Goal: Task Accomplishment & Management: Manage account settings

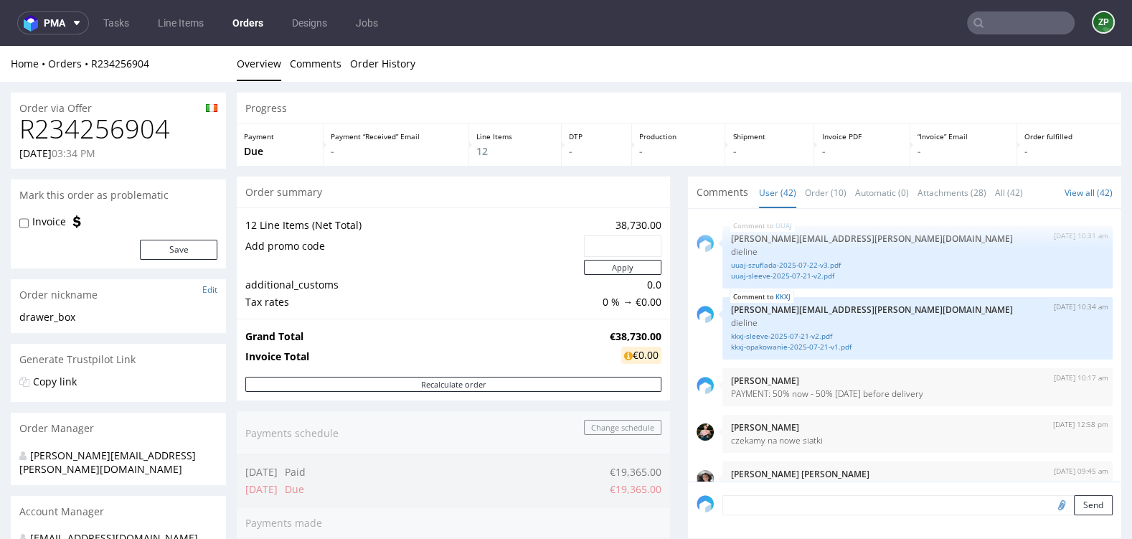
scroll to position [2578, 0]
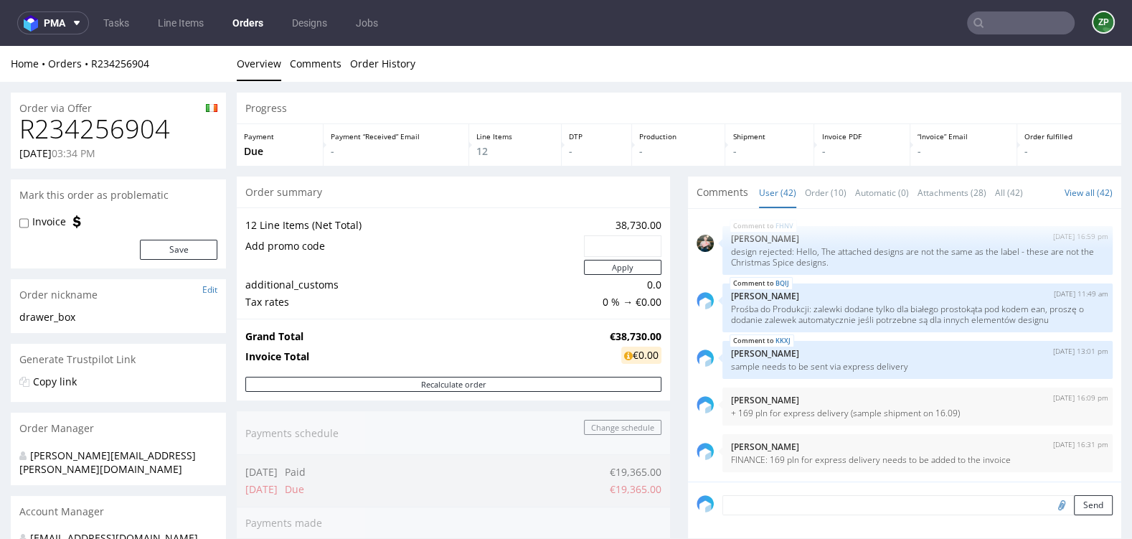
click at [236, 19] on link "Orders" at bounding box center [248, 22] width 48 height 23
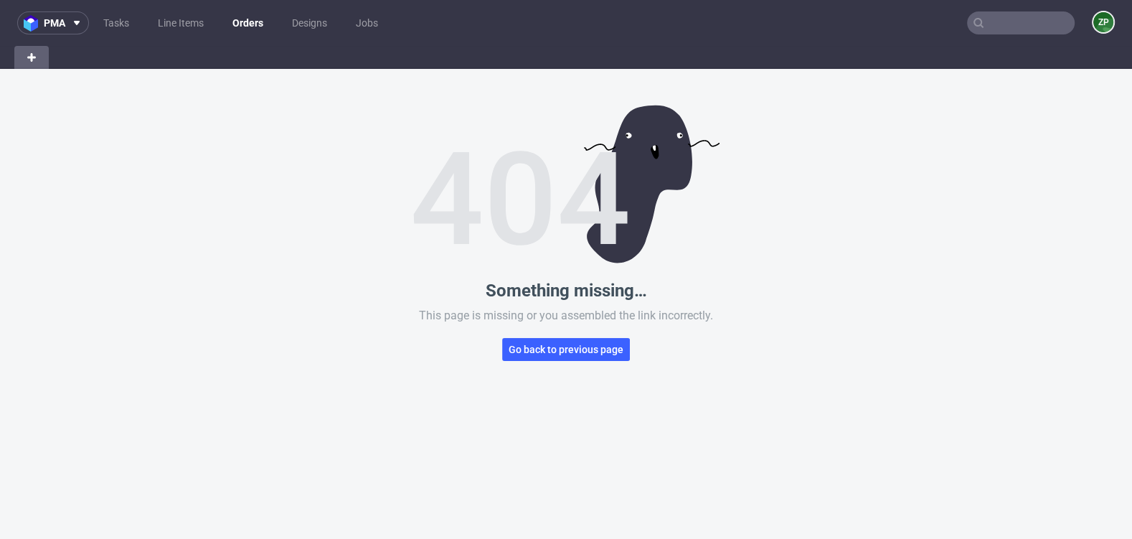
click at [253, 21] on link "Orders" at bounding box center [248, 22] width 48 height 23
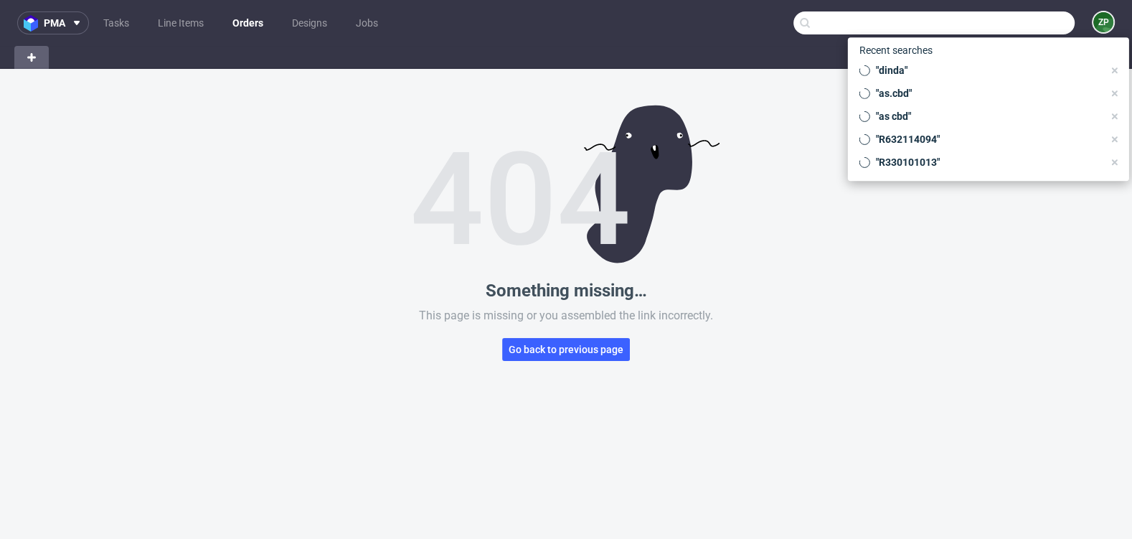
click at [1012, 18] on input "text" at bounding box center [934, 22] width 281 height 23
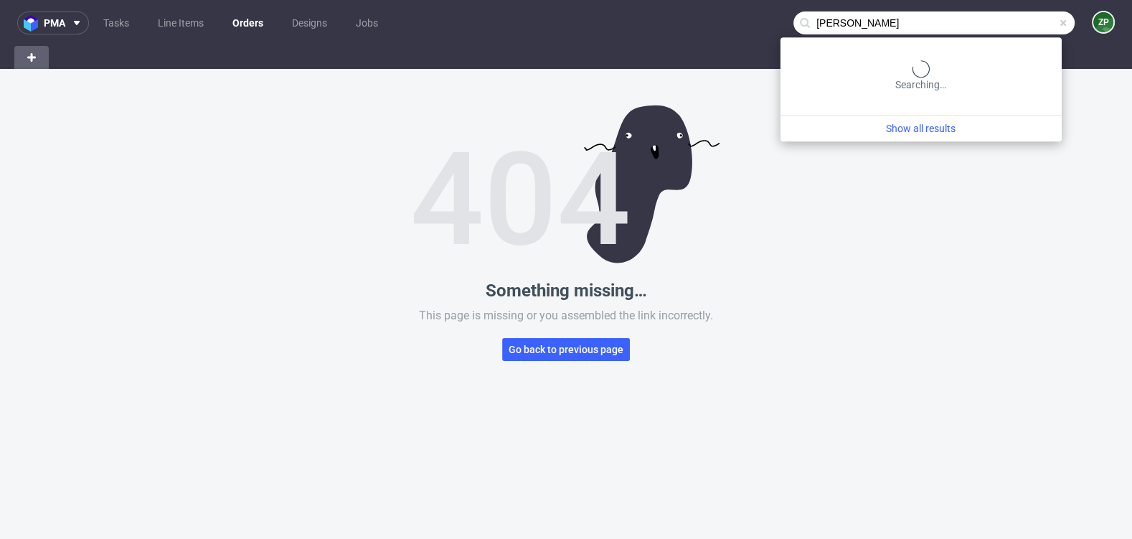
type input "perine"
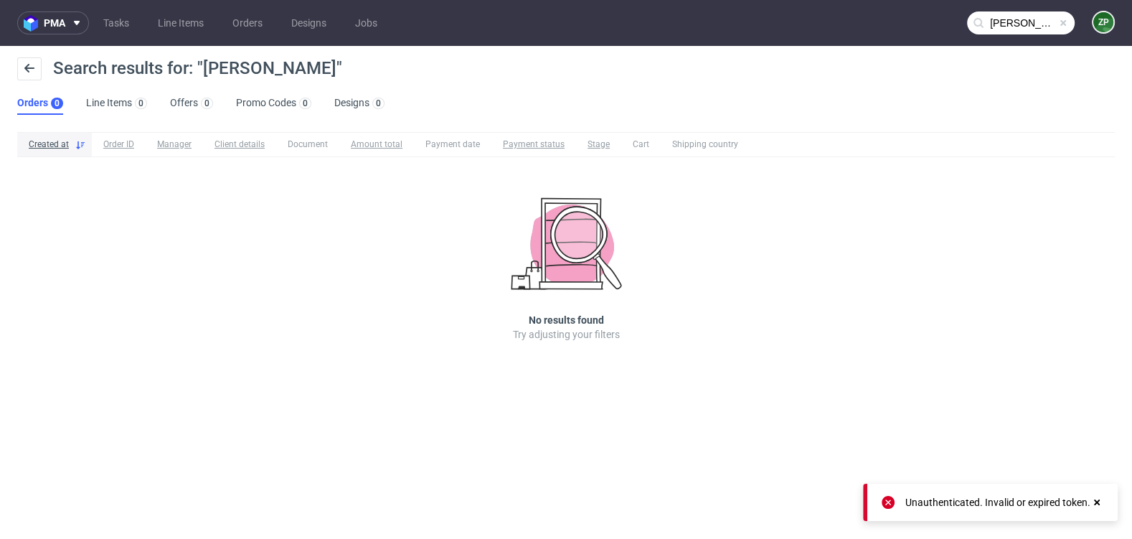
click at [237, 36] on nav "pma Tasks Line Items Orders Designs Jobs perine ZP" at bounding box center [566, 23] width 1132 height 46
click at [247, 18] on link "Orders" at bounding box center [247, 22] width 47 height 23
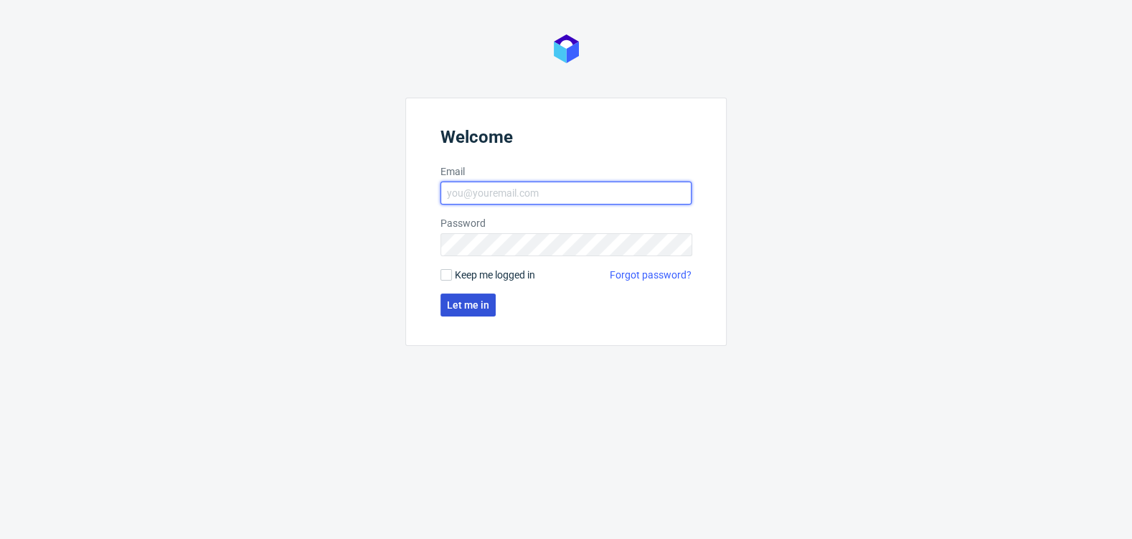
type input "[EMAIL_ADDRESS][DOMAIN_NAME]"
click at [468, 306] on span "Let me in" at bounding box center [468, 305] width 42 height 10
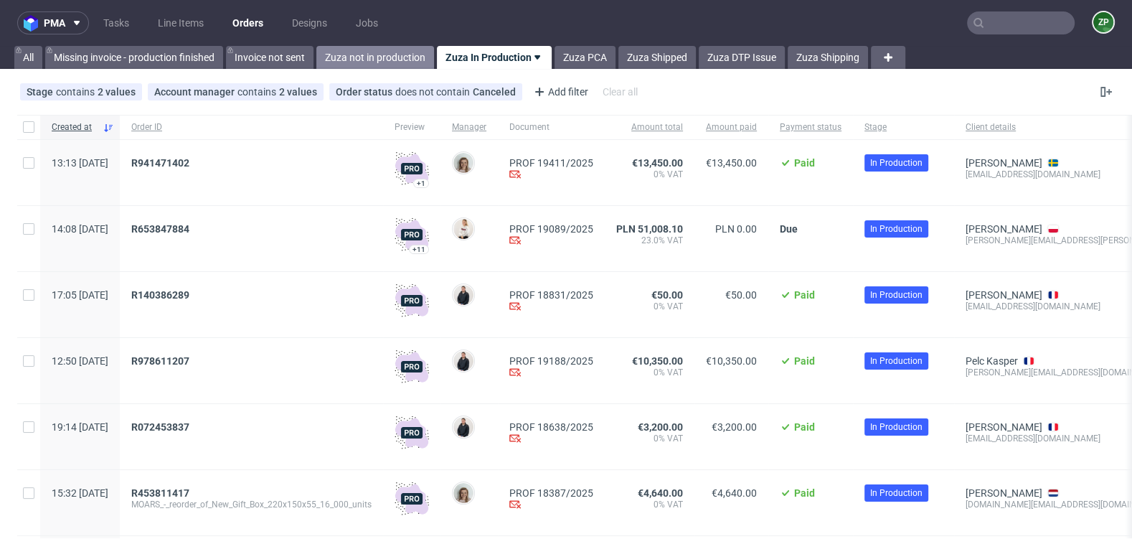
click at [392, 65] on link "Zuza not in production" at bounding box center [375, 57] width 118 height 23
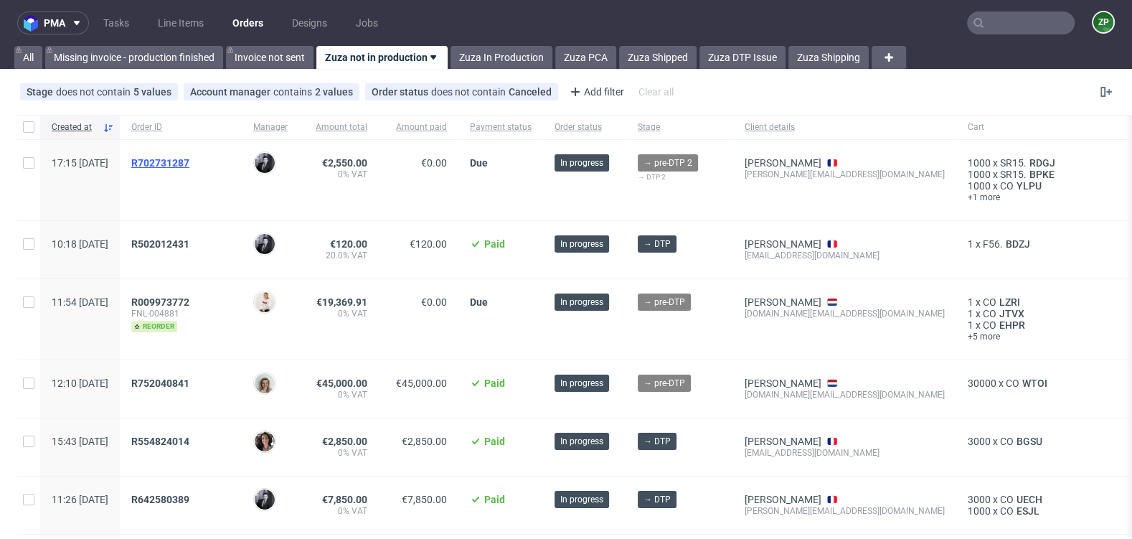
click at [189, 162] on span "R702731287" at bounding box center [160, 162] width 58 height 11
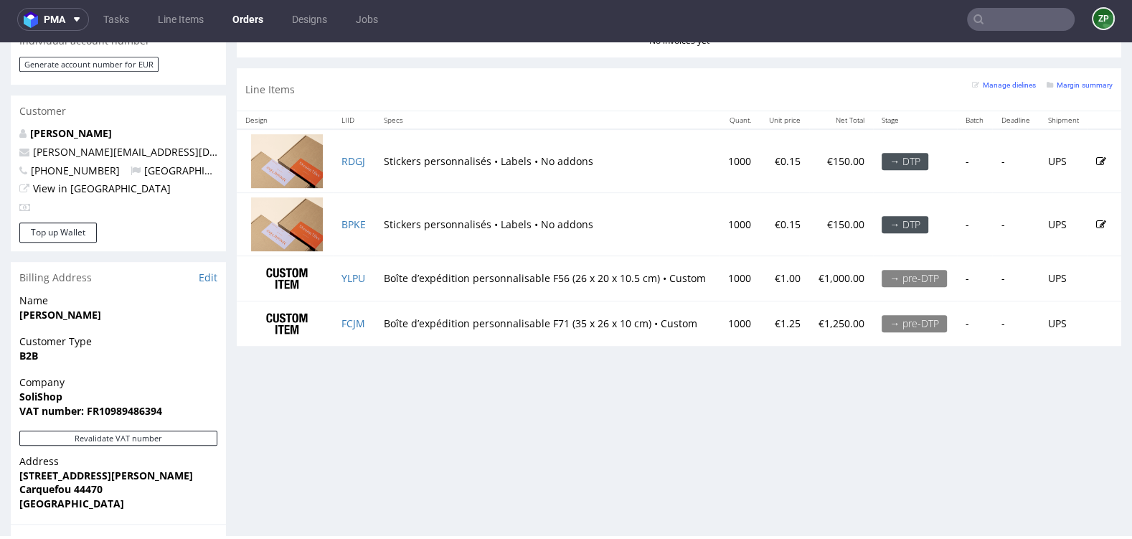
scroll to position [691, 0]
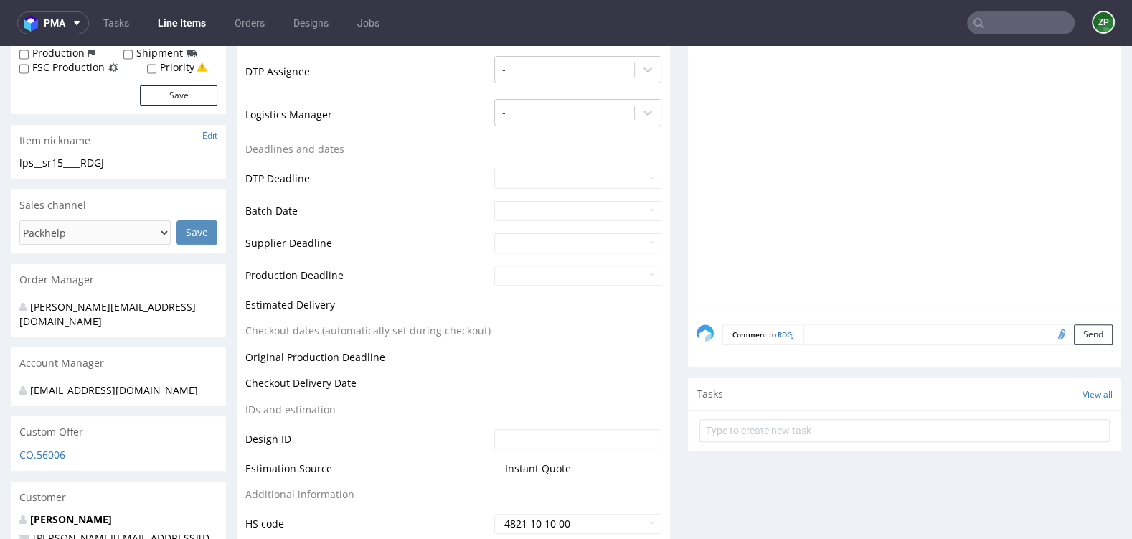
scroll to position [453, 0]
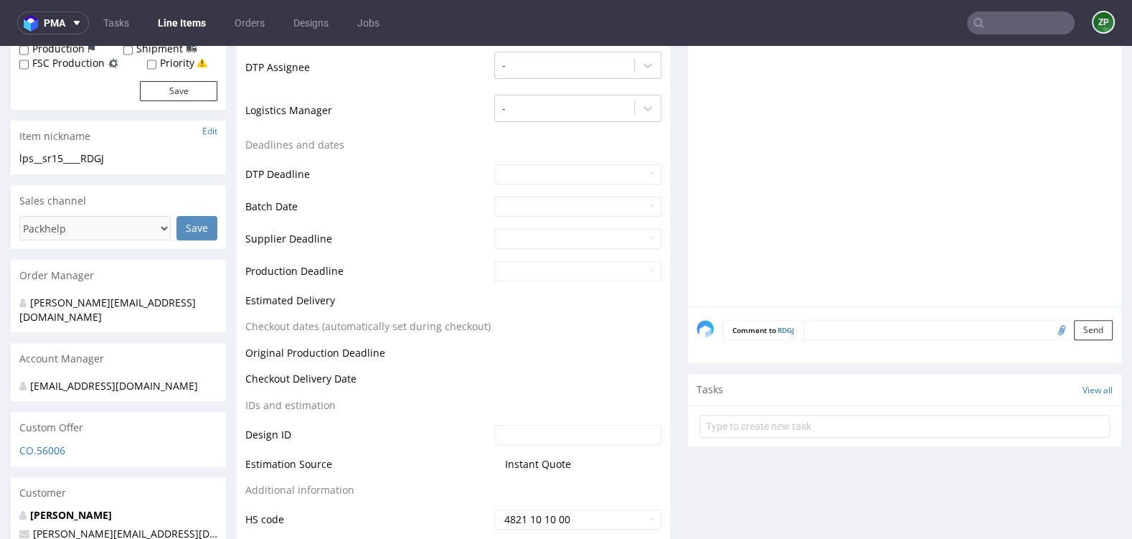
click at [1050, 324] on input "file" at bounding box center [1060, 329] width 20 height 19
type input "C:\fakepath\Sticker 1.pdf"
click at [828, 329] on textarea at bounding box center [958, 330] width 309 height 20
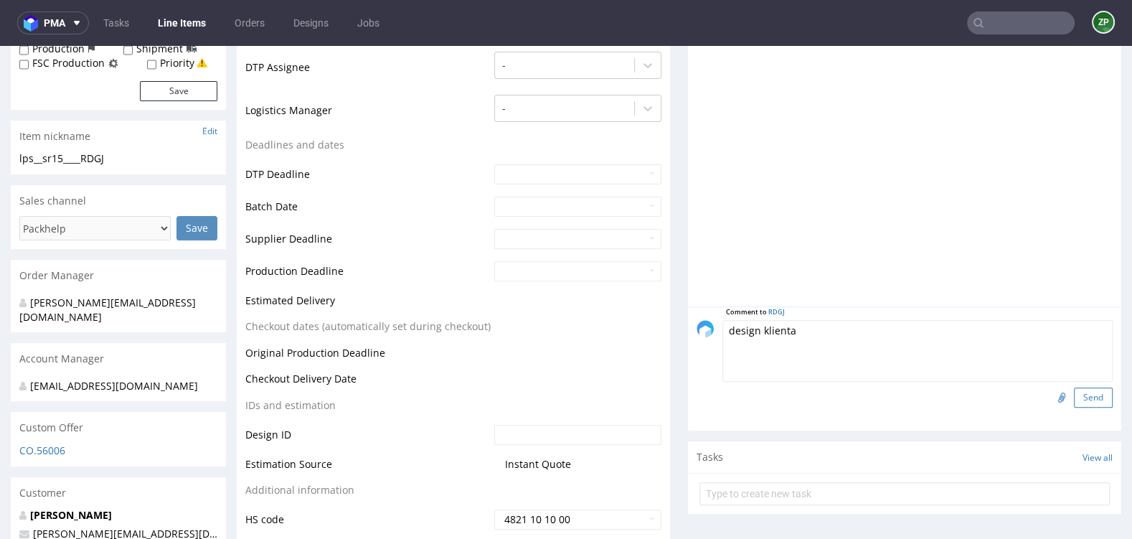
type textarea "design klienta"
click at [1078, 398] on button "Send" at bounding box center [1093, 397] width 39 height 20
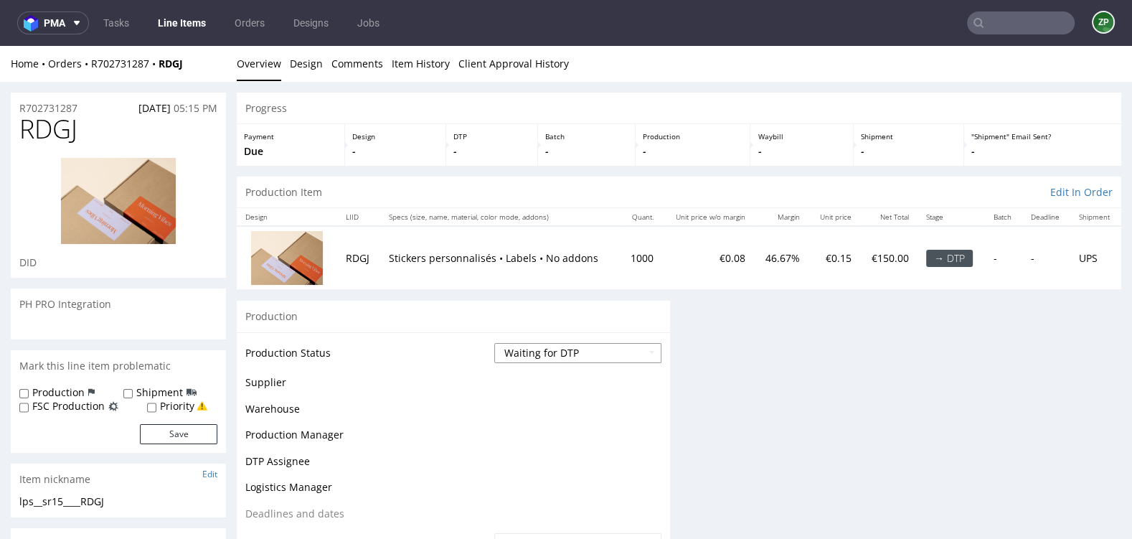
scroll to position [0, 0]
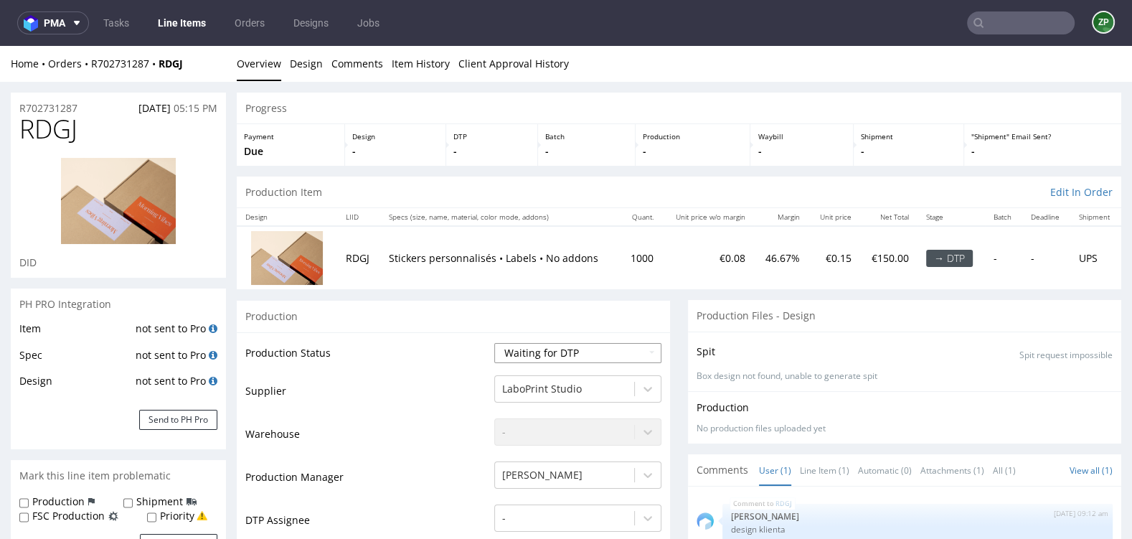
click at [546, 351] on select "Waiting for Artwork Waiting for Diecut Waiting for Mockup Waiting for DTP Waiti…" at bounding box center [577, 353] width 167 height 20
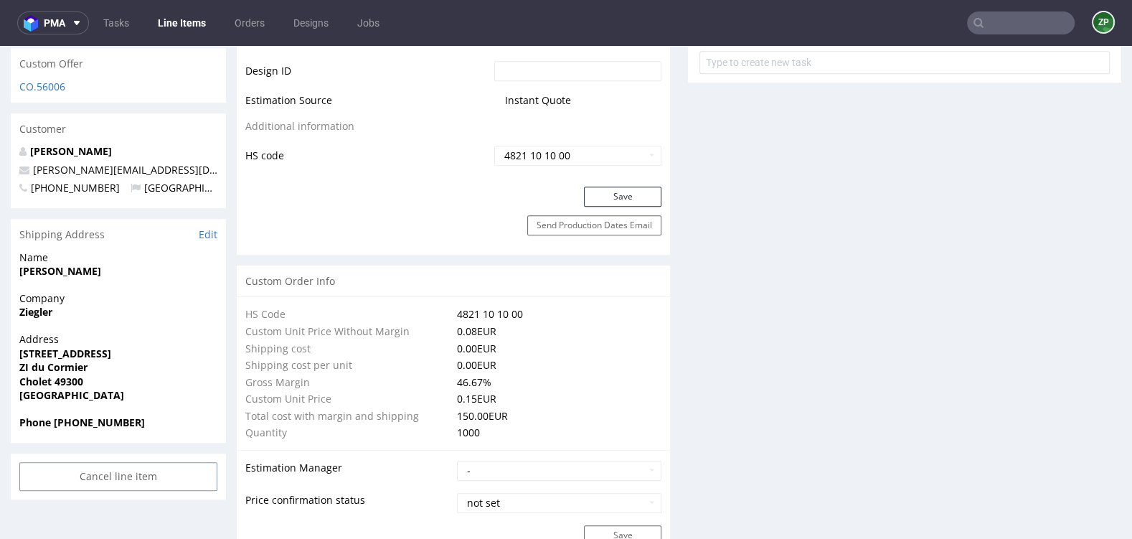
scroll to position [854, 0]
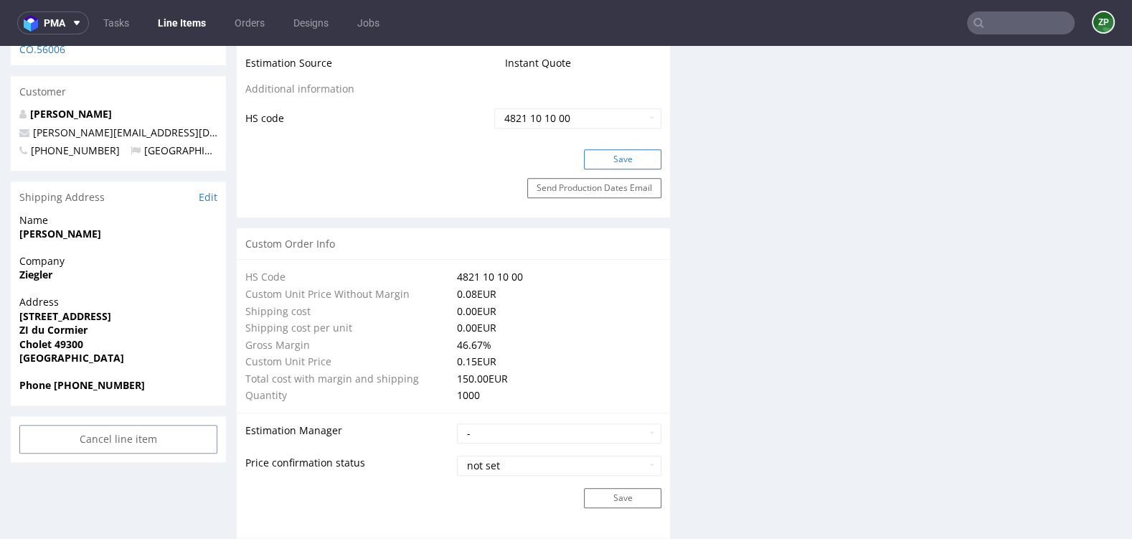
click at [602, 163] on button "Save" at bounding box center [622, 159] width 77 height 20
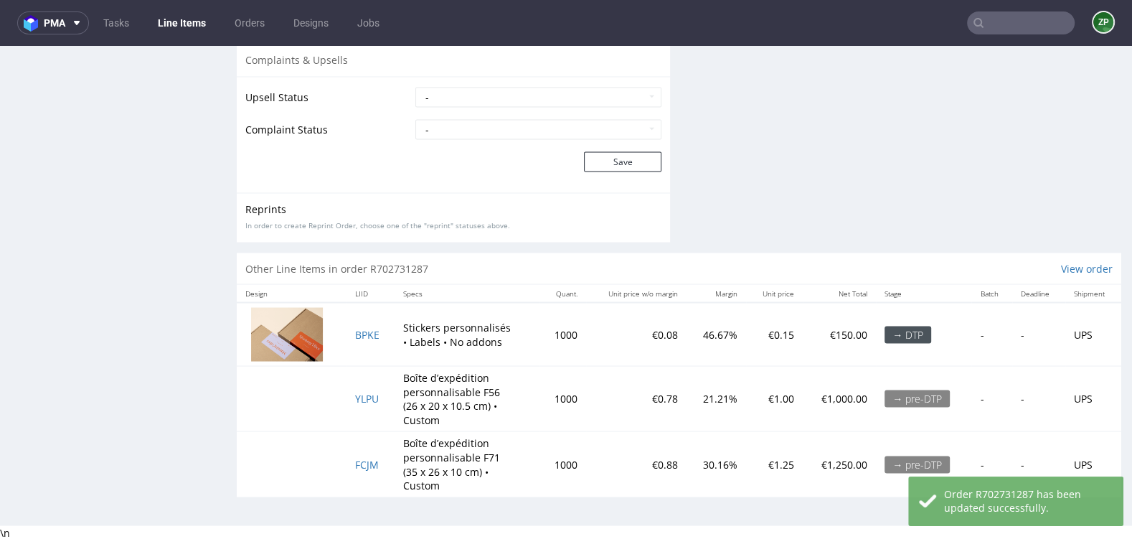
scroll to position [2556, 0]
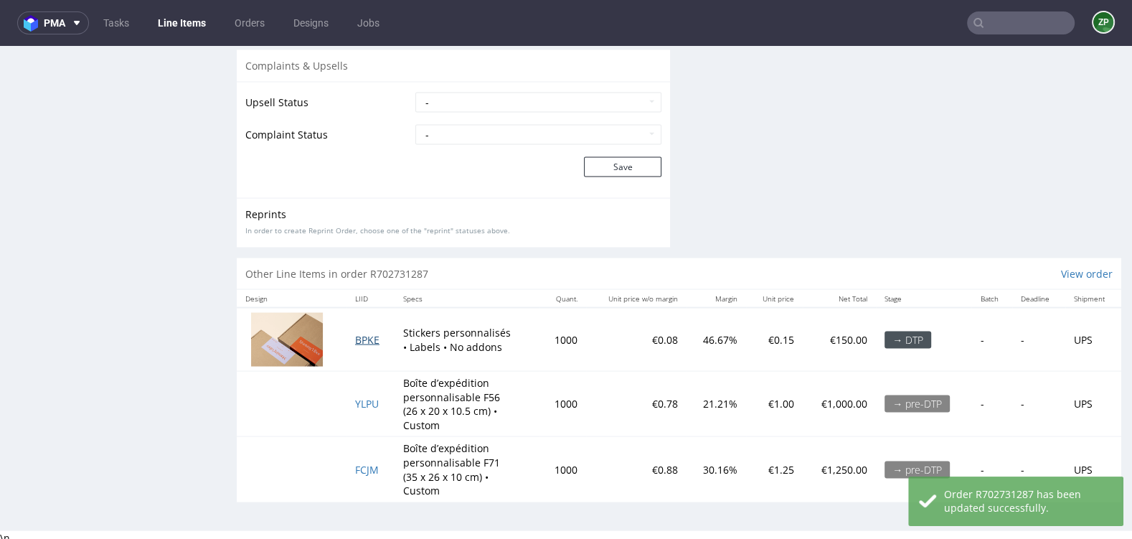
click at [367, 336] on span "BPKE" at bounding box center [367, 339] width 24 height 14
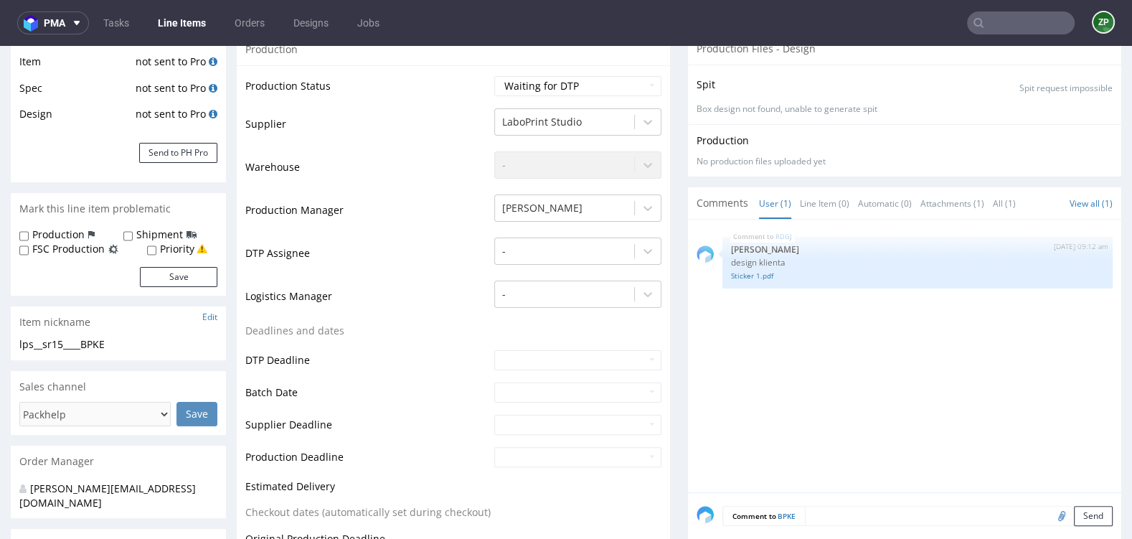
scroll to position [276, 0]
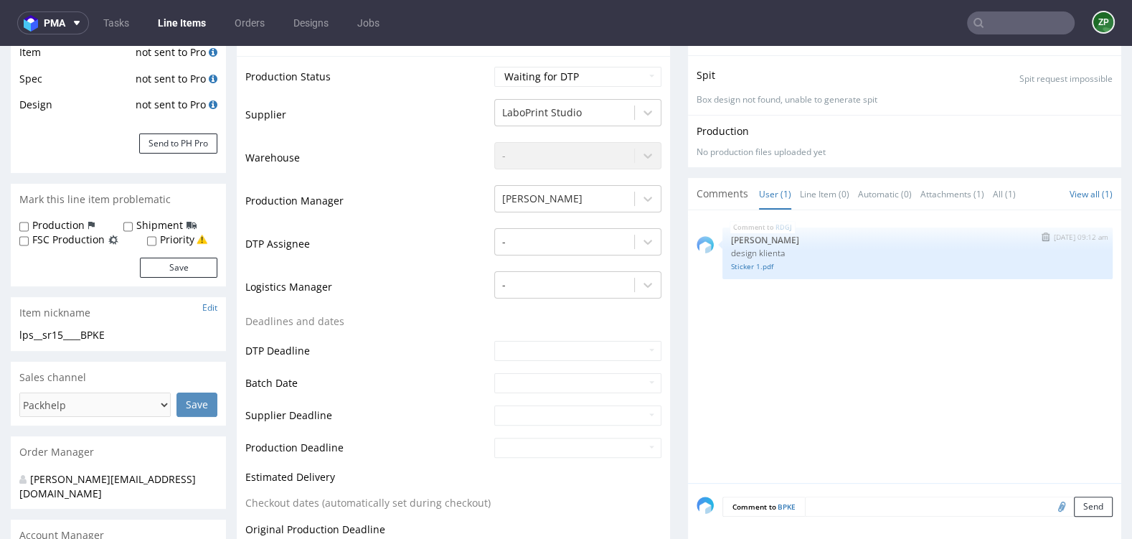
click at [774, 250] on p "design klienta" at bounding box center [917, 253] width 373 height 11
copy p "design klienta"
click at [821, 497] on textarea at bounding box center [959, 506] width 308 height 20
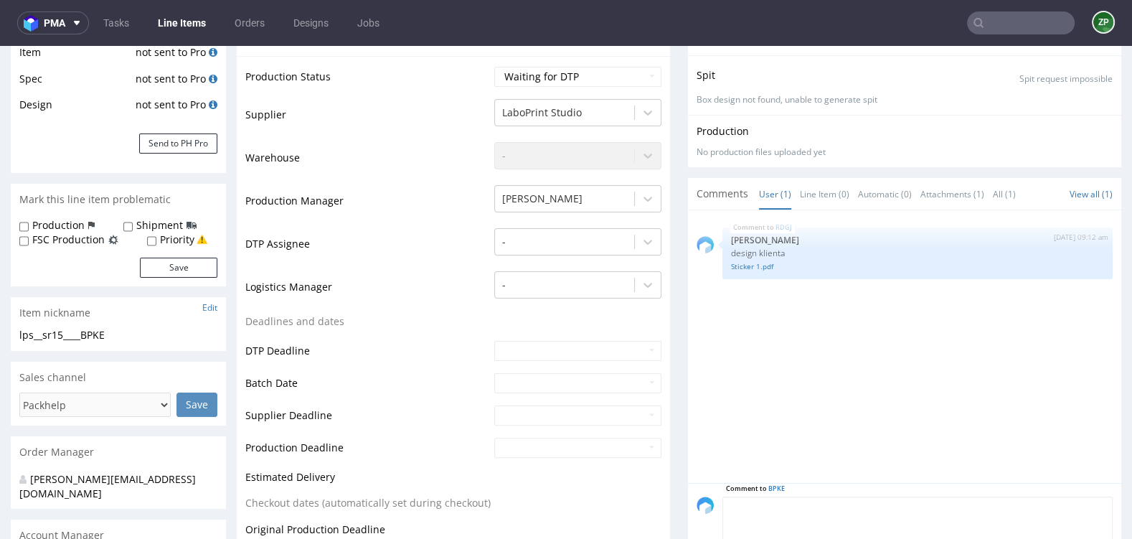
paste textarea "design klienta"
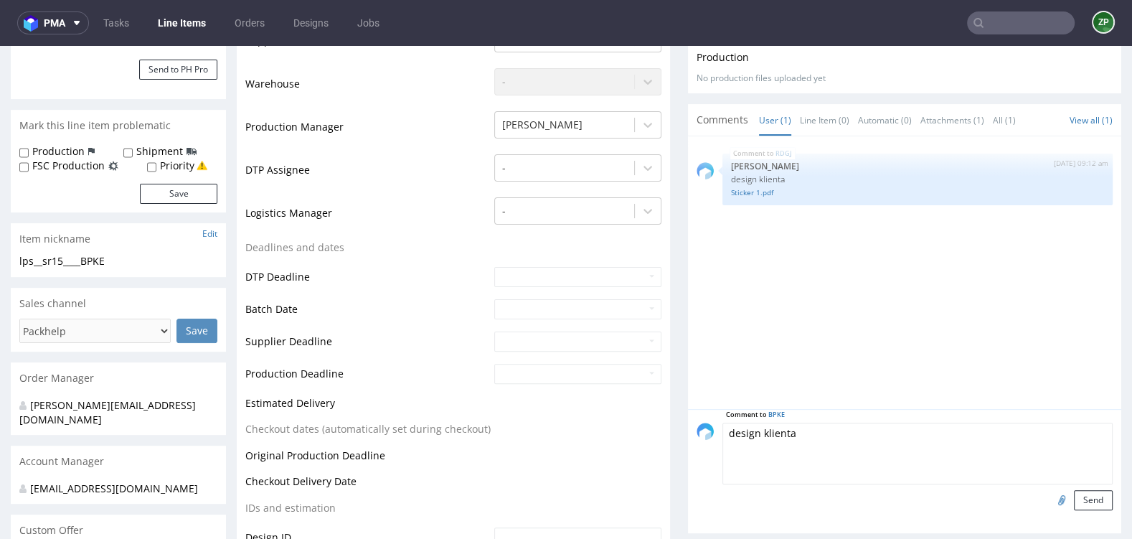
scroll to position [370, 0]
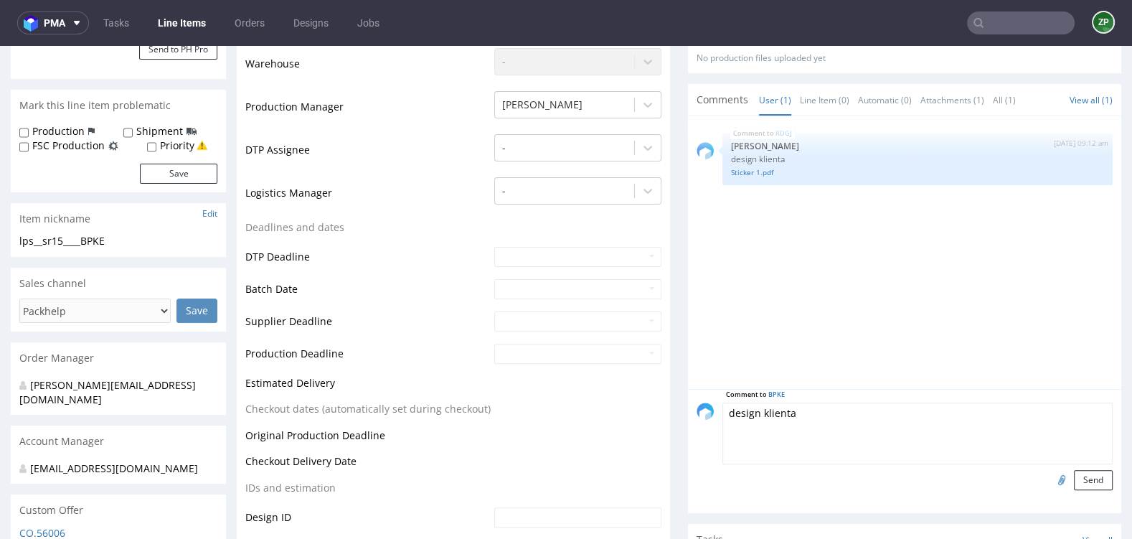
type textarea "design klienta"
click at [1050, 480] on input "file" at bounding box center [1060, 479] width 20 height 19
type input "C:\fakepath\Sticker 2.pdf"
click at [1079, 476] on button "Send" at bounding box center [1093, 480] width 39 height 20
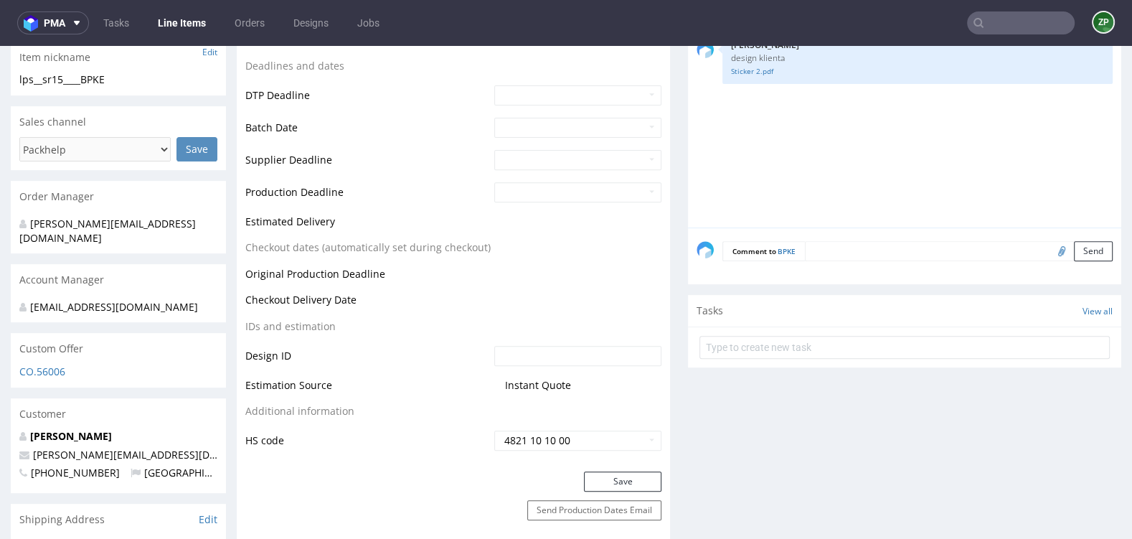
scroll to position [529, 0]
click at [872, 261] on div "Comment to BPKE Send" at bounding box center [904, 258] width 433 height 57
click at [864, 255] on textarea at bounding box center [959, 253] width 308 height 20
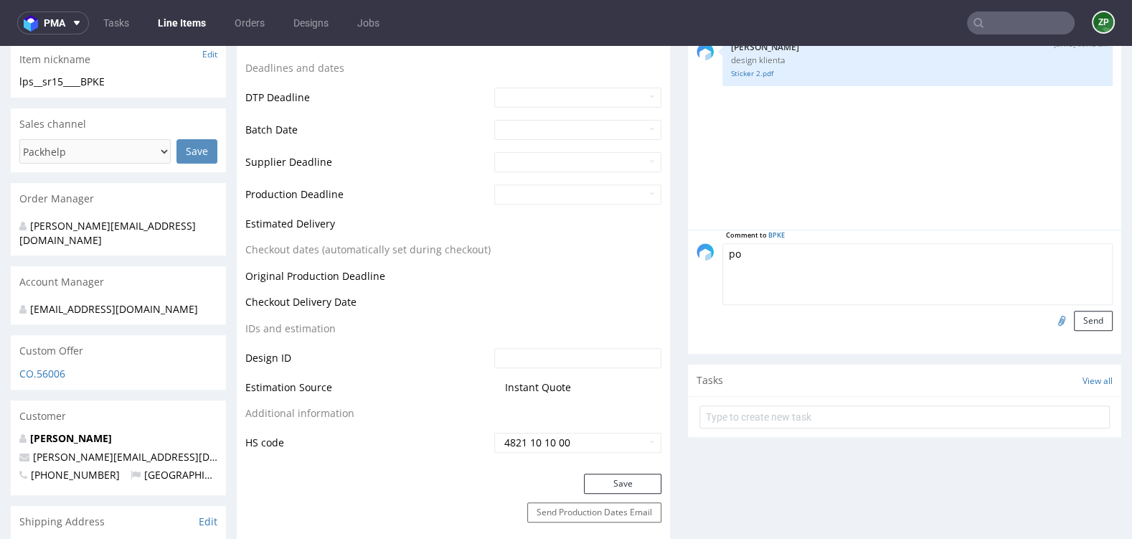
type textarea "p"
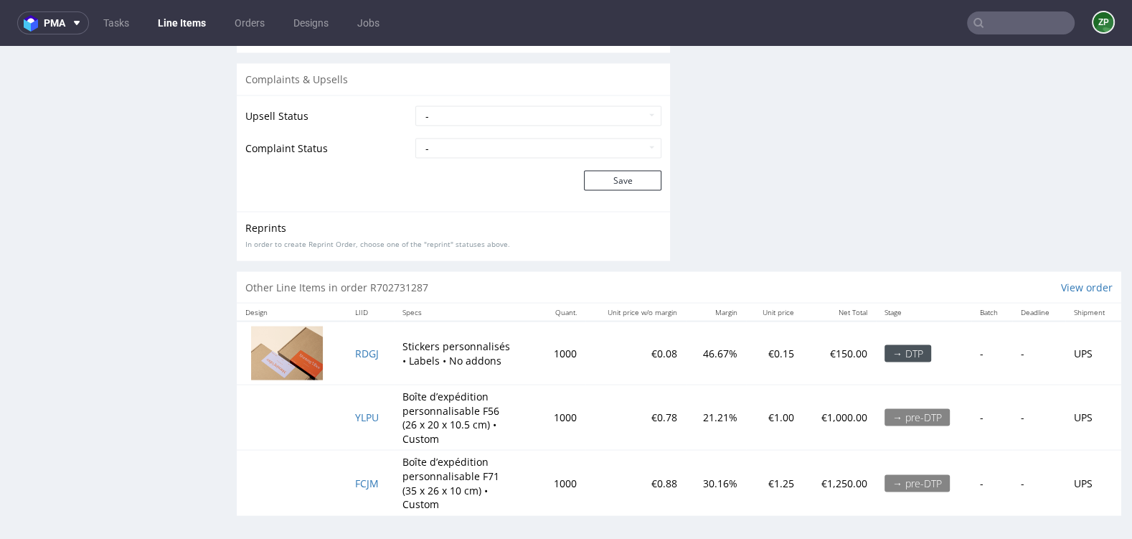
scroll to position [4, 0]
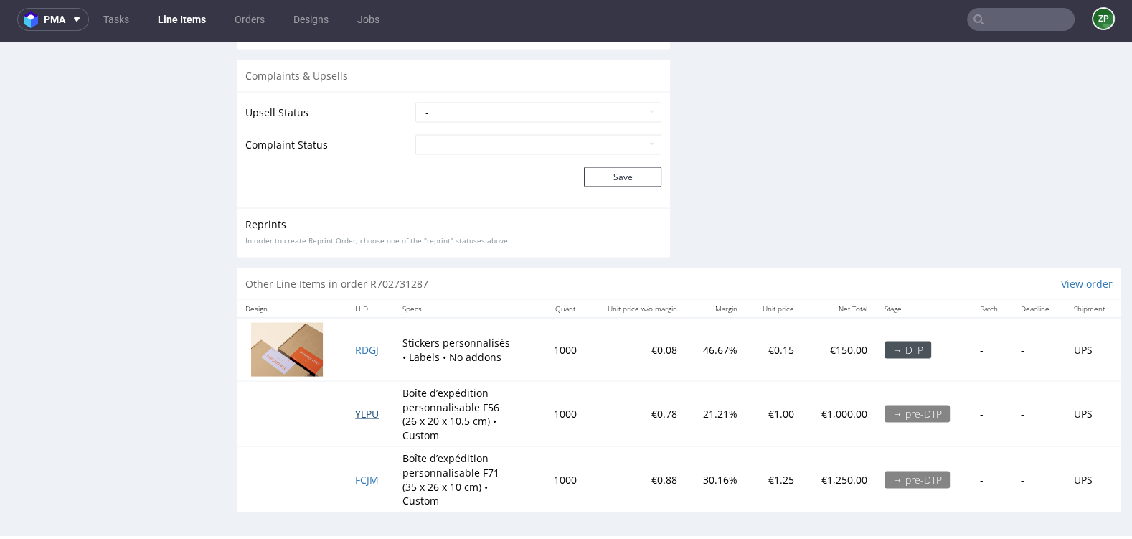
click at [367, 410] on span "YLPU" at bounding box center [367, 413] width 24 height 14
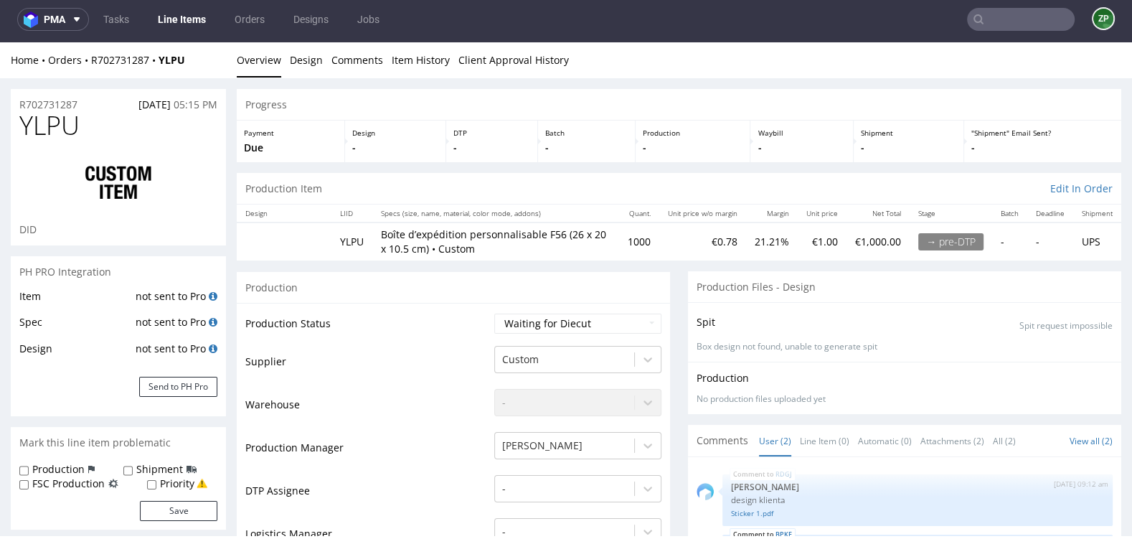
select select "in_progress"
click at [511, 336] on td "Waiting for Artwork Waiting for Diecut Waiting for Mockup Waiting for DTP Waiti…" at bounding box center [576, 328] width 171 height 32
click at [512, 323] on select "Waiting for Artwork Waiting for Diecut Waiting for Mockup Waiting for DTP Waiti…" at bounding box center [577, 324] width 167 height 20
select select "dtp_waiting_for_check"
click at [494, 314] on select "Waiting for Artwork Waiting for Diecut Waiting for Mockup Waiting for DTP Waiti…" at bounding box center [577, 324] width 167 height 20
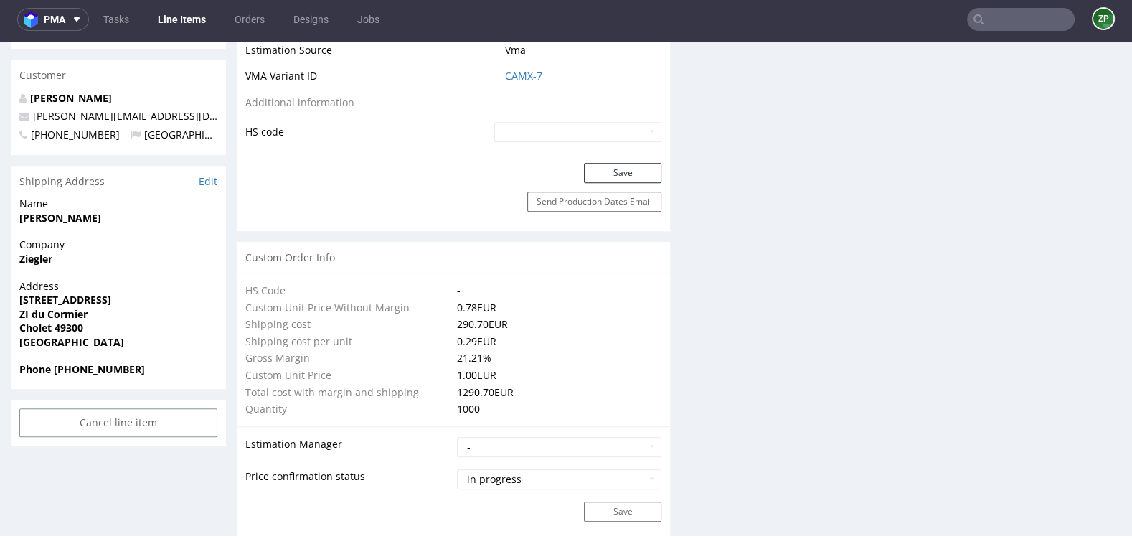
scroll to position [839, 0]
click at [631, 175] on button "Save" at bounding box center [622, 171] width 77 height 20
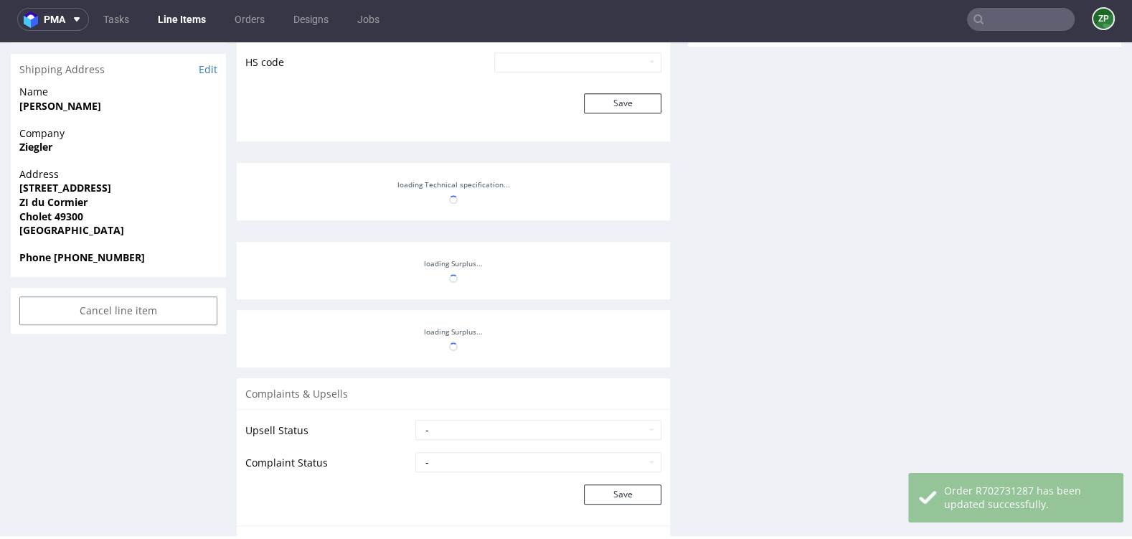
select select "in_progress"
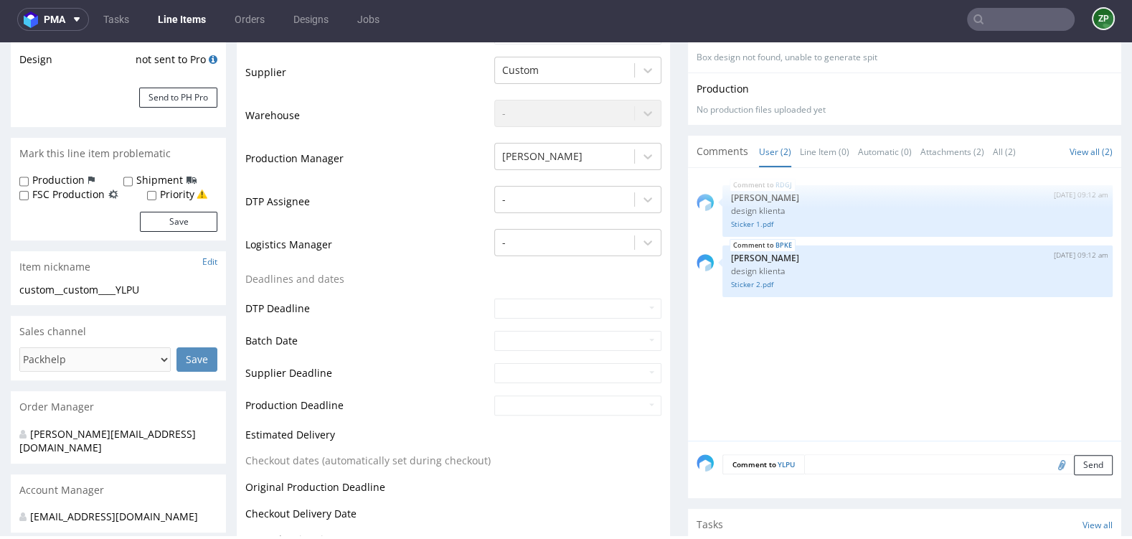
scroll to position [319, 0]
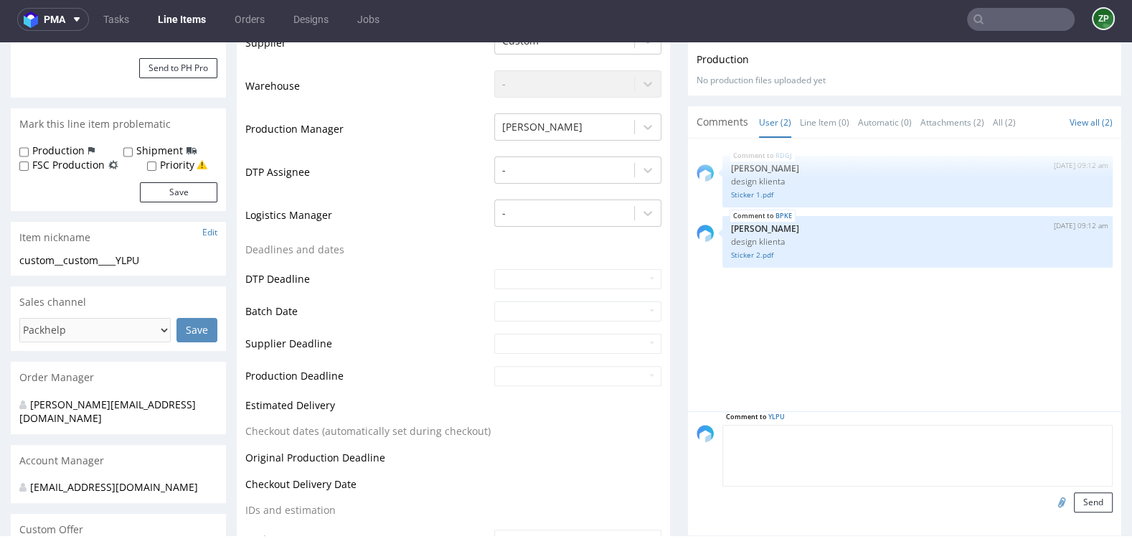
click at [832, 439] on textarea at bounding box center [917, 456] width 390 height 62
paste textarea "https://packhelp.fr/editor/product/design/2261978?source=editor"
type textarea "design klienta https://packhelp.fr/editor/product/design/2261978?source=editor"
click at [1087, 501] on button "Send" at bounding box center [1093, 502] width 39 height 20
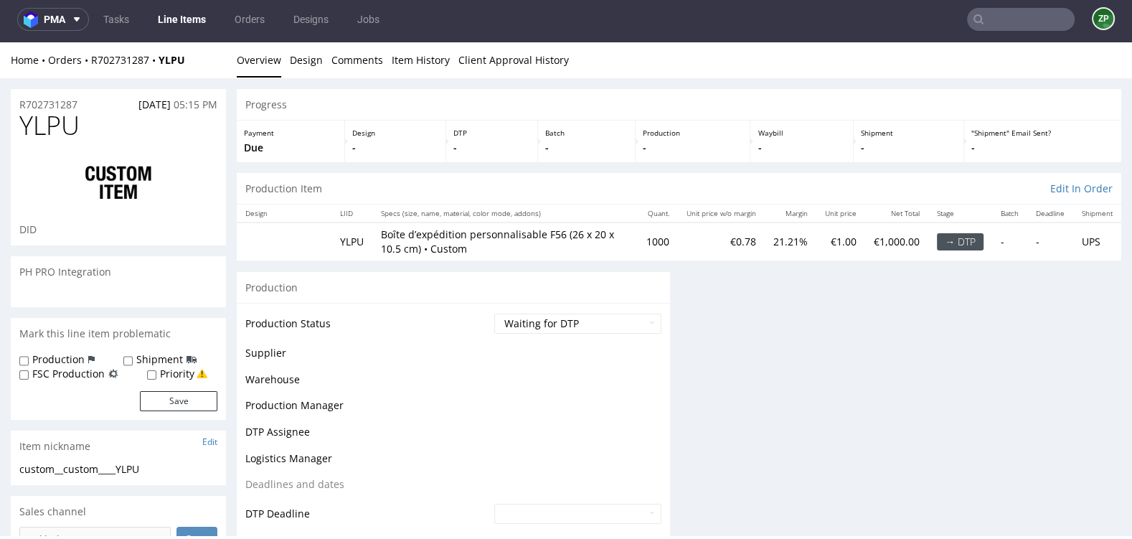
scroll to position [0, 0]
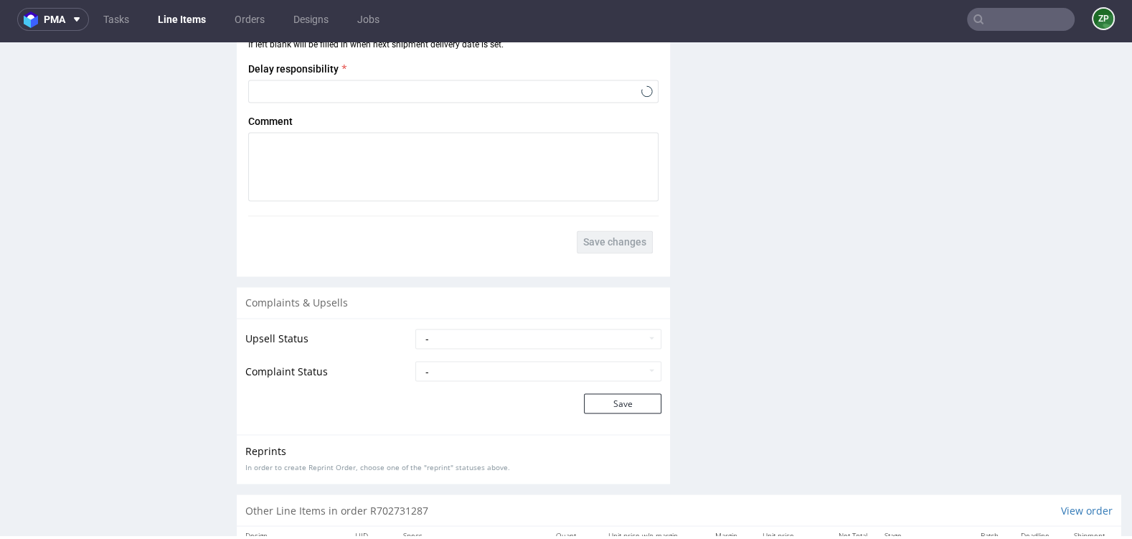
select select "in_progress"
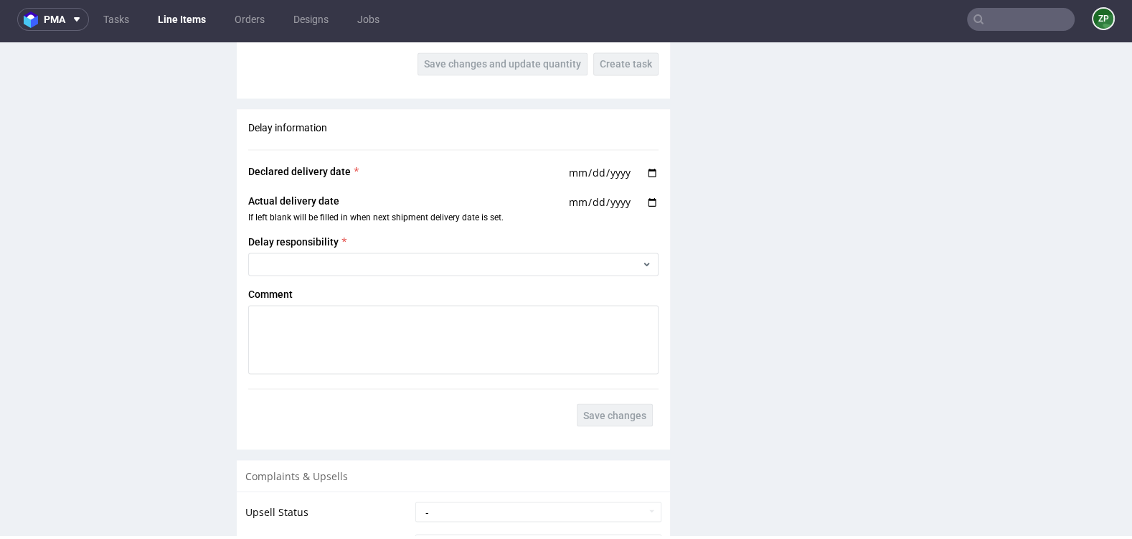
scroll to position [2621, 0]
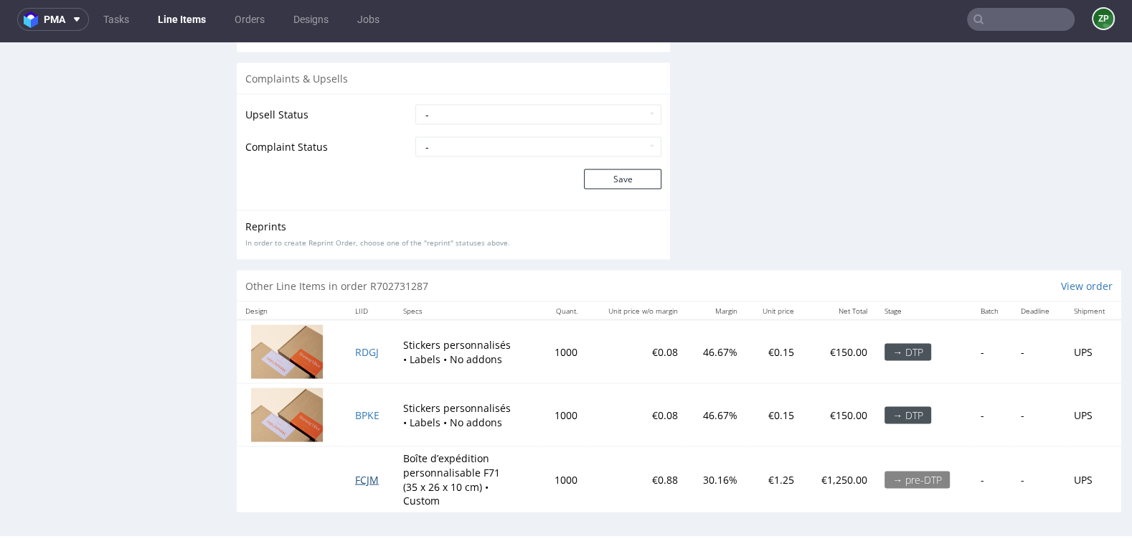
click at [369, 474] on span "FCJM" at bounding box center [367, 480] width 24 height 14
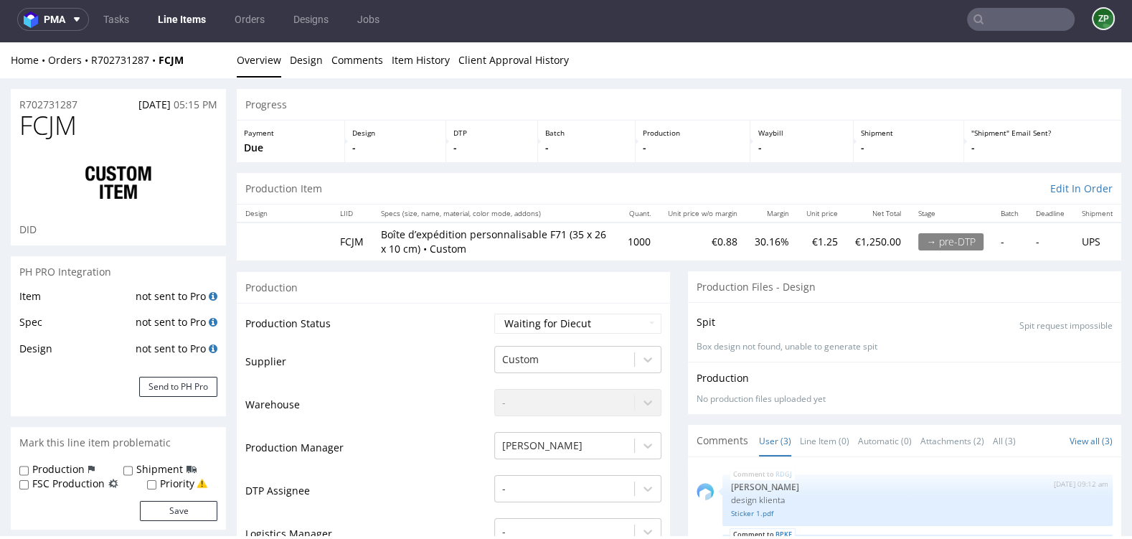
select select "in_progress"
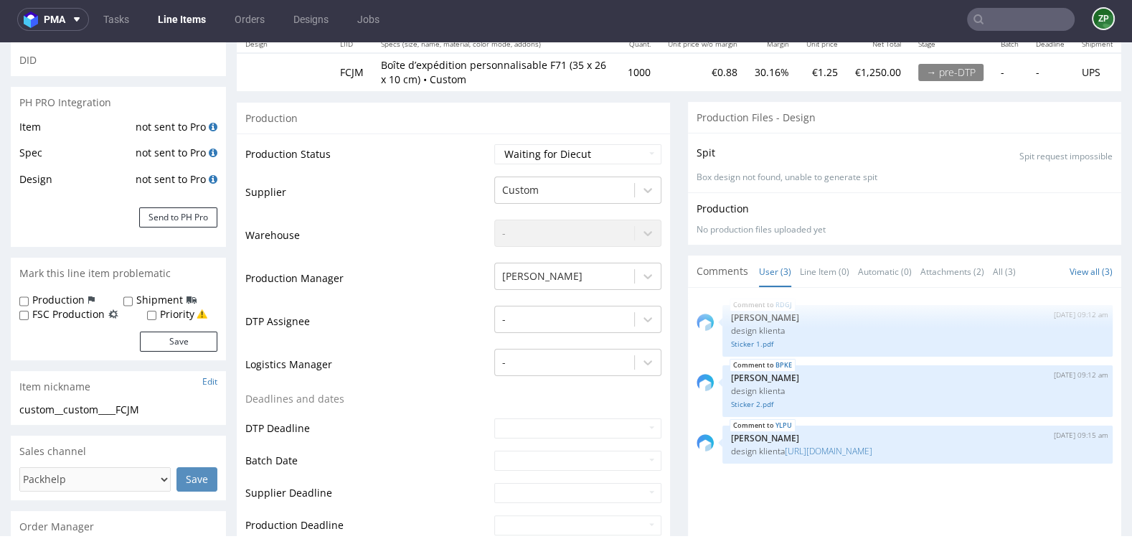
scroll to position [197, 0]
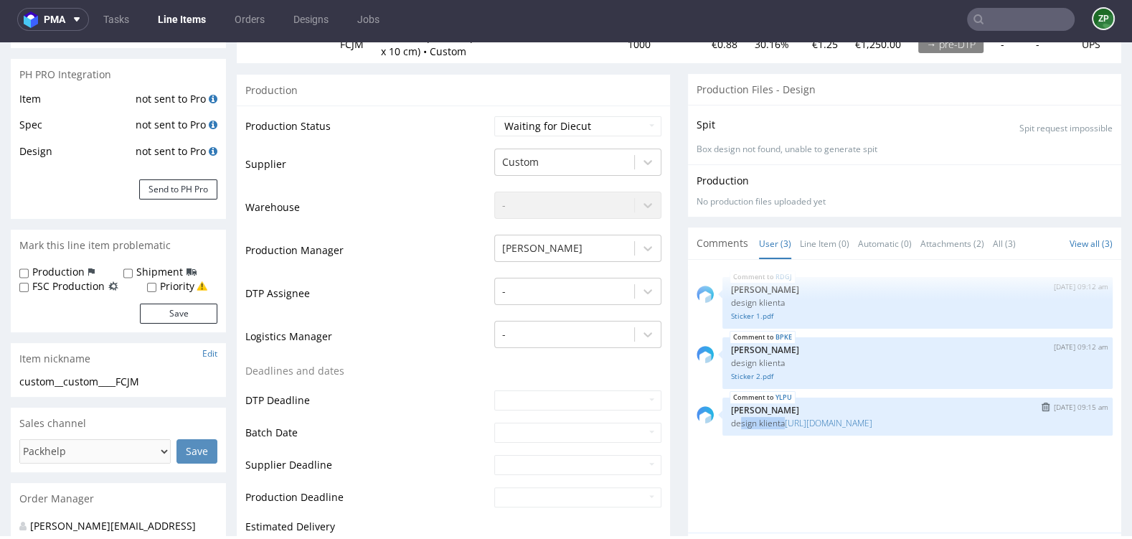
drag, startPoint x: 781, startPoint y: 421, endPoint x: 717, endPoint y: 421, distance: 63.9
click at [722, 421] on div "YLPU 17th Sep 25 | 09:15 am Zuzanna Pawlicka-Sabak design klienta https://packh…" at bounding box center [917, 416] width 390 height 38
copy p "design klienta"
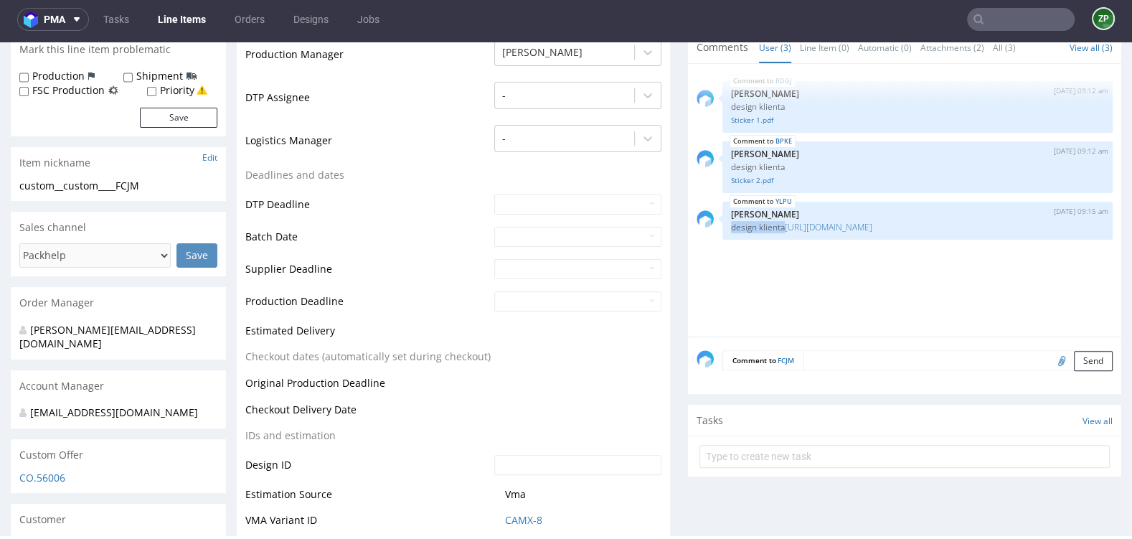
scroll to position [402, 0]
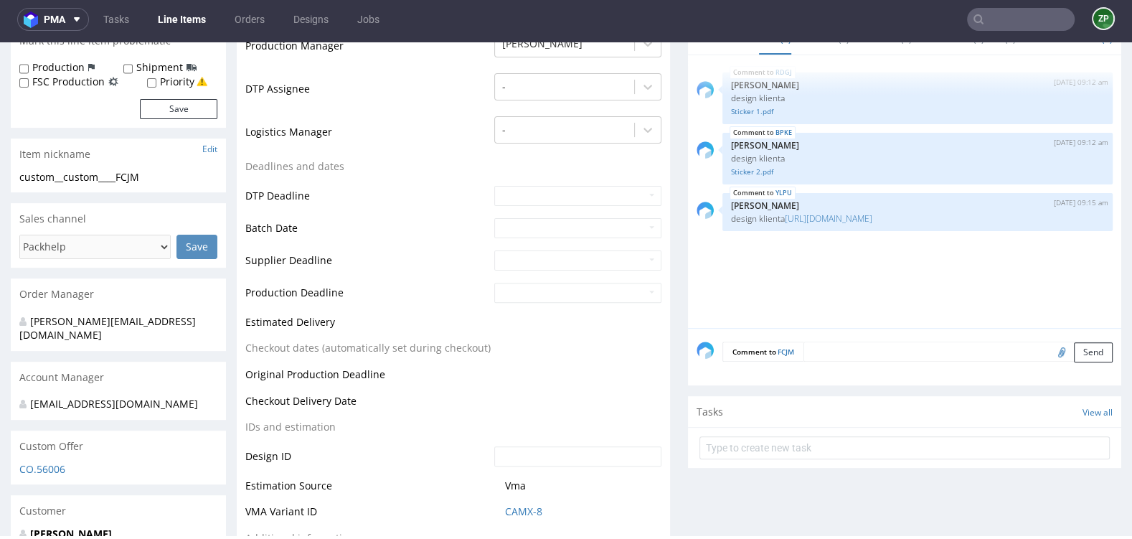
click at [811, 359] on div "Comment to FCJM Send" at bounding box center [904, 356] width 433 height 57
click at [813, 348] on textarea at bounding box center [958, 352] width 309 height 20
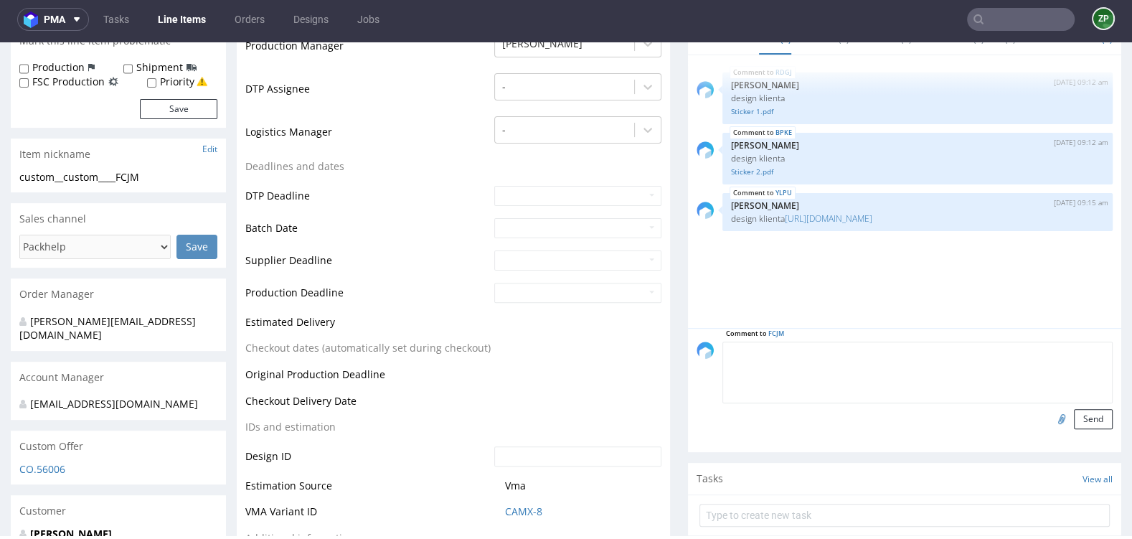
paste textarea "design klienta"
paste textarea "https://packhelp.fr/editor/product/design/2261887?source=editor"
type textarea "design klienta https://packhelp.fr/editor/product/design/2261887?source=editor"
click at [1079, 413] on button "Send" at bounding box center [1093, 419] width 39 height 20
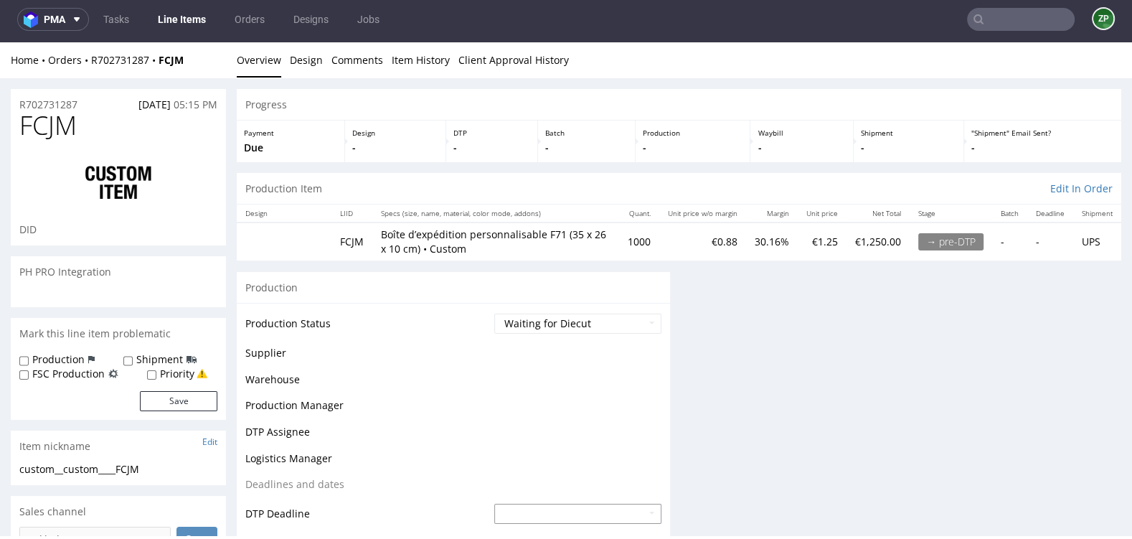
scroll to position [0, 0]
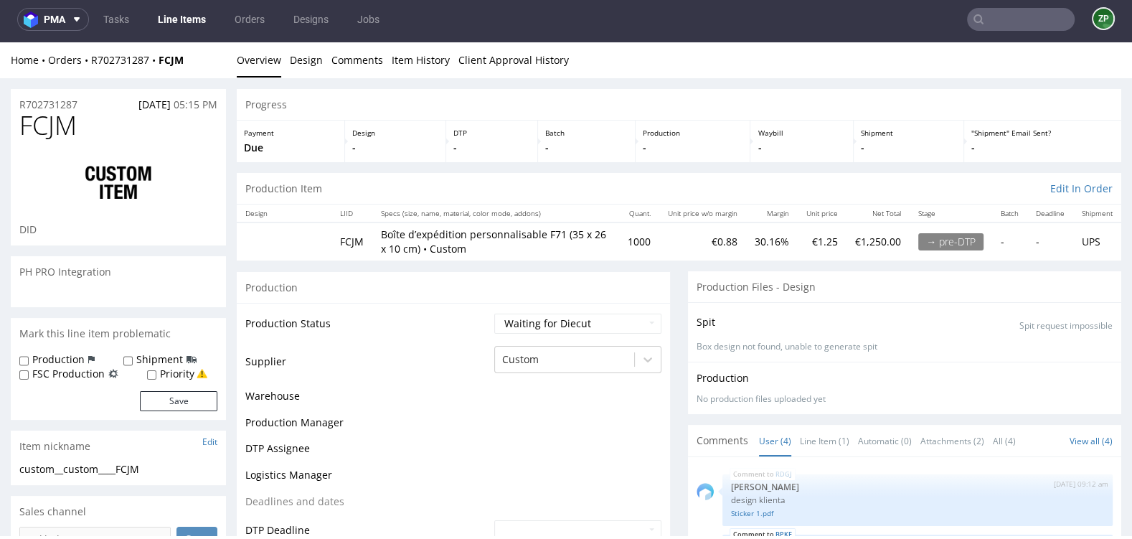
select select "in_progress"
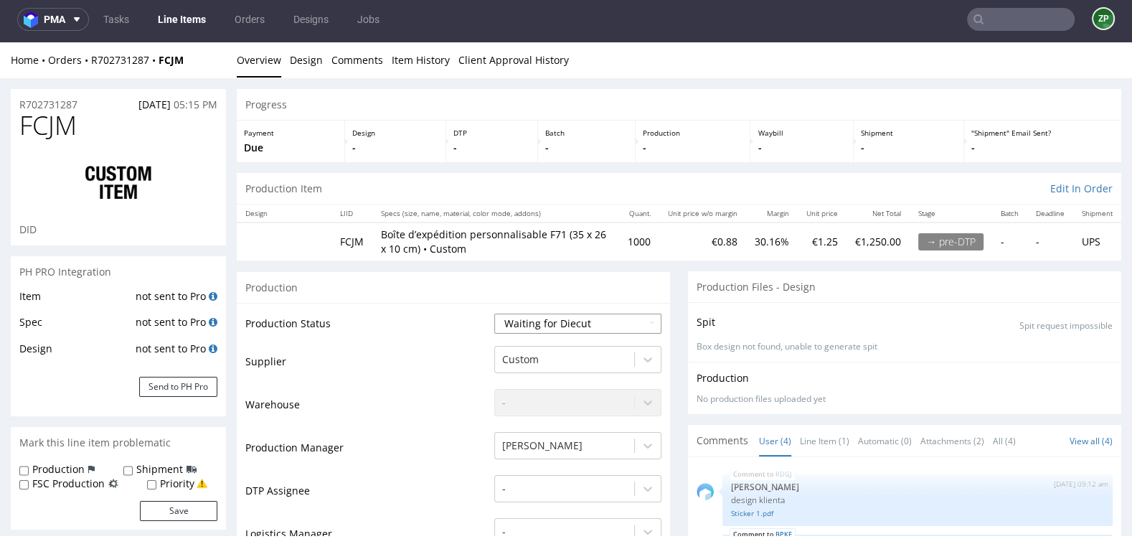
click at [601, 321] on select "Waiting for Artwork Waiting for Diecut Waiting for Mockup Waiting for DTP Waiti…" at bounding box center [577, 324] width 167 height 20
select select "dtp_waiting_for_check"
click at [494, 314] on select "Waiting for Artwork Waiting for Diecut Waiting for Mockup Waiting for DTP Waiti…" at bounding box center [577, 324] width 167 height 20
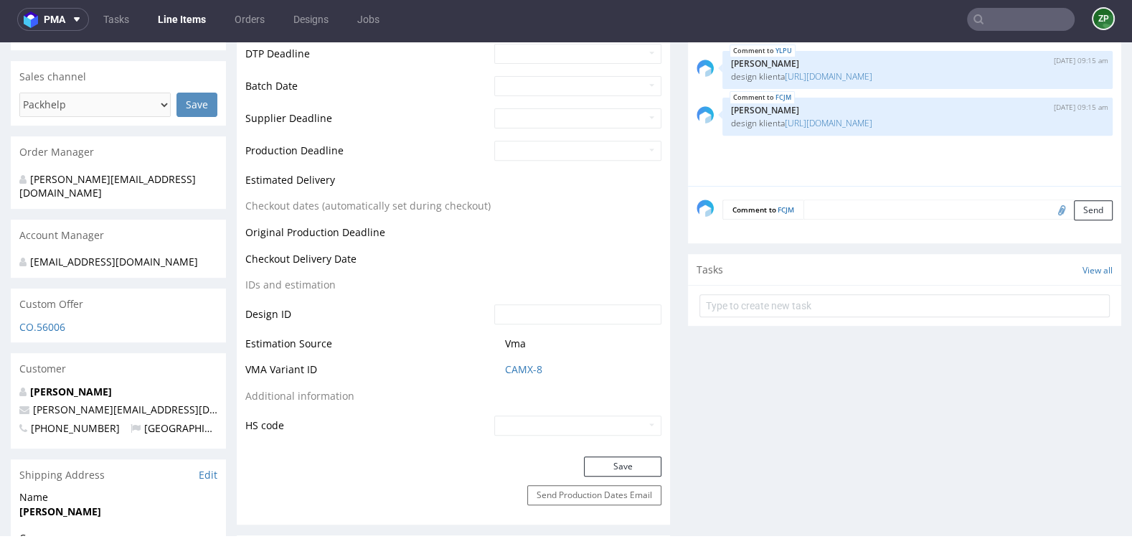
scroll to position [619, 0]
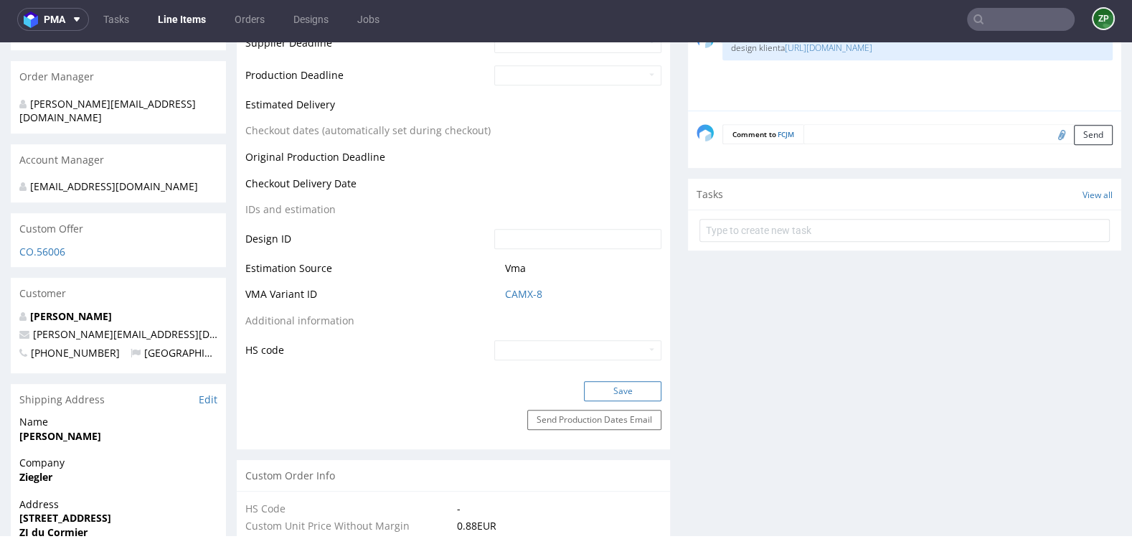
click at [616, 396] on button "Save" at bounding box center [622, 391] width 77 height 20
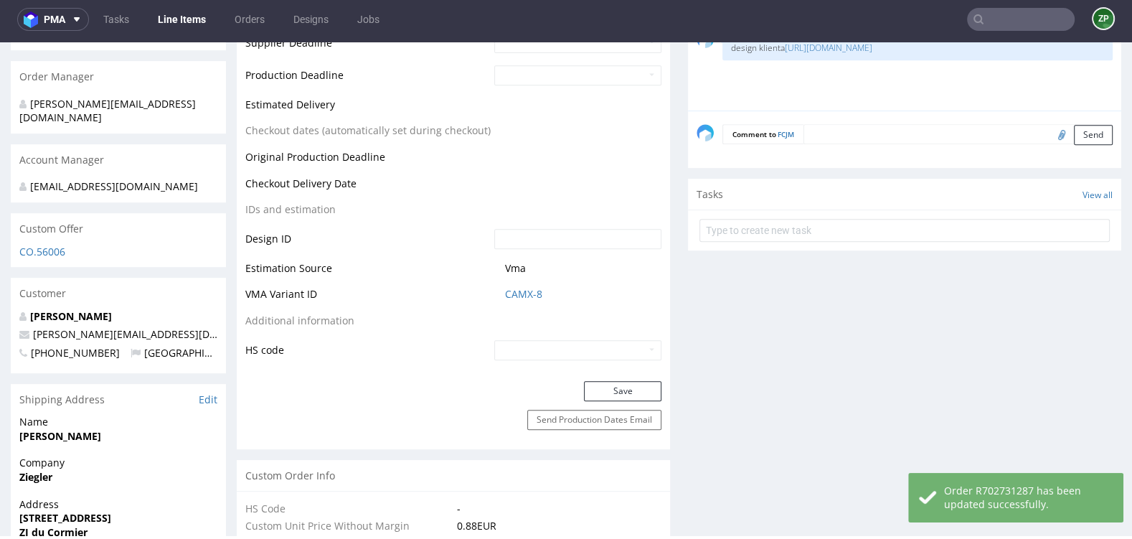
select select "in_progress"
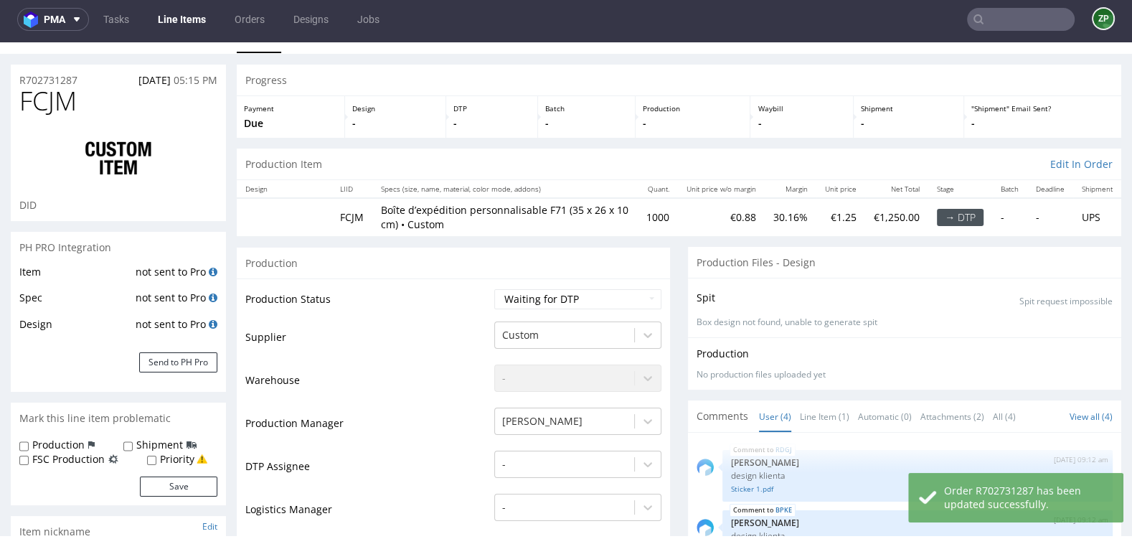
scroll to position [0, 0]
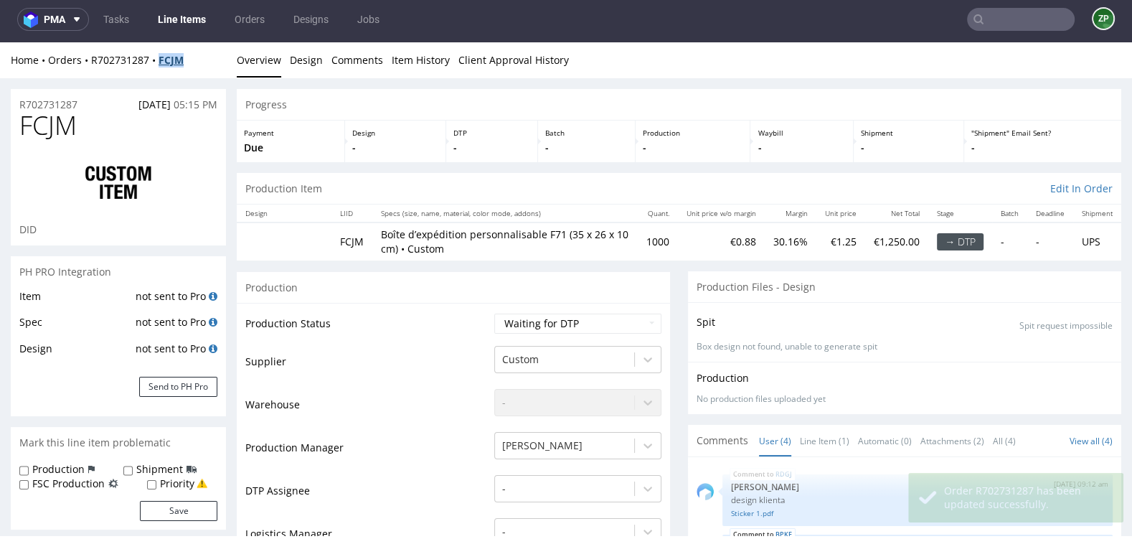
copy strong "FCJM"
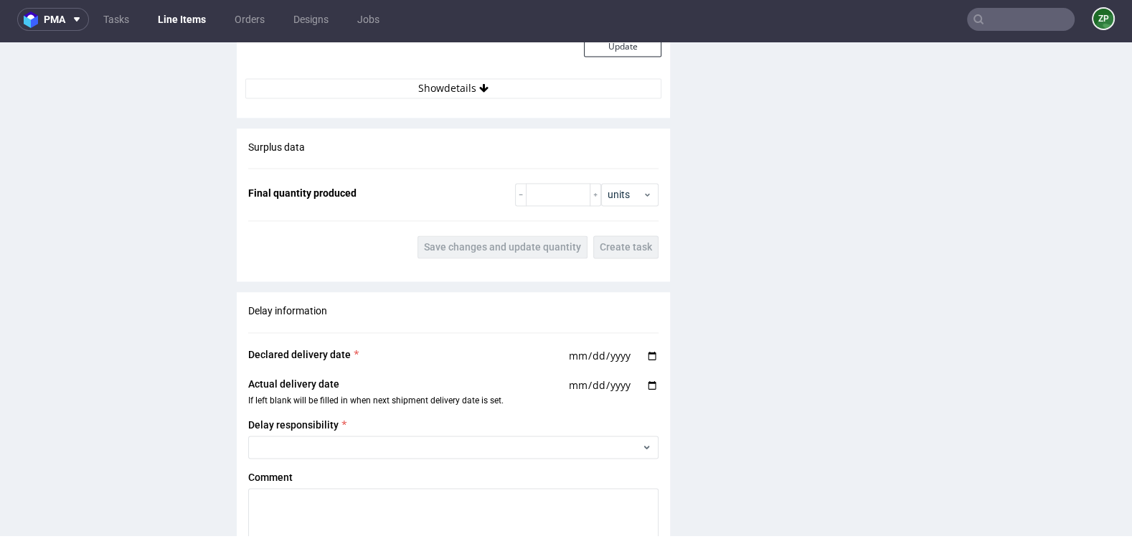
scroll to position [2635, 0]
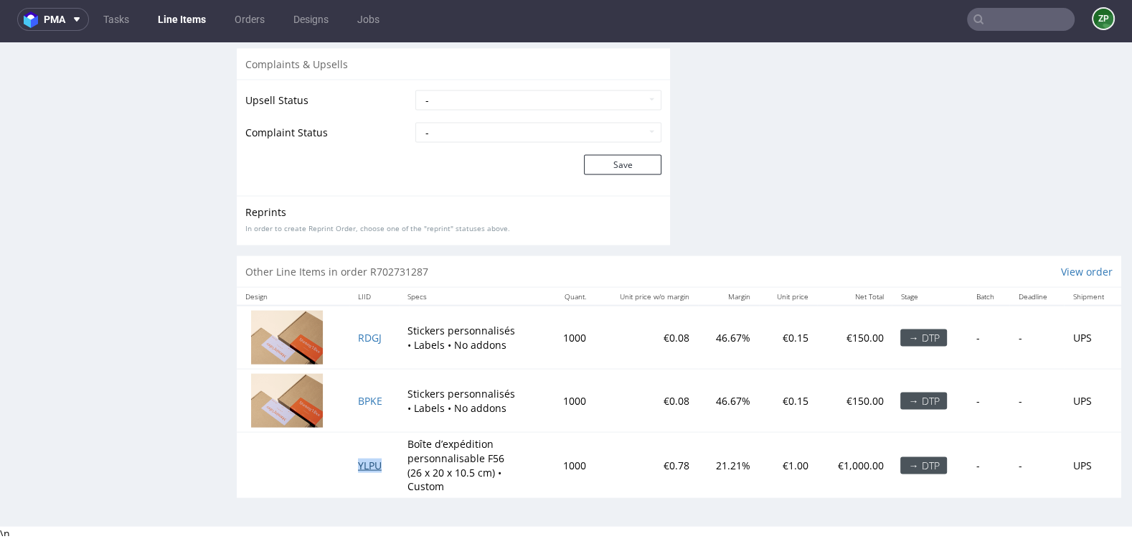
copy span "YLPU"
click at [240, 11] on link "Orders" at bounding box center [249, 19] width 47 height 23
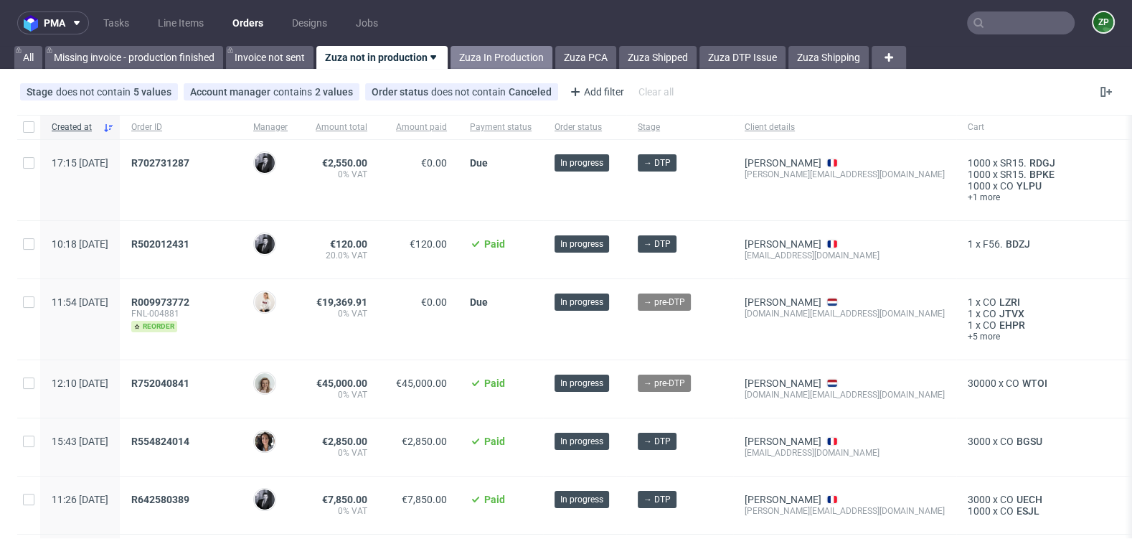
click at [482, 50] on link "Zuza In Production" at bounding box center [502, 57] width 102 height 23
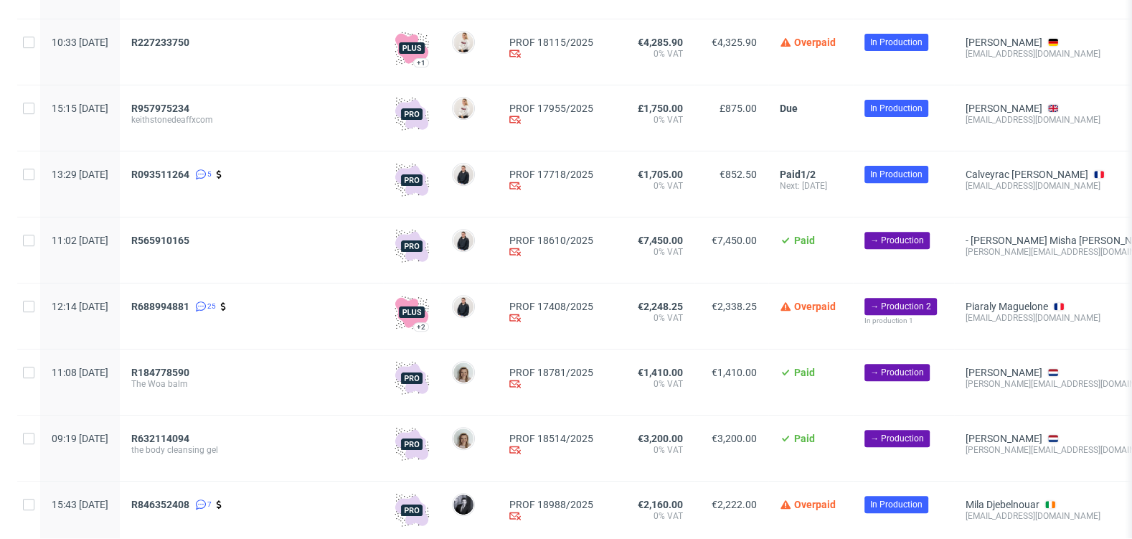
scroll to position [773, 0]
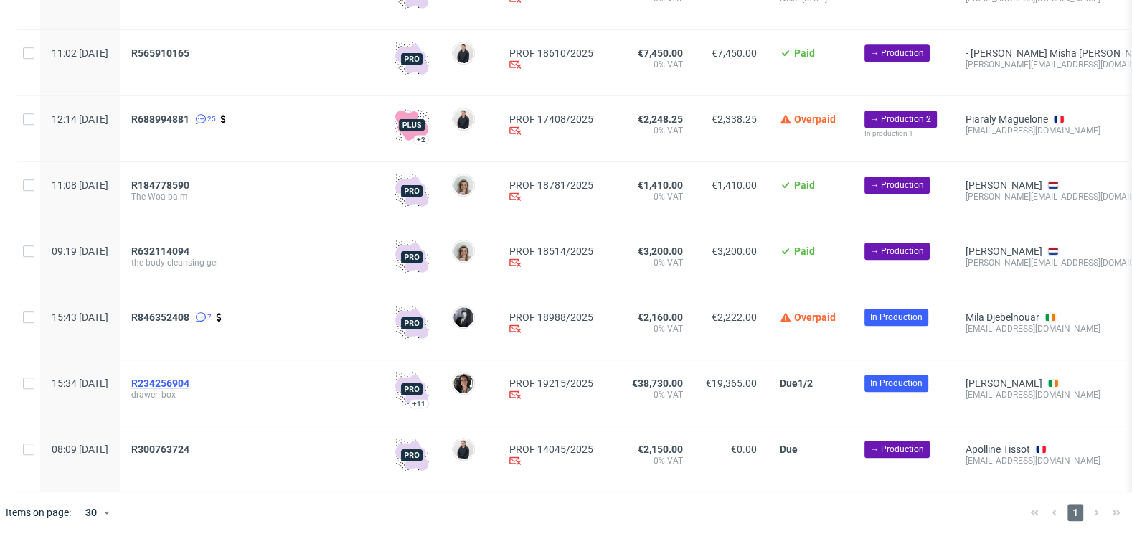
click at [189, 377] on span "R234256904" at bounding box center [160, 382] width 58 height 11
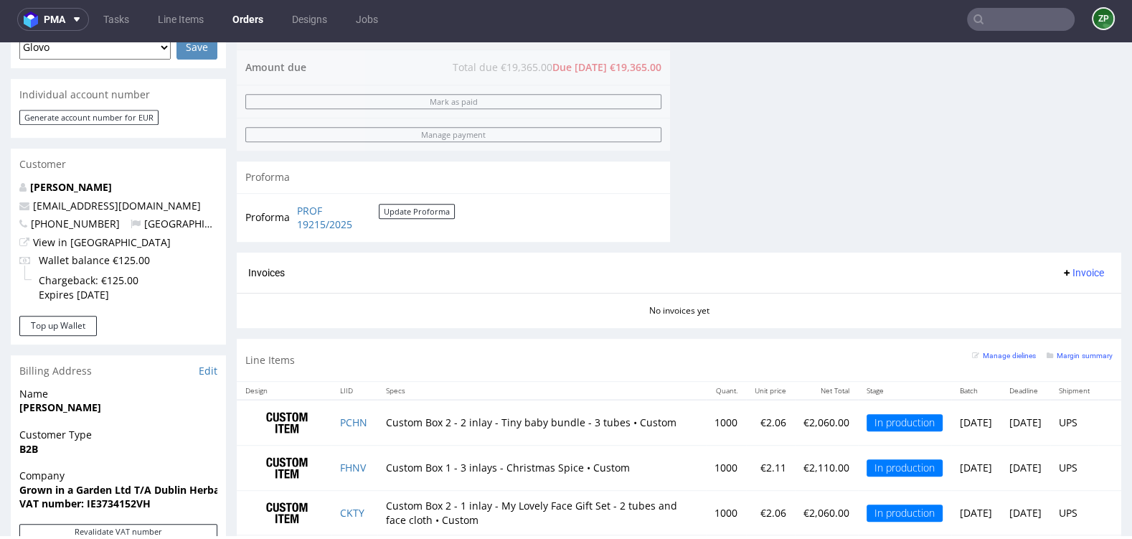
scroll to position [656, 0]
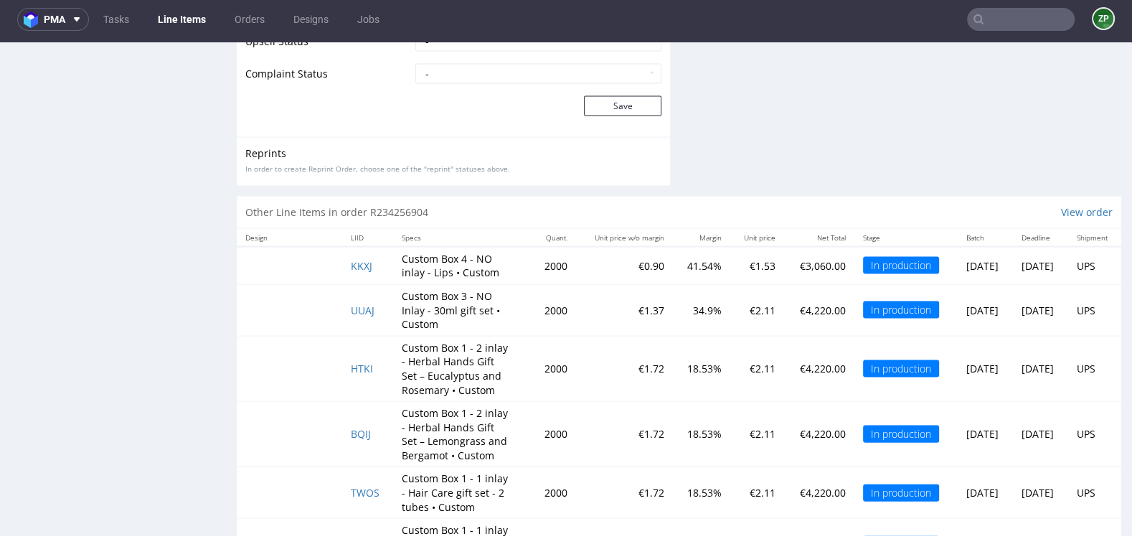
scroll to position [3142, 0]
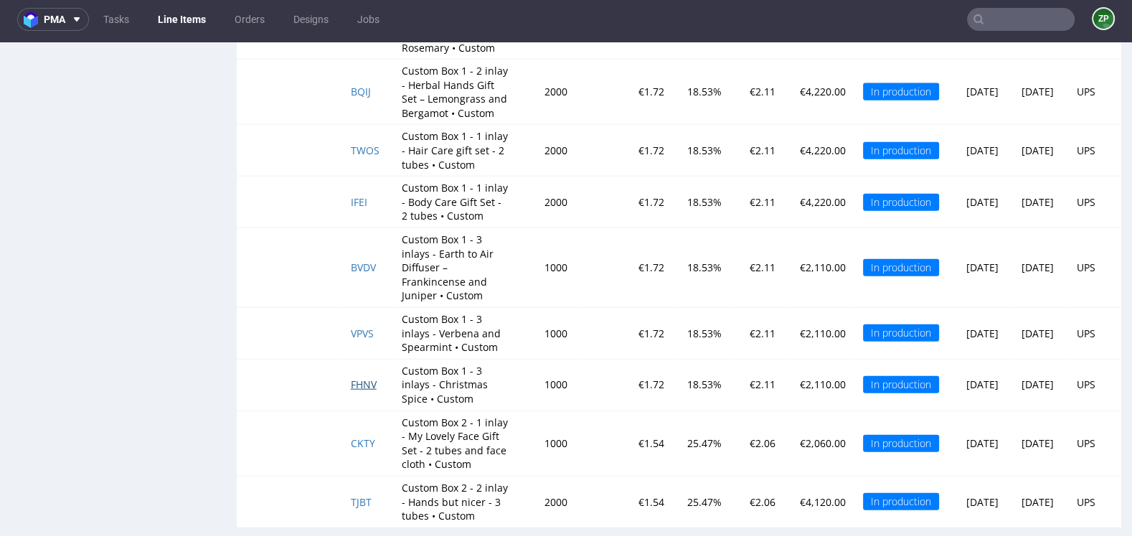
click at [353, 377] on span "FHNV" at bounding box center [364, 384] width 26 height 14
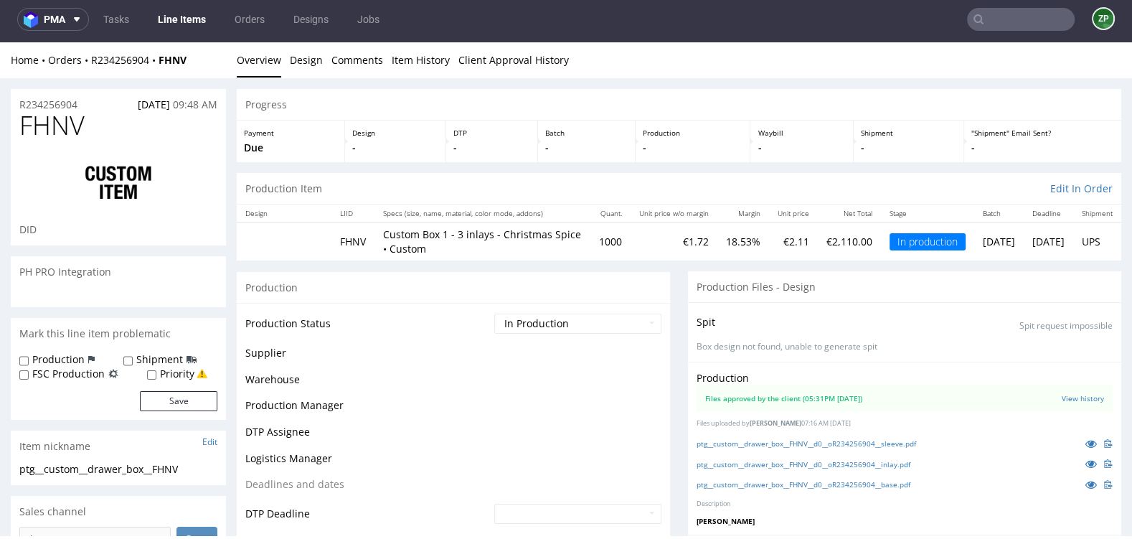
scroll to position [2578, 0]
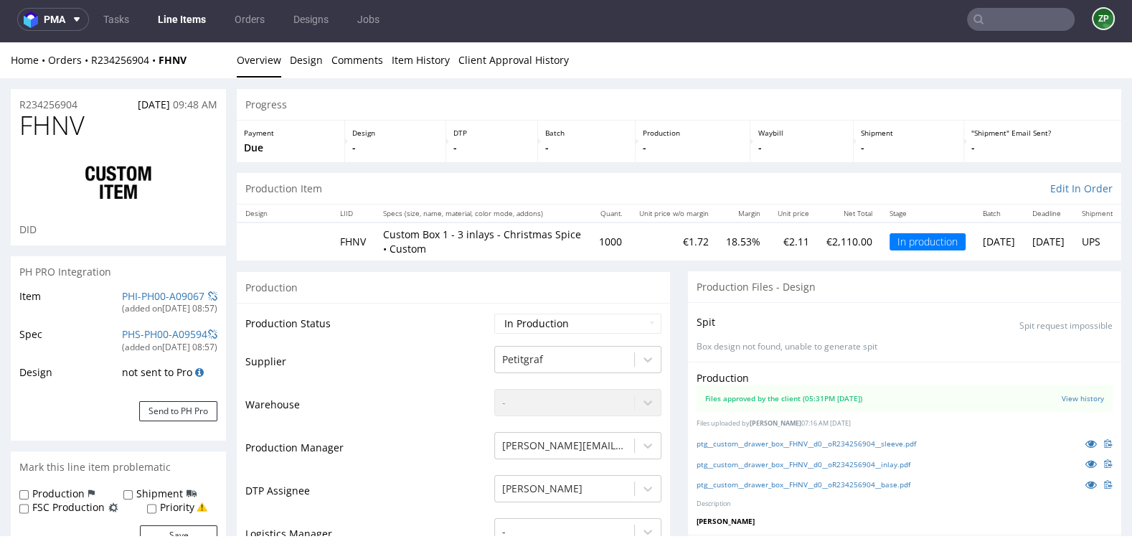
click at [1017, 22] on input "text" at bounding box center [1021, 19] width 108 height 23
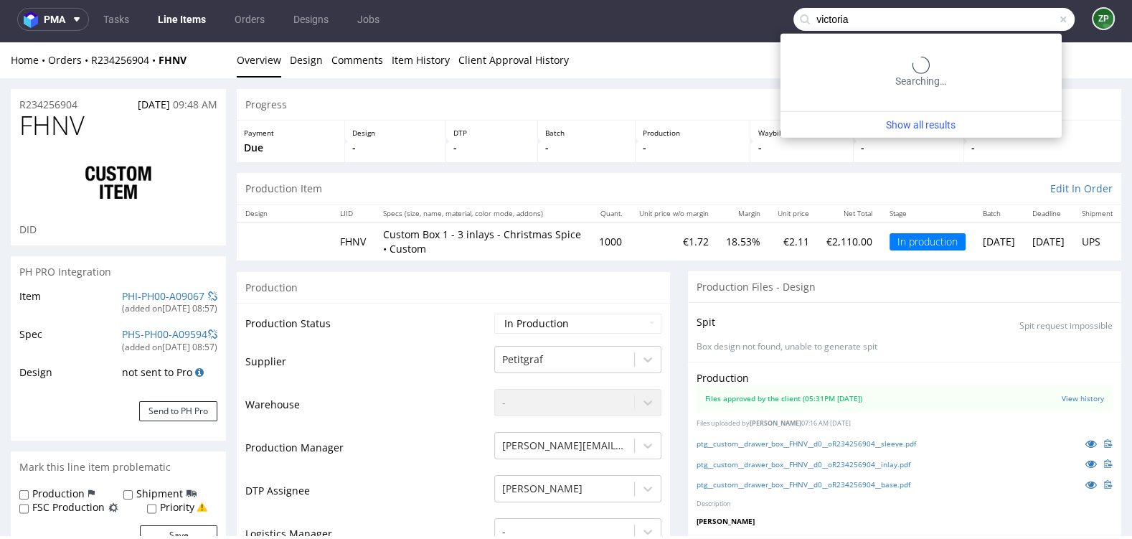
type input "victoria"
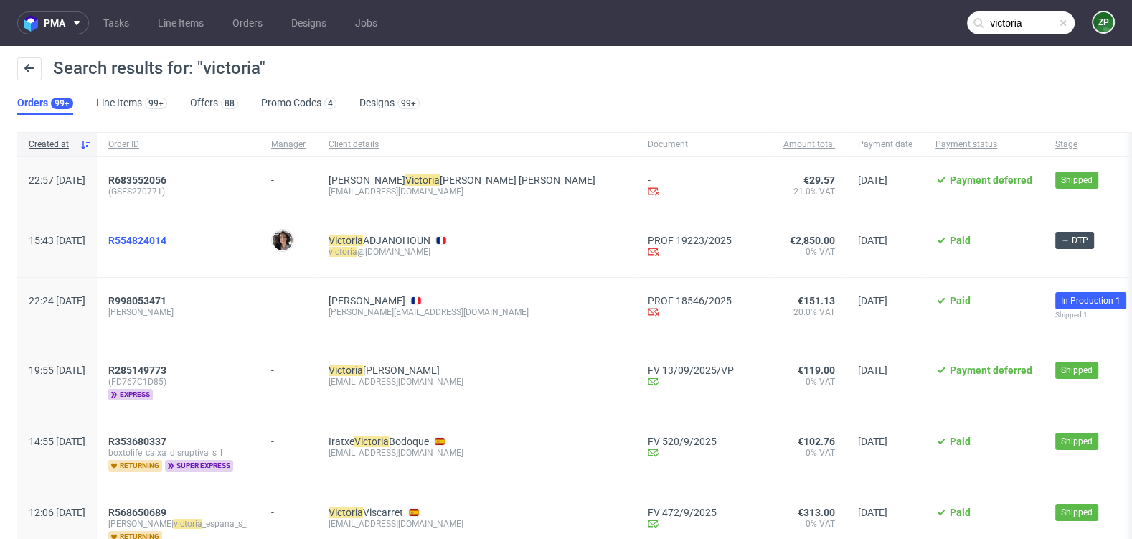
click at [166, 236] on span "R554824014" at bounding box center [137, 240] width 58 height 11
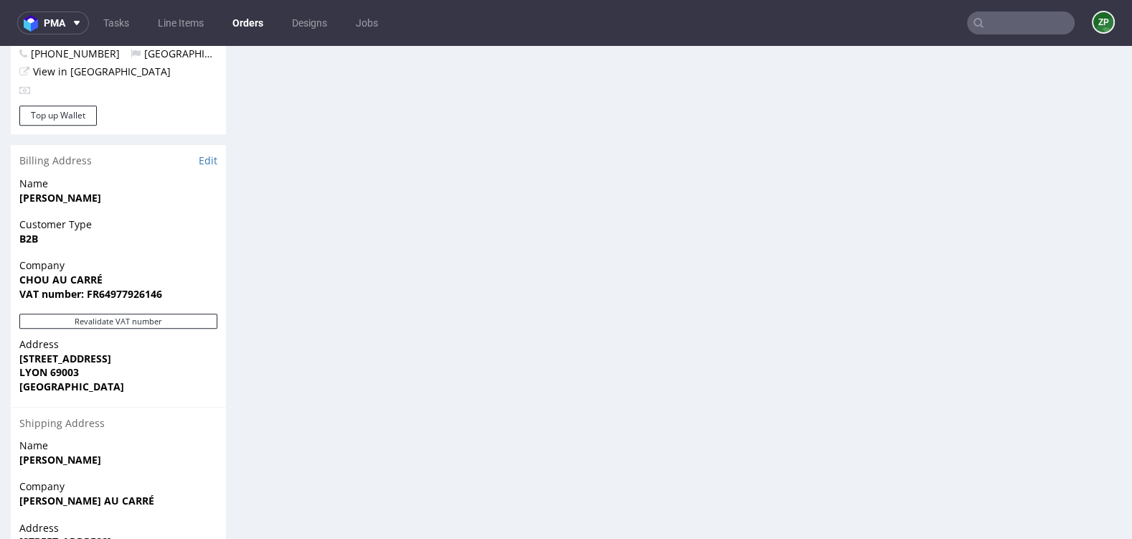
scroll to position [533, 0]
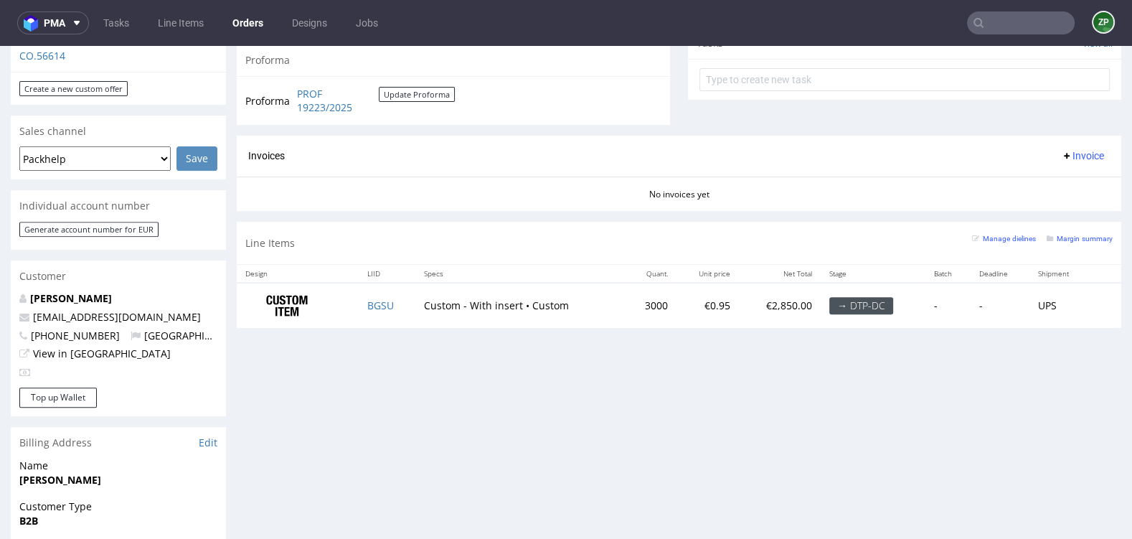
click at [982, 27] on input "text" at bounding box center [1021, 22] width 108 height 23
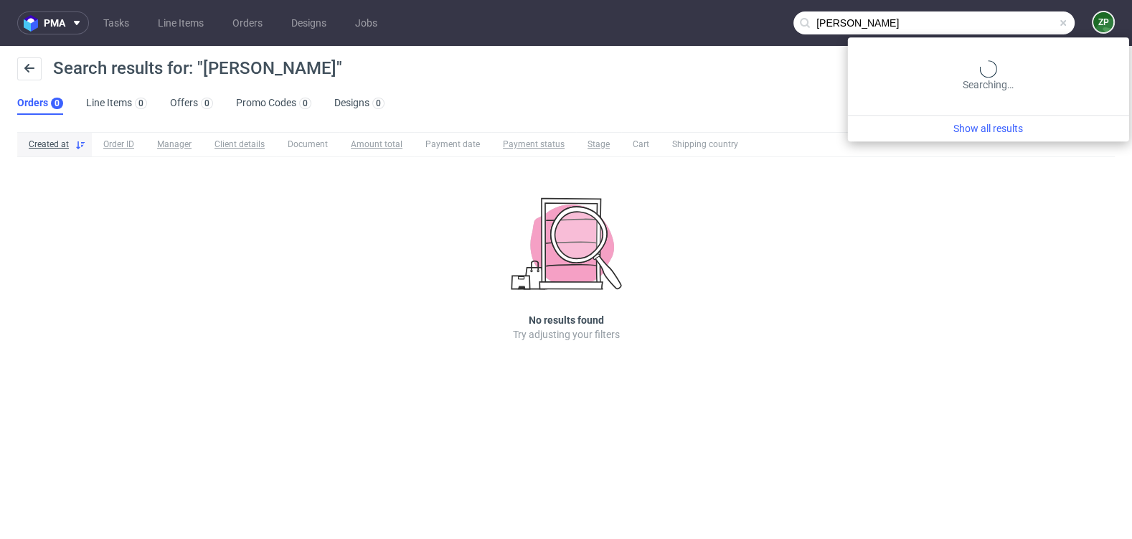
click at [997, 24] on input "mr flurry" at bounding box center [934, 22] width 281 height 23
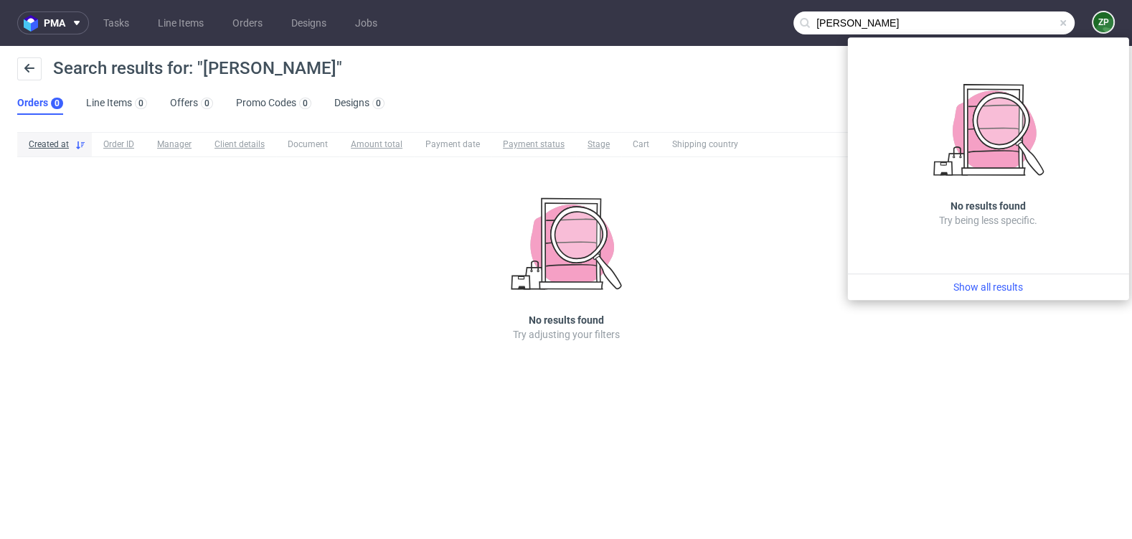
click at [832, 21] on input "mr flurry" at bounding box center [934, 22] width 281 height 23
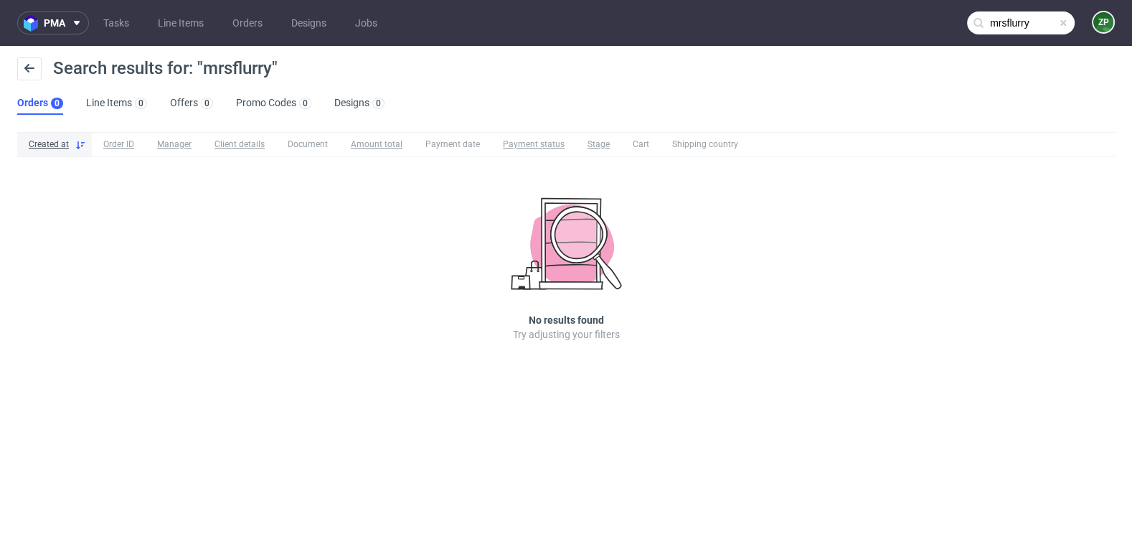
click at [1040, 24] on input "mrsflurry" at bounding box center [1021, 22] width 108 height 23
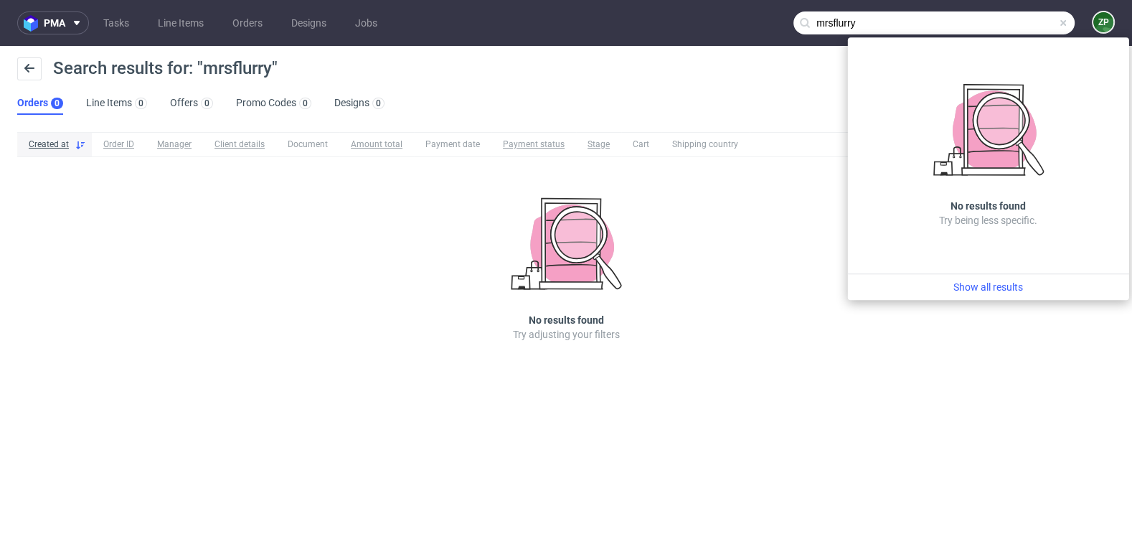
click at [848, 23] on input "mrsflurry" at bounding box center [934, 22] width 281 height 23
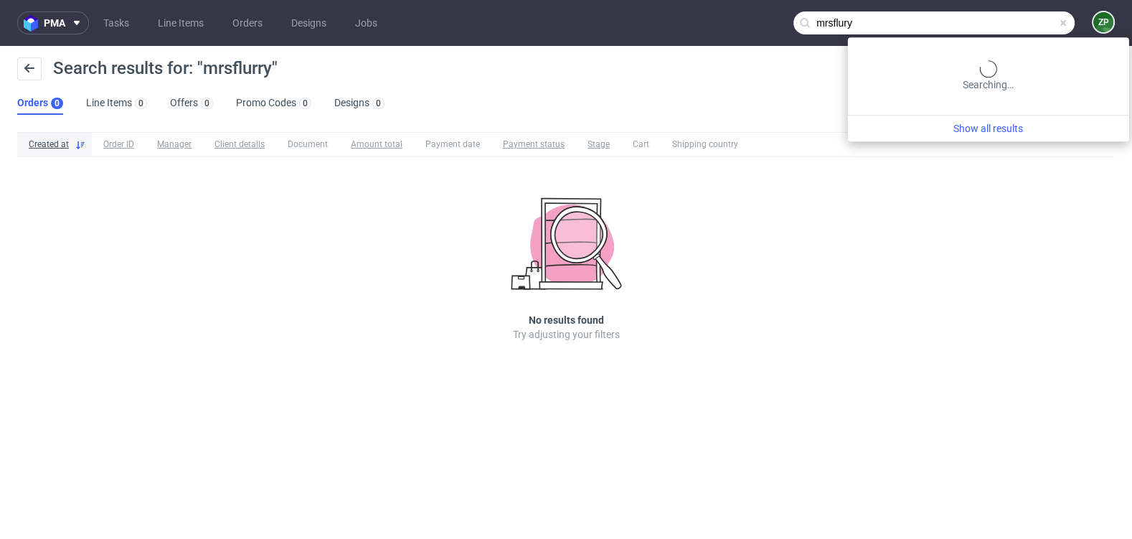
type input "mrsflury"
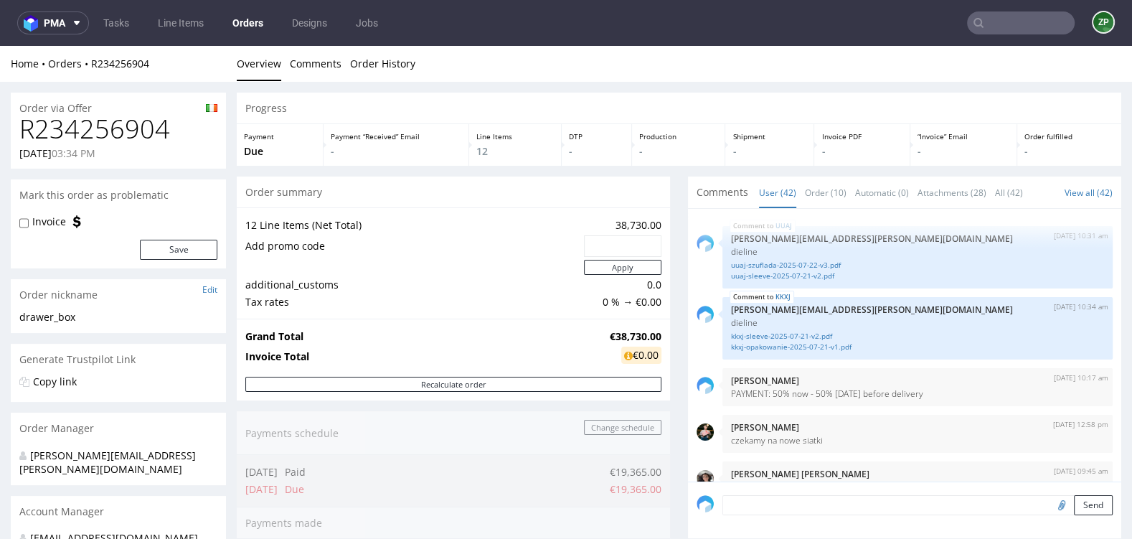
scroll to position [2578, 0]
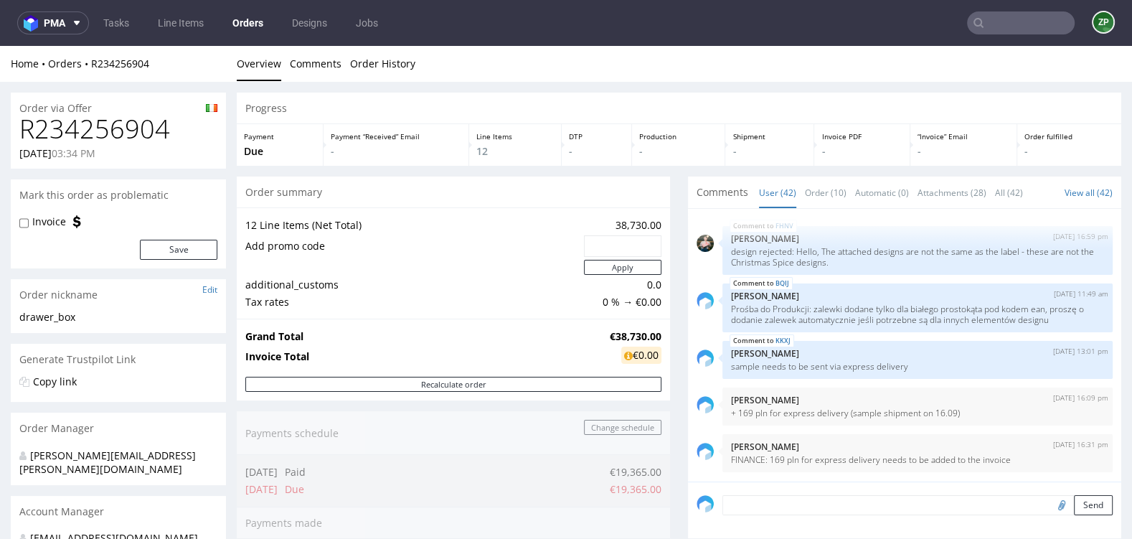
click at [994, 34] on nav "pma Tasks Line Items Orders Designs Jobs ZP" at bounding box center [566, 23] width 1132 height 46
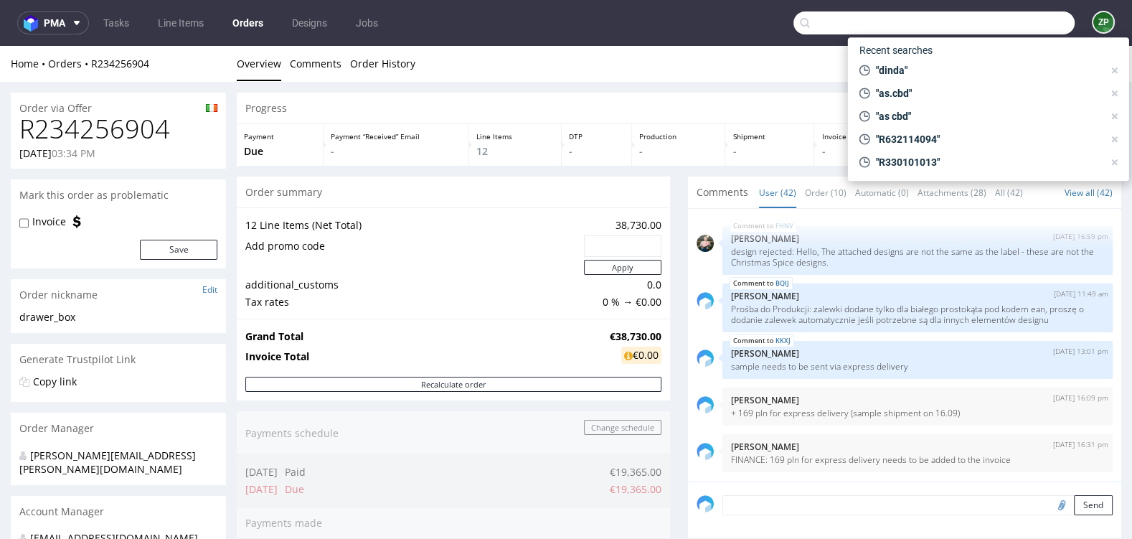
click at [986, 29] on input "text" at bounding box center [934, 22] width 281 height 23
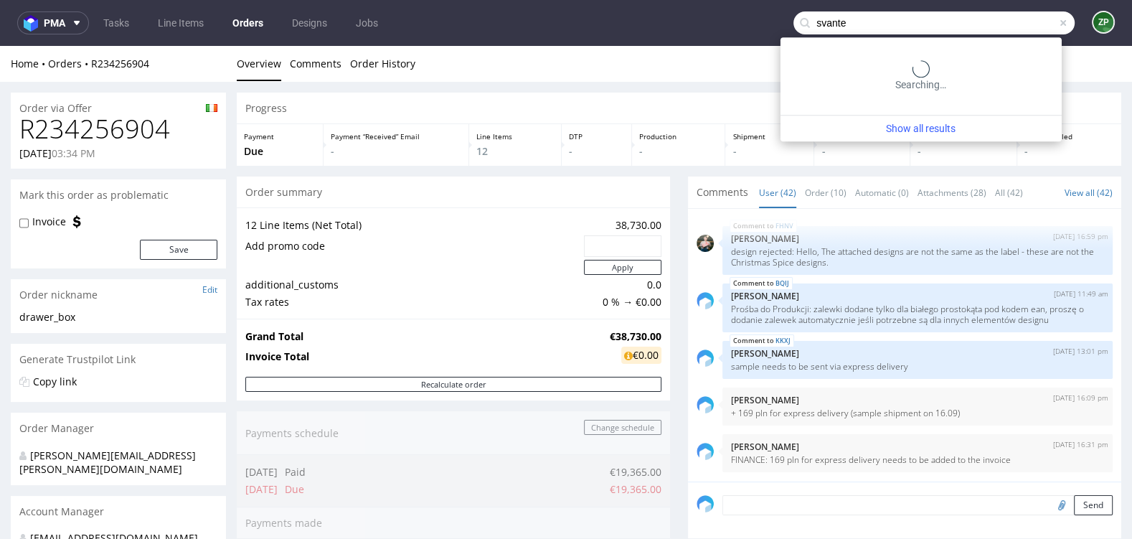
type input "svante"
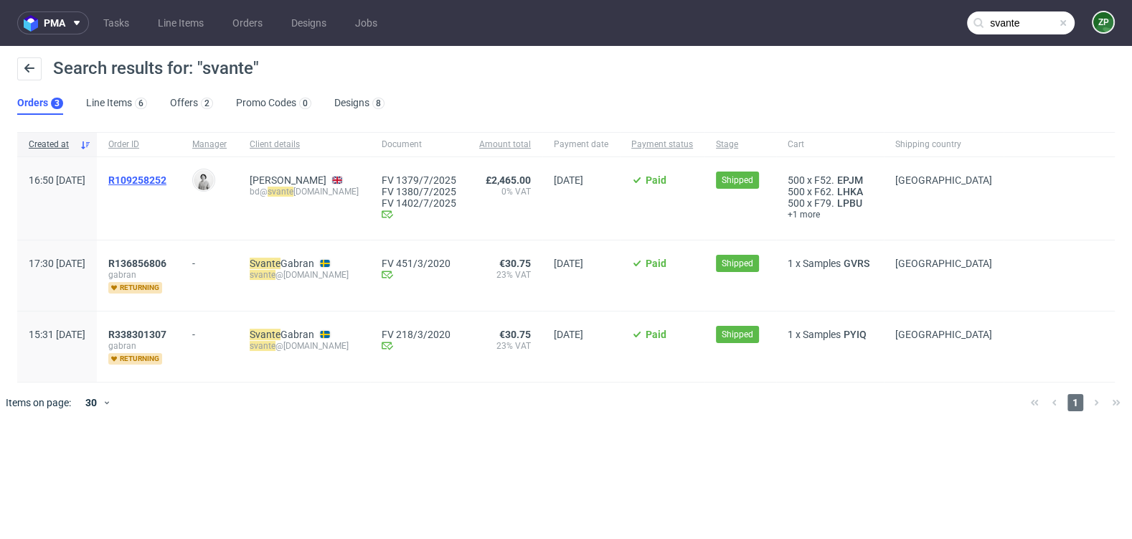
click at [166, 183] on span "R109258252" at bounding box center [137, 179] width 58 height 11
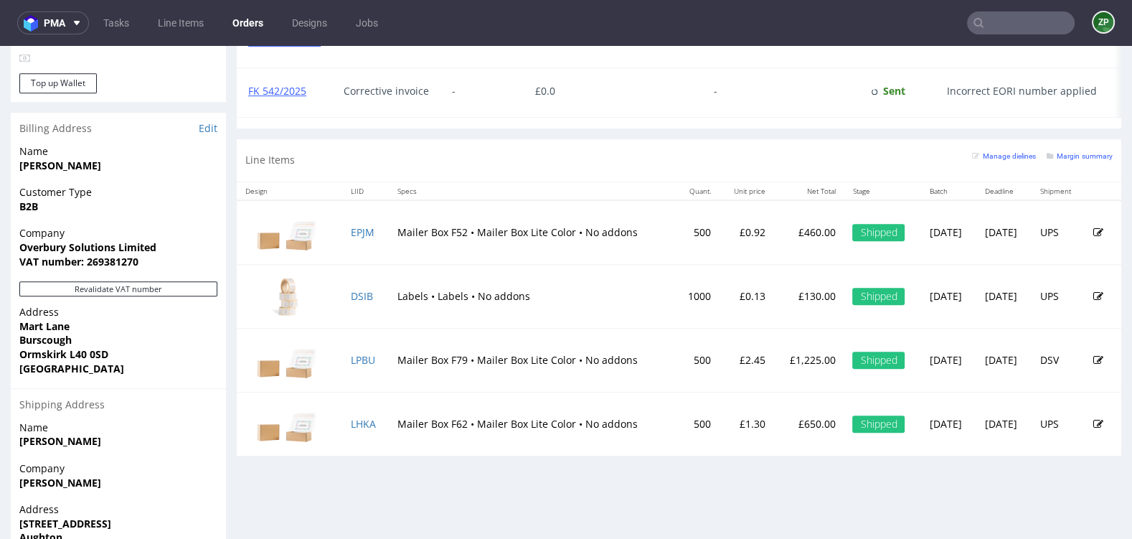
scroll to position [938, 0]
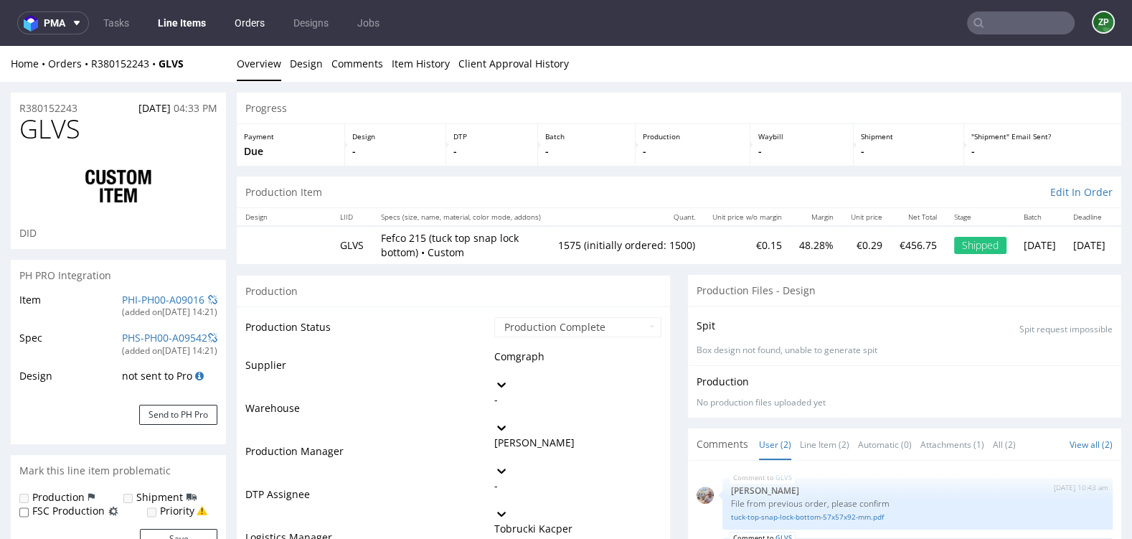
click at [256, 25] on link "Orders" at bounding box center [249, 22] width 47 height 23
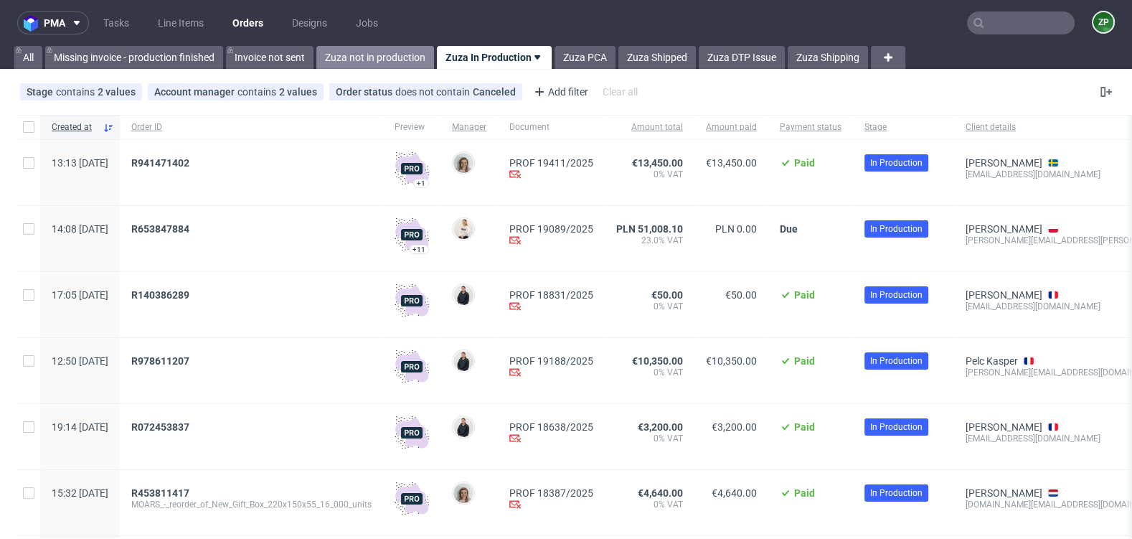
click at [364, 50] on link "Zuza not in production" at bounding box center [375, 57] width 118 height 23
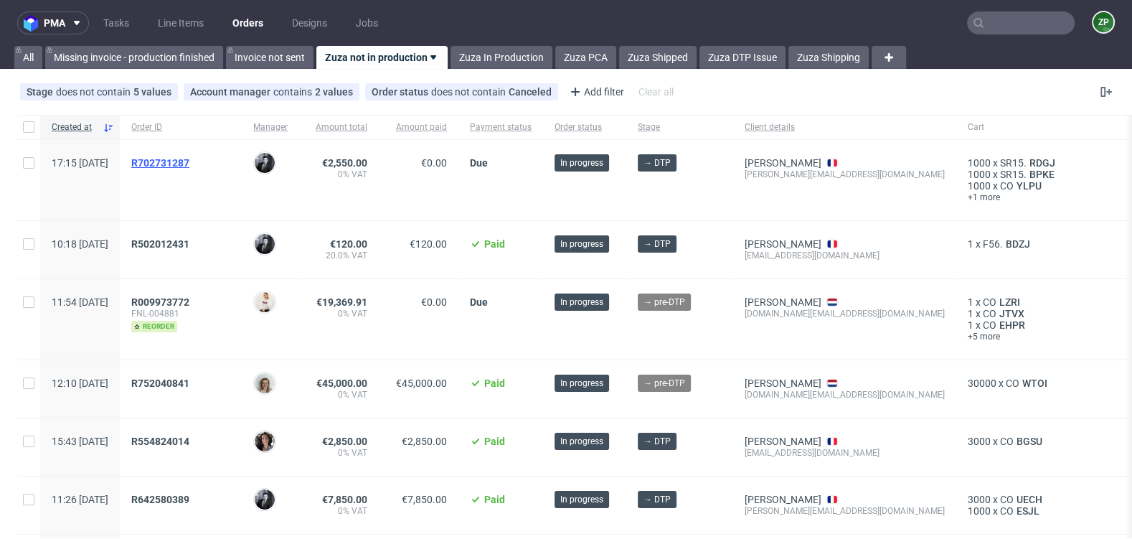
click at [189, 161] on span "R702731287" at bounding box center [160, 162] width 58 height 11
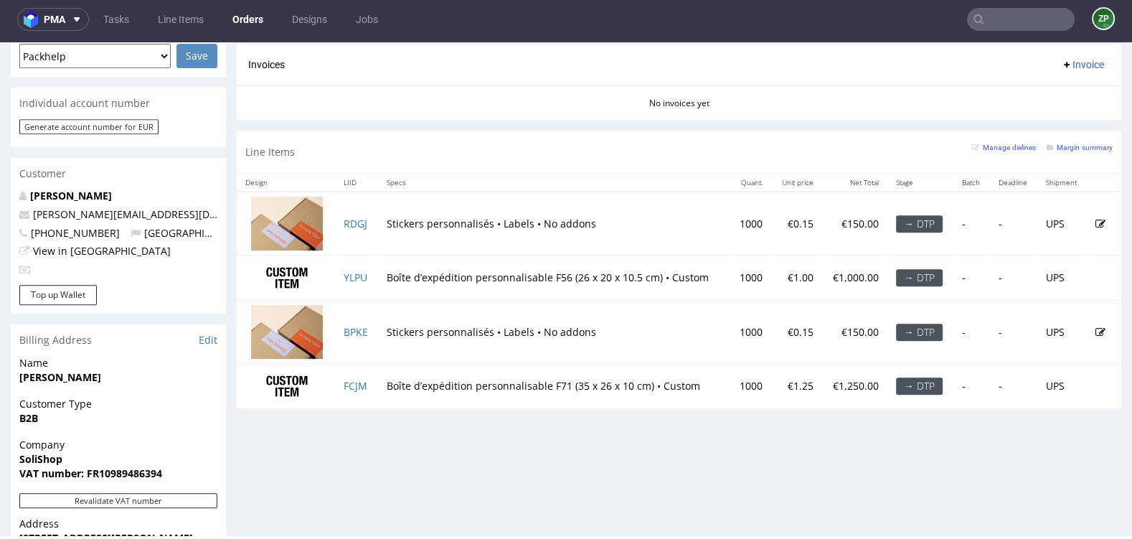
scroll to position [565, 0]
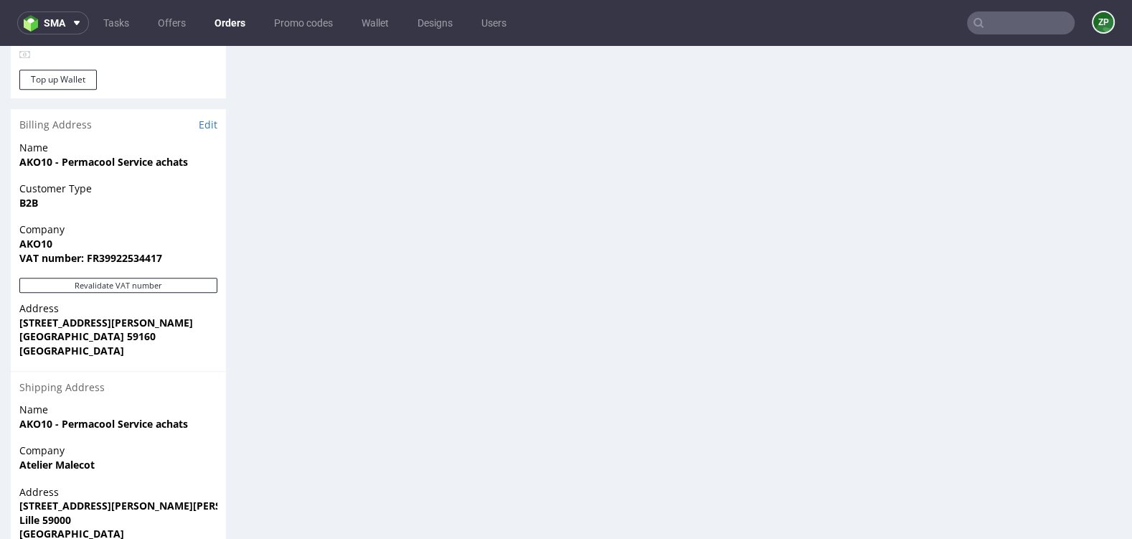
scroll to position [897, 0]
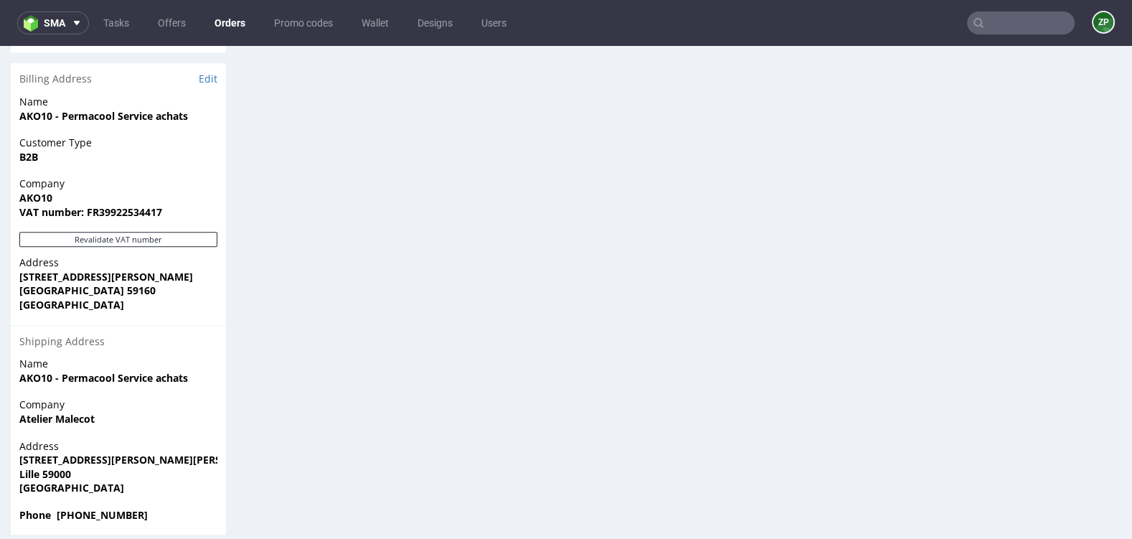
click at [993, 32] on input "text" at bounding box center [1021, 22] width 108 height 23
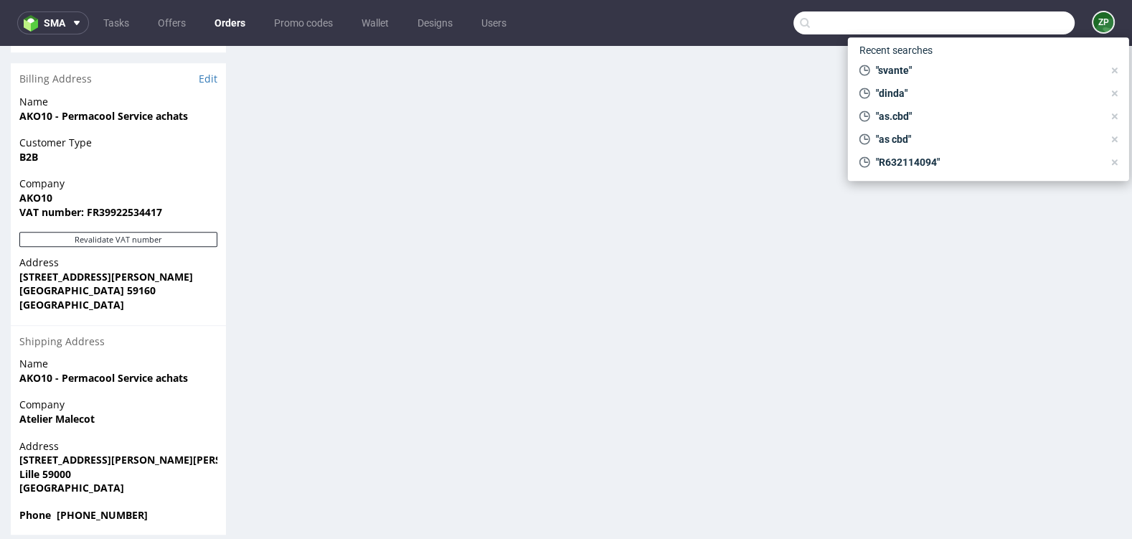
type input "c"
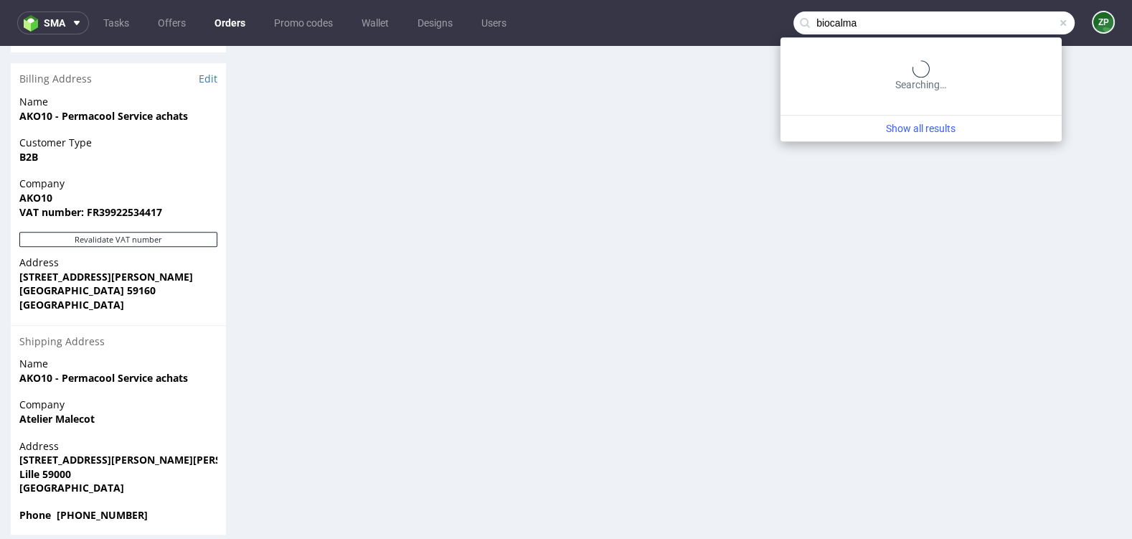
type input "biocalma"
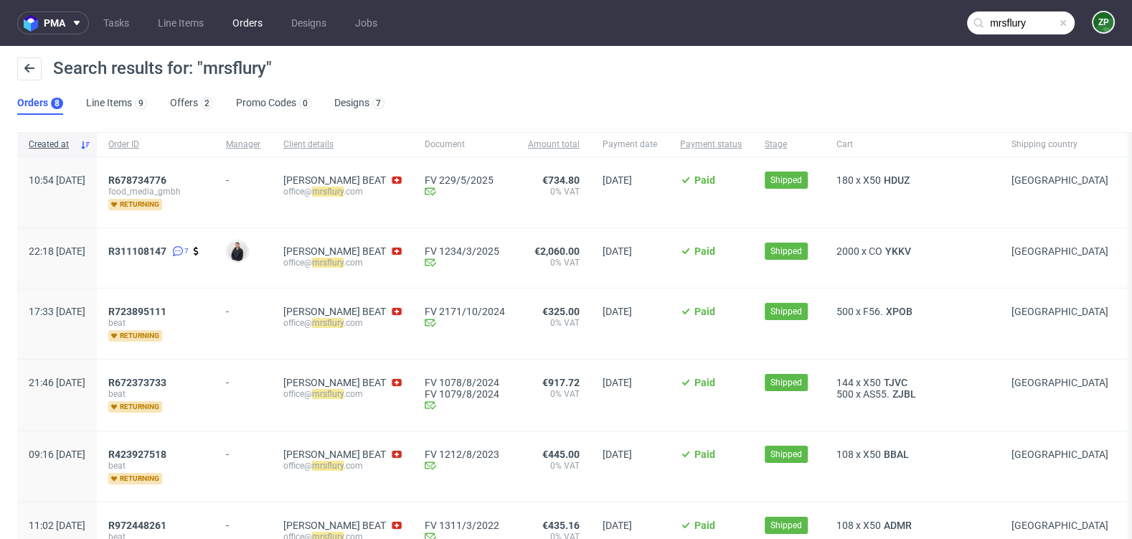
click at [242, 19] on link "Orders" at bounding box center [247, 22] width 47 height 23
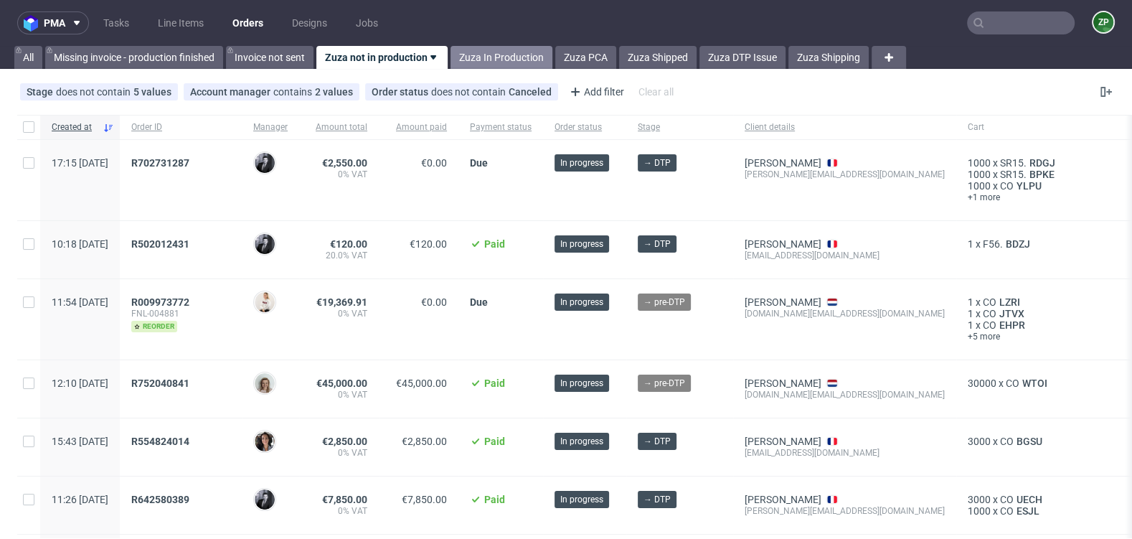
click at [497, 52] on link "Zuza In Production" at bounding box center [502, 57] width 102 height 23
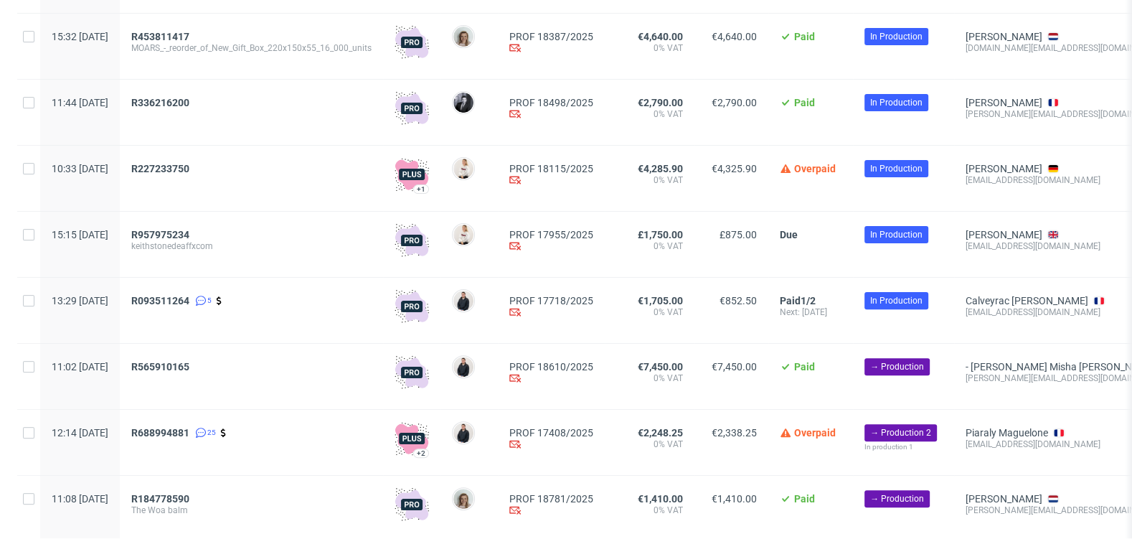
scroll to position [773, 0]
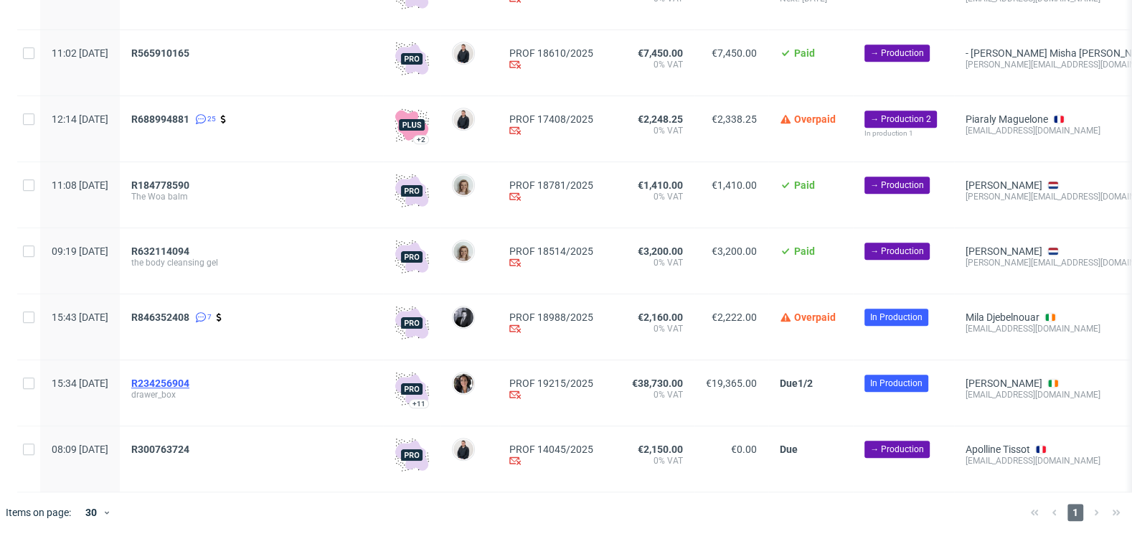
click at [185, 388] on span "R234256904" at bounding box center [160, 382] width 58 height 11
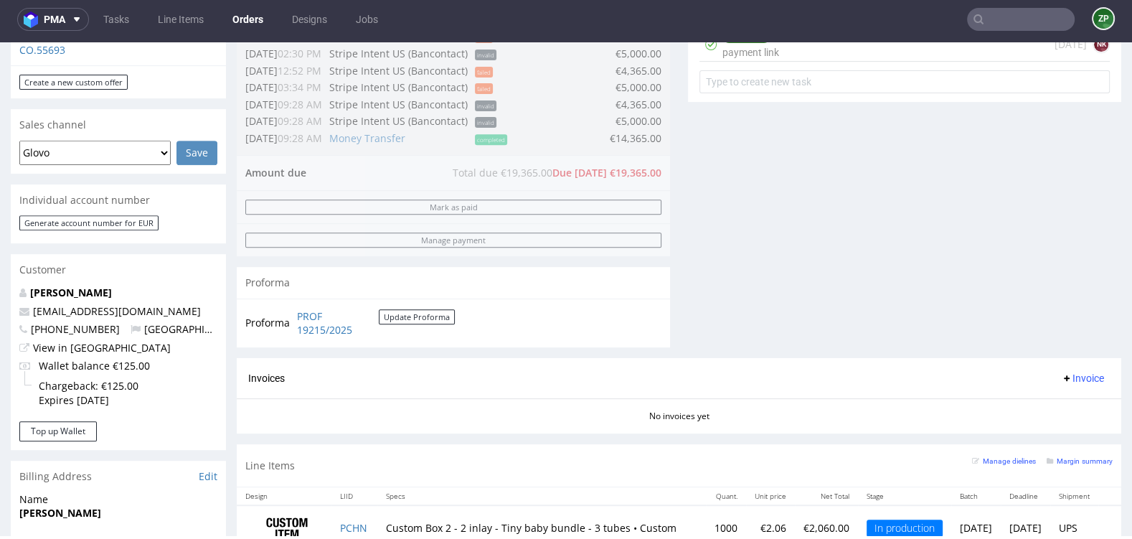
scroll to position [672, 0]
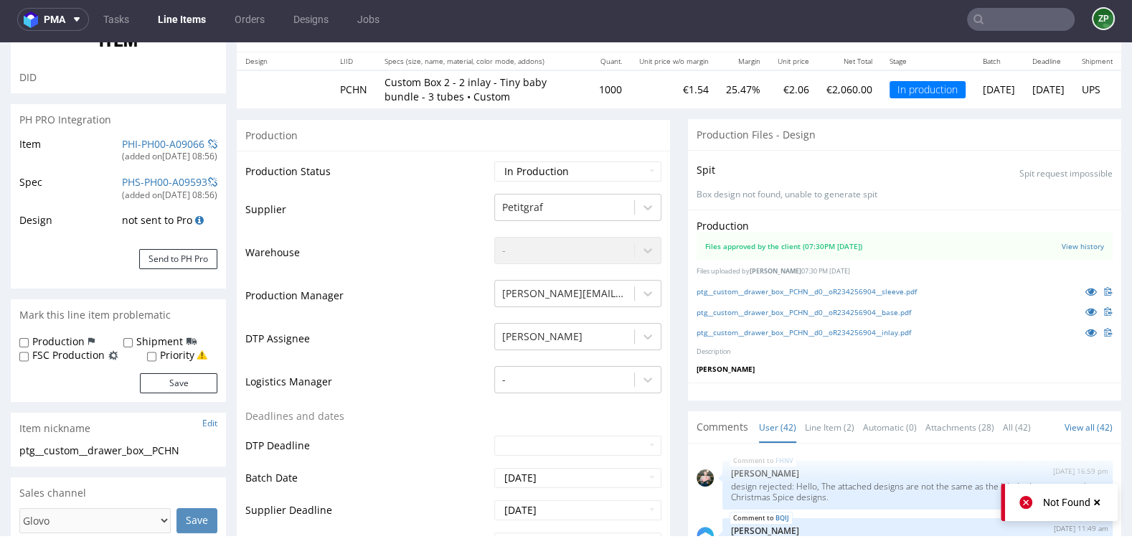
scroll to position [155, 0]
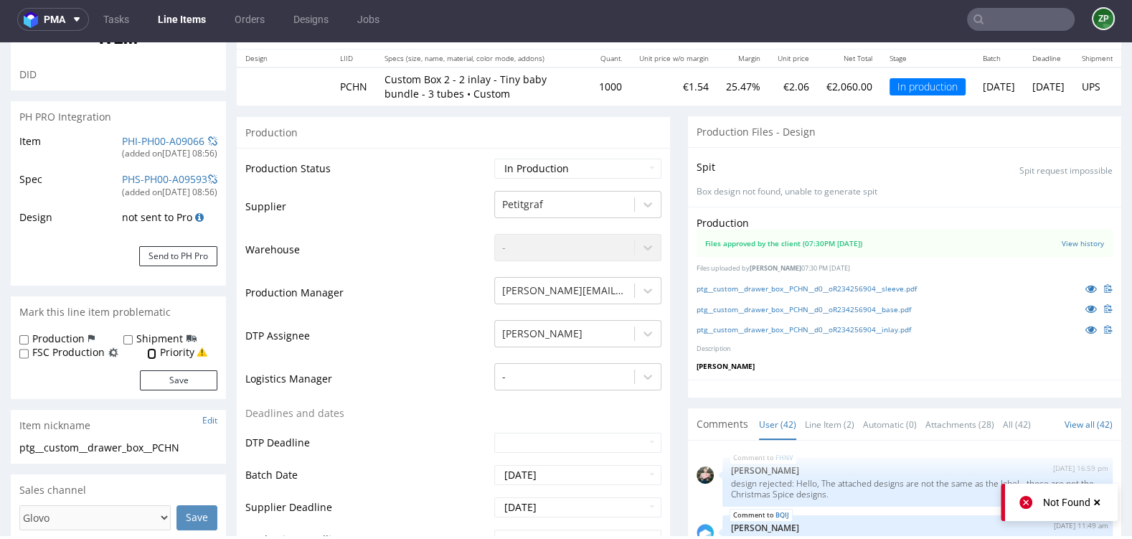
click at [151, 353] on input "Priority" at bounding box center [151, 353] width 9 height 11
checkbox input "true"
click at [22, 339] on input "Production" at bounding box center [23, 339] width 9 height 11
checkbox input "true"
click at [180, 384] on button "Save" at bounding box center [178, 380] width 77 height 20
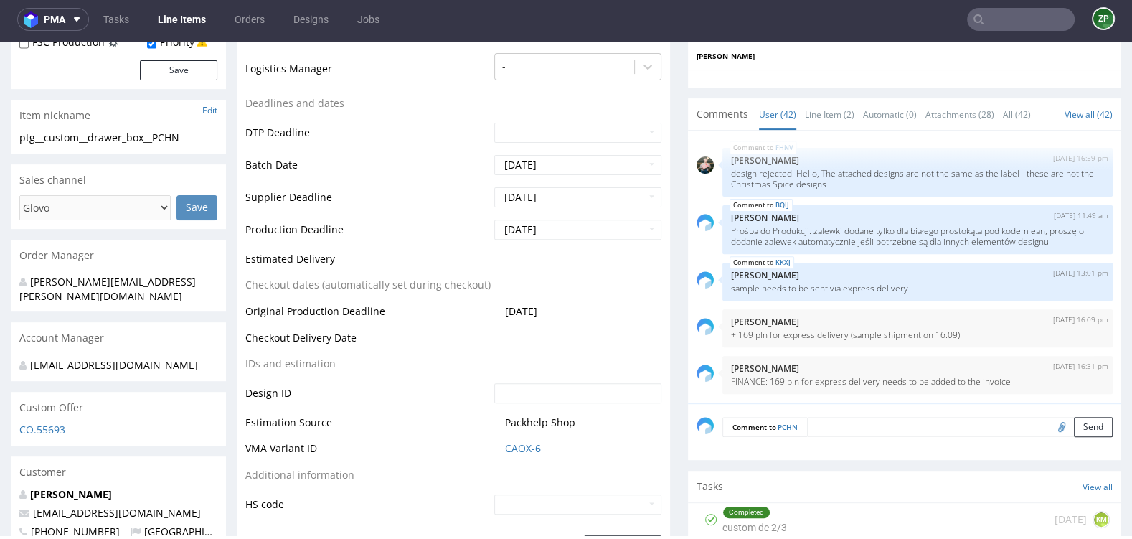
scroll to position [0, 0]
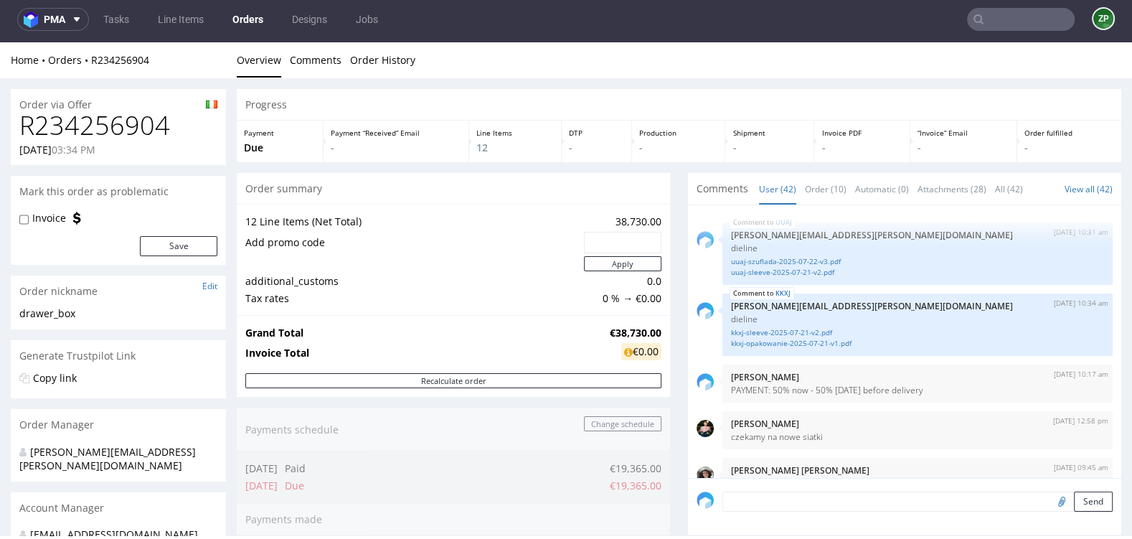
scroll to position [2578, 0]
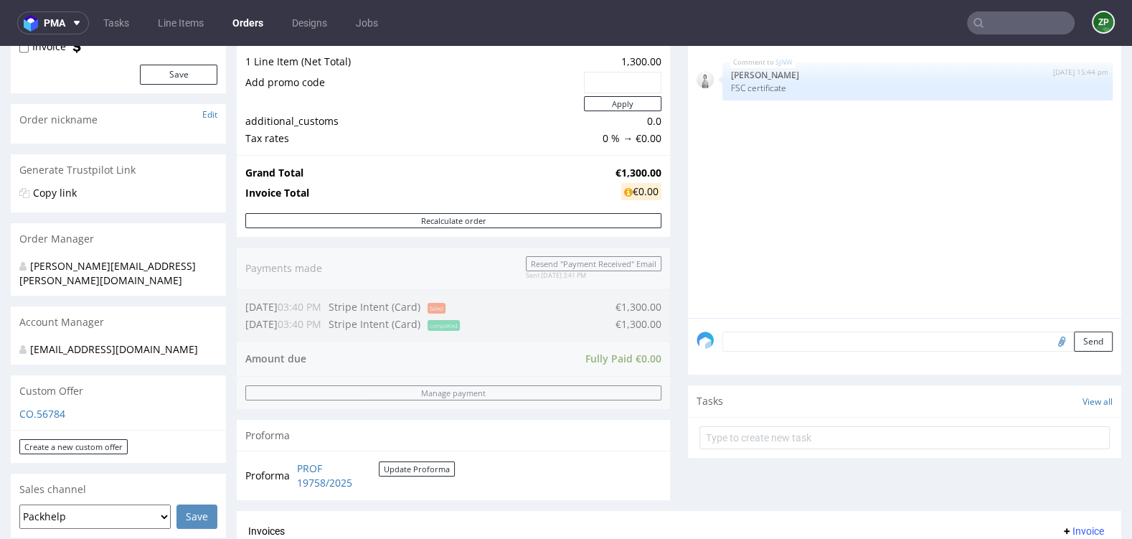
scroll to position [936, 0]
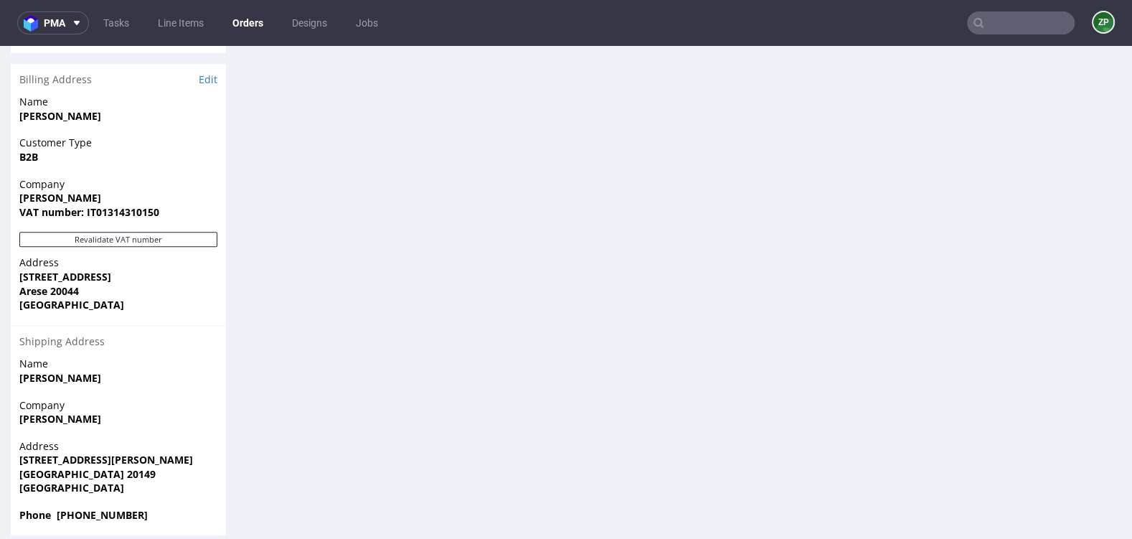
click at [242, 32] on link "Orders" at bounding box center [248, 22] width 48 height 23
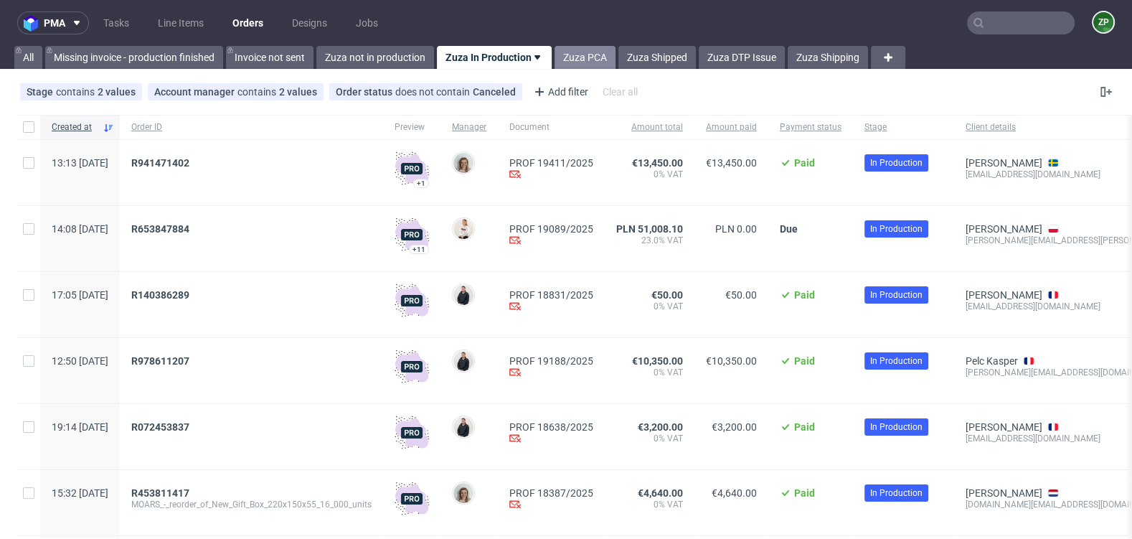
click at [570, 51] on link "Zuza PCA" at bounding box center [585, 57] width 61 height 23
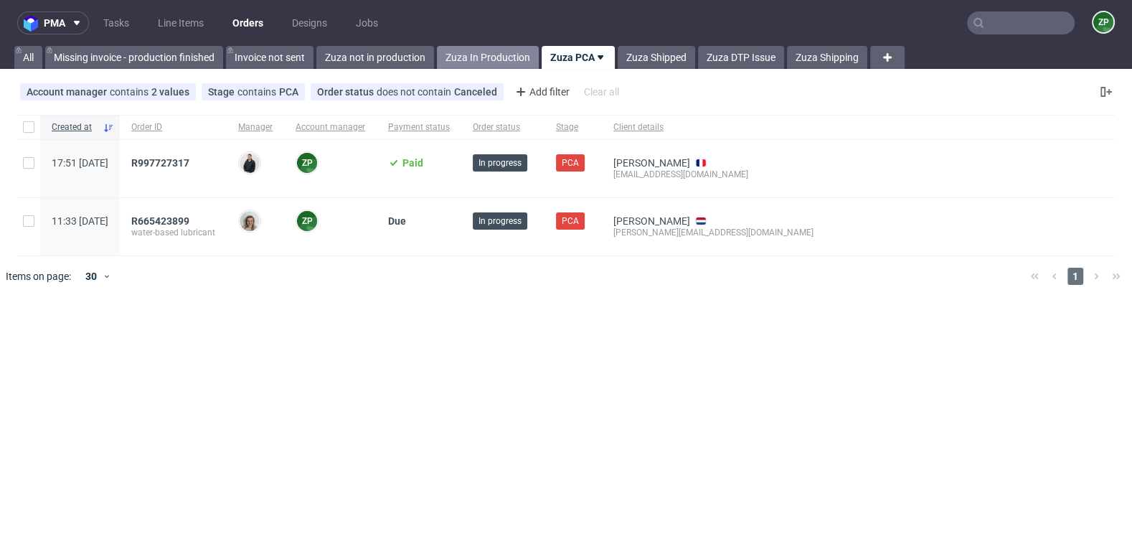
click at [502, 54] on link "Zuza In Production" at bounding box center [488, 57] width 102 height 23
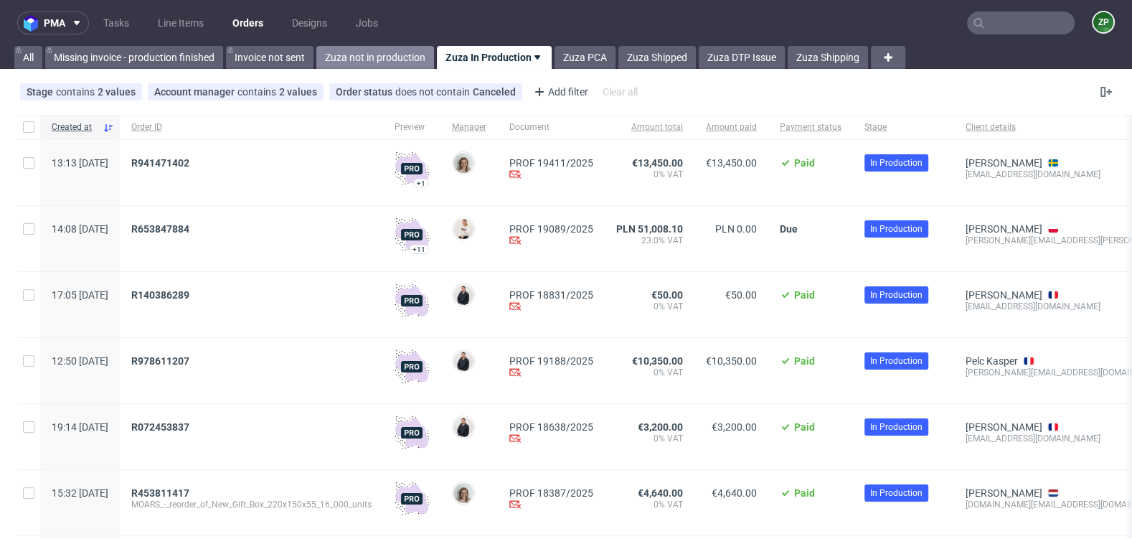
click at [392, 52] on link "Zuza not in production" at bounding box center [375, 57] width 118 height 23
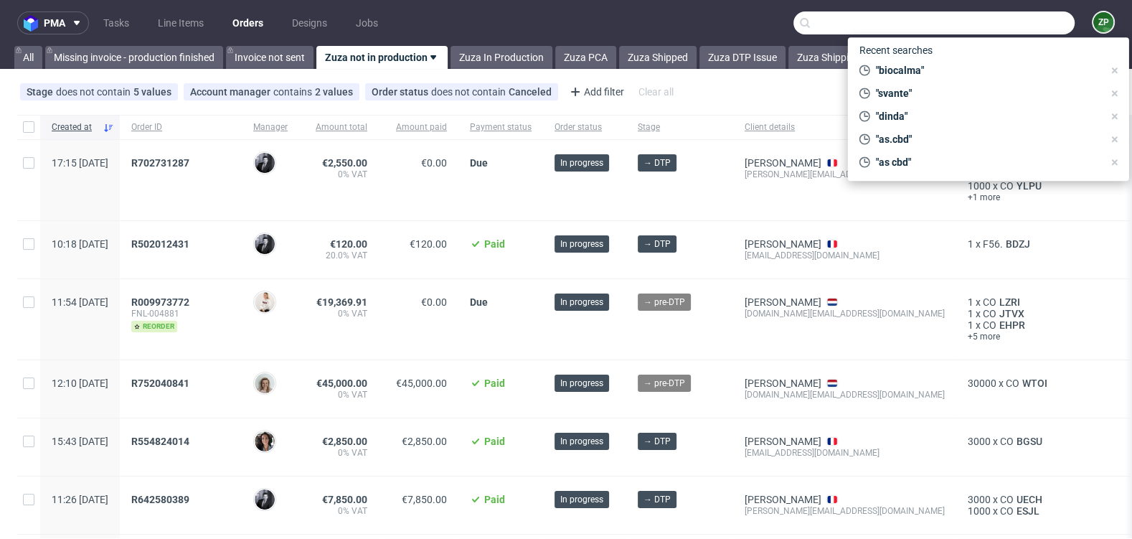
click at [998, 21] on input "text" at bounding box center [934, 22] width 281 height 23
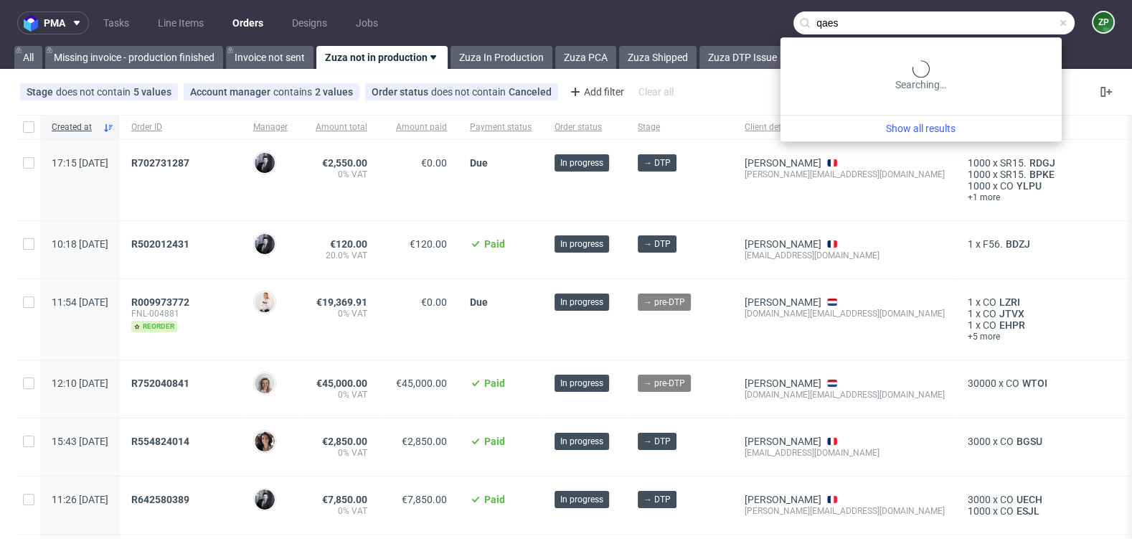
type input "qaes"
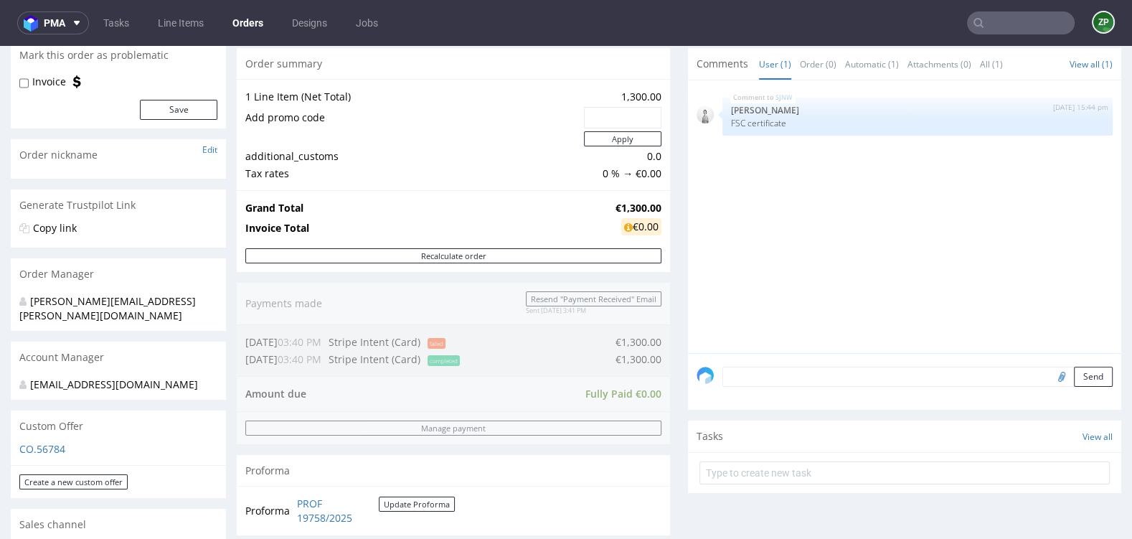
scroll to position [141, 0]
click at [47, 441] on p "CO.56784" at bounding box center [118, 448] width 198 height 14
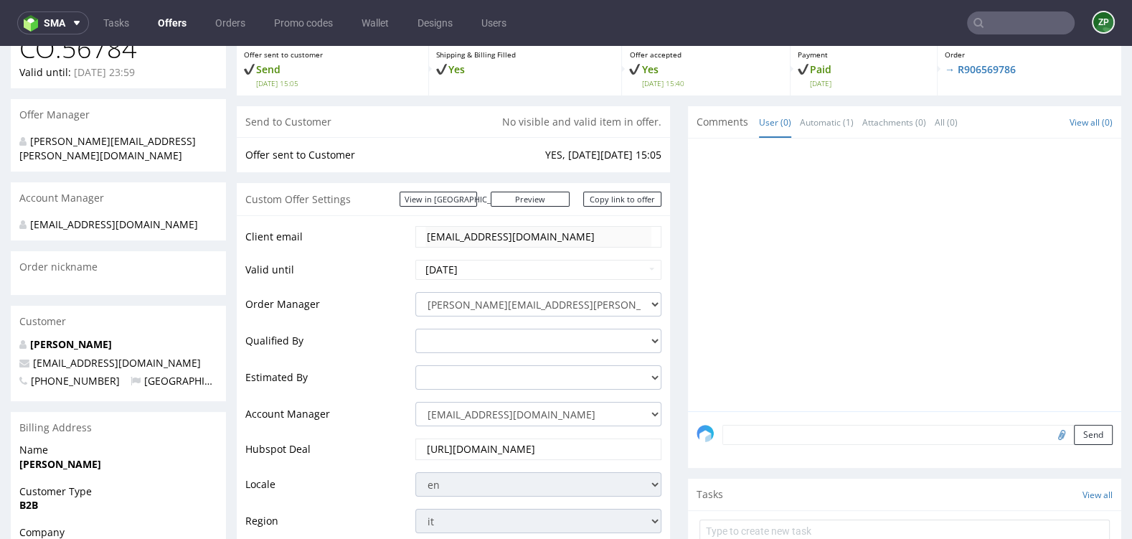
scroll to position [154, 0]
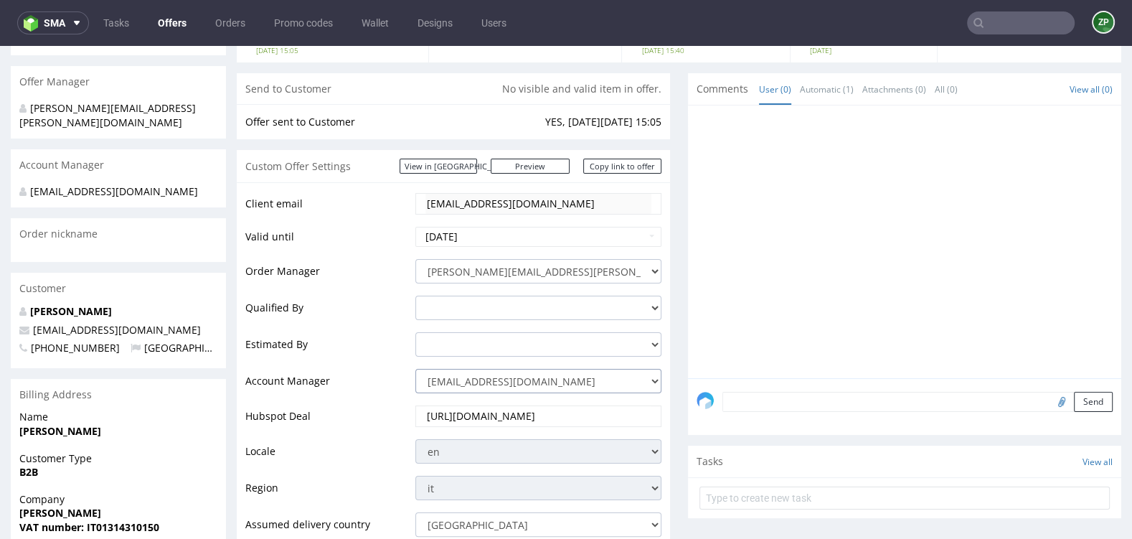
click at [512, 379] on select "[PERSON_NAME][EMAIL_ADDRESS][DOMAIN_NAME] [DOMAIN_NAME][EMAIL_ADDRESS][DOMAIN_N…" at bounding box center [538, 381] width 246 height 24
select select "20839025"
click at [415, 369] on select "[PERSON_NAME][EMAIL_ADDRESS][DOMAIN_NAME] [DOMAIN_NAME][EMAIL_ADDRESS][DOMAIN_N…" at bounding box center [538, 381] width 246 height 24
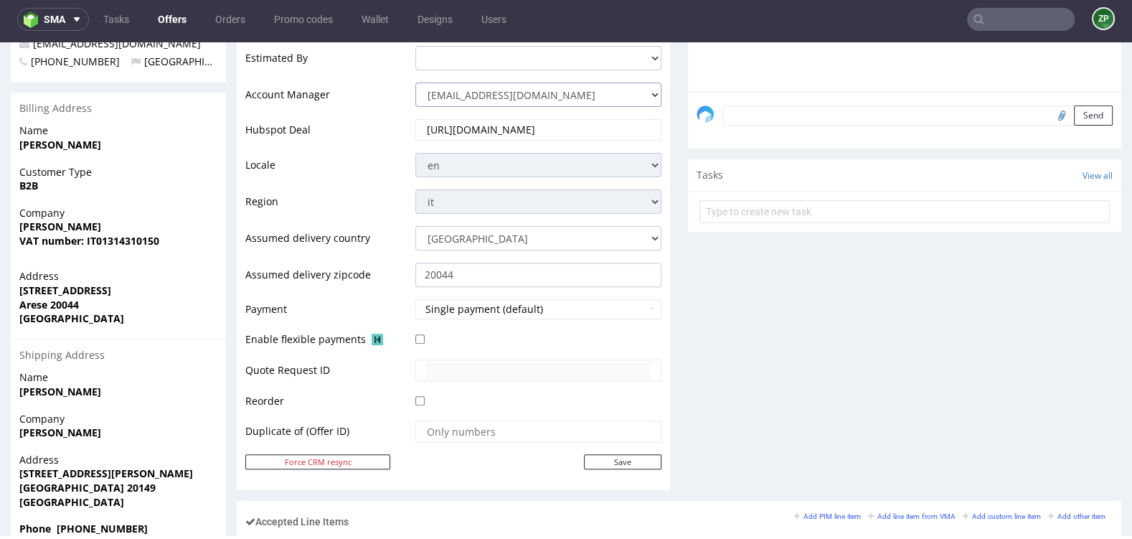
scroll to position [425, 0]
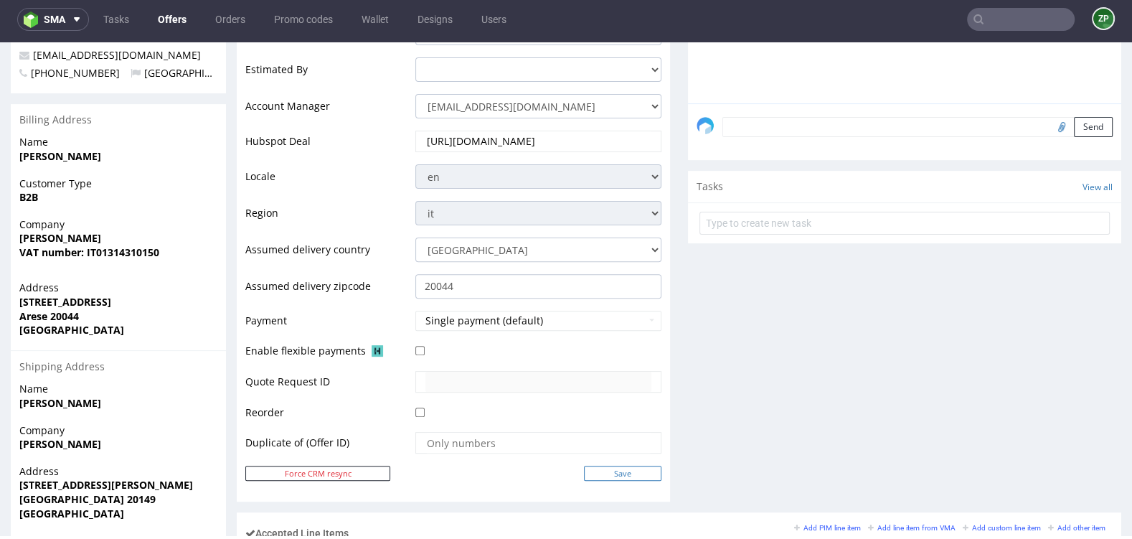
click at [606, 471] on input "Save" at bounding box center [622, 473] width 77 height 15
type input "In progress..."
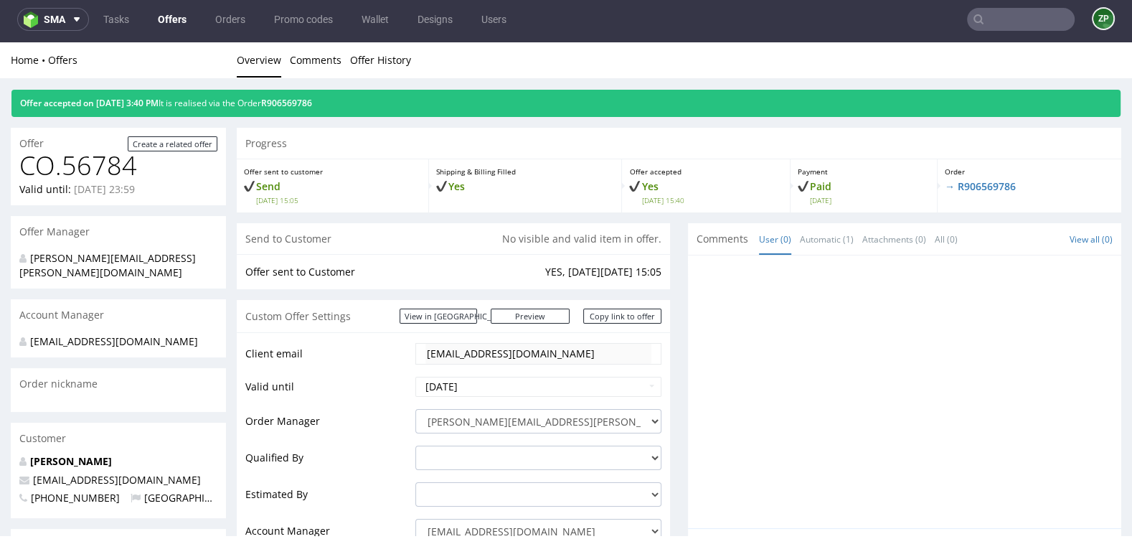
scroll to position [0, 0]
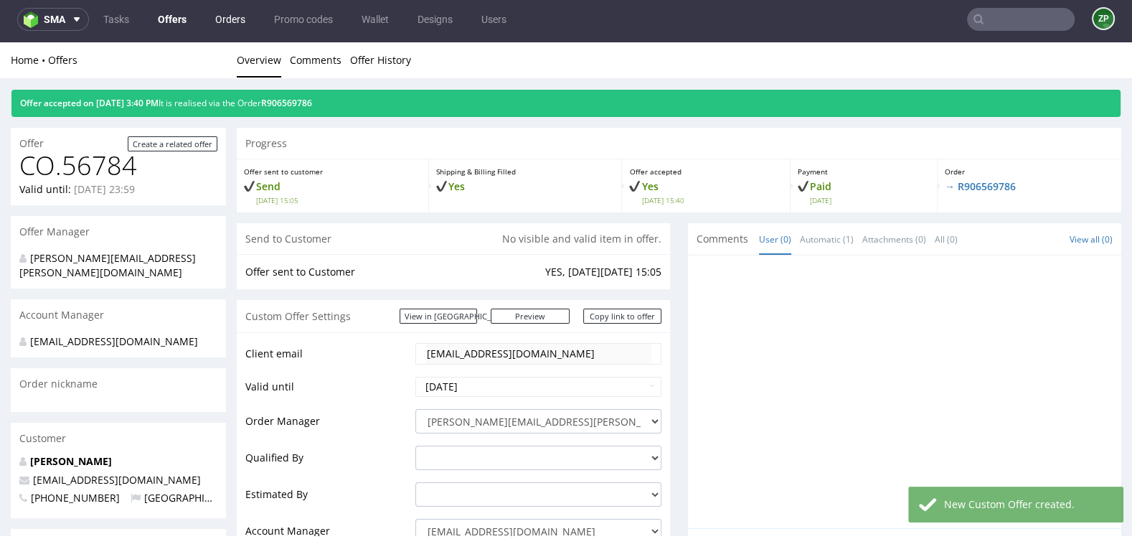
click at [229, 19] on link "Orders" at bounding box center [230, 19] width 47 height 23
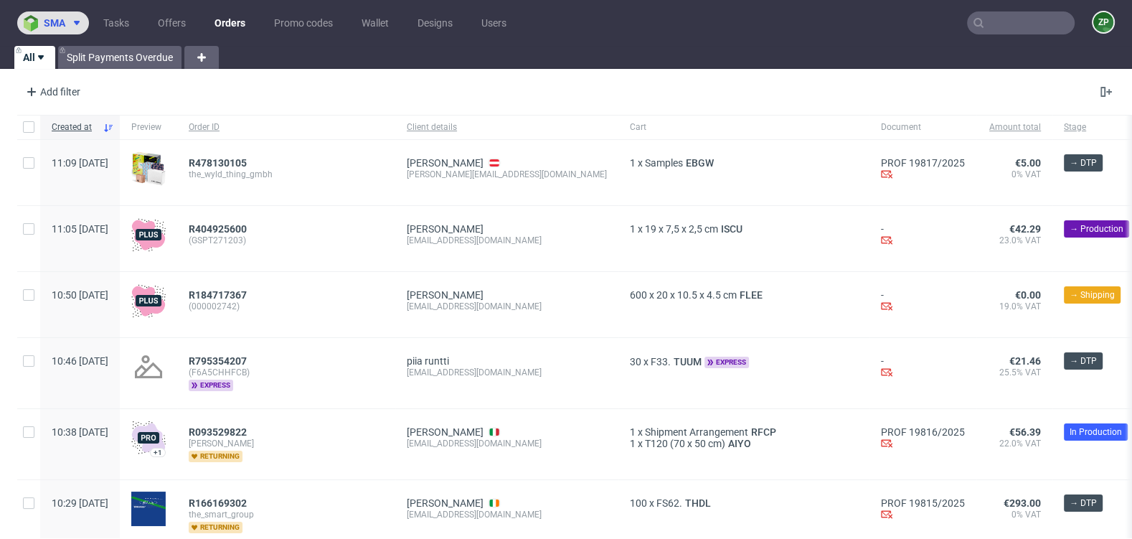
click at [59, 20] on span "sma" at bounding box center [55, 23] width 22 height 10
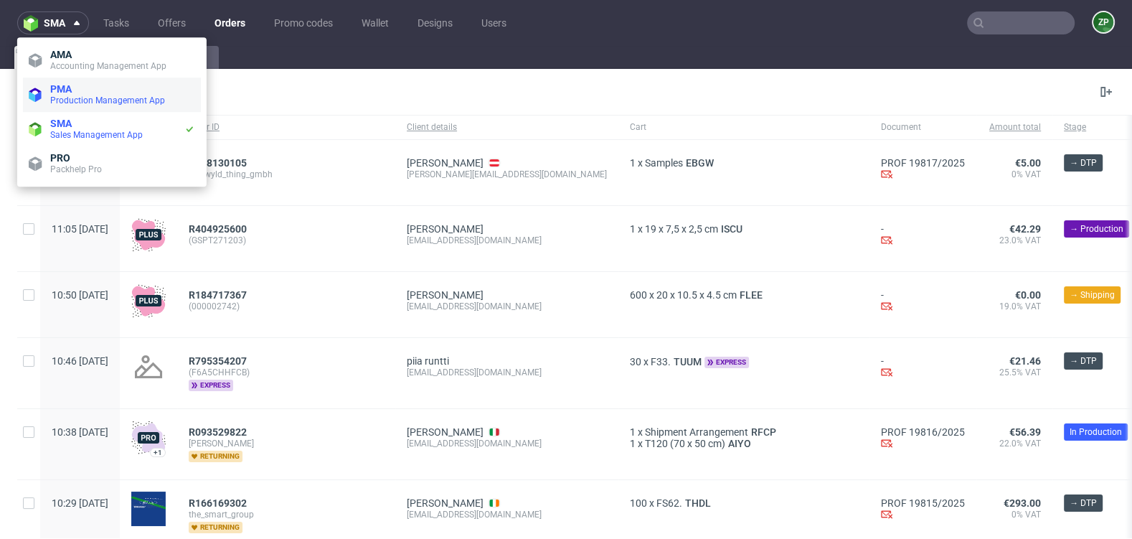
click at [66, 86] on span "PMA" at bounding box center [61, 88] width 22 height 11
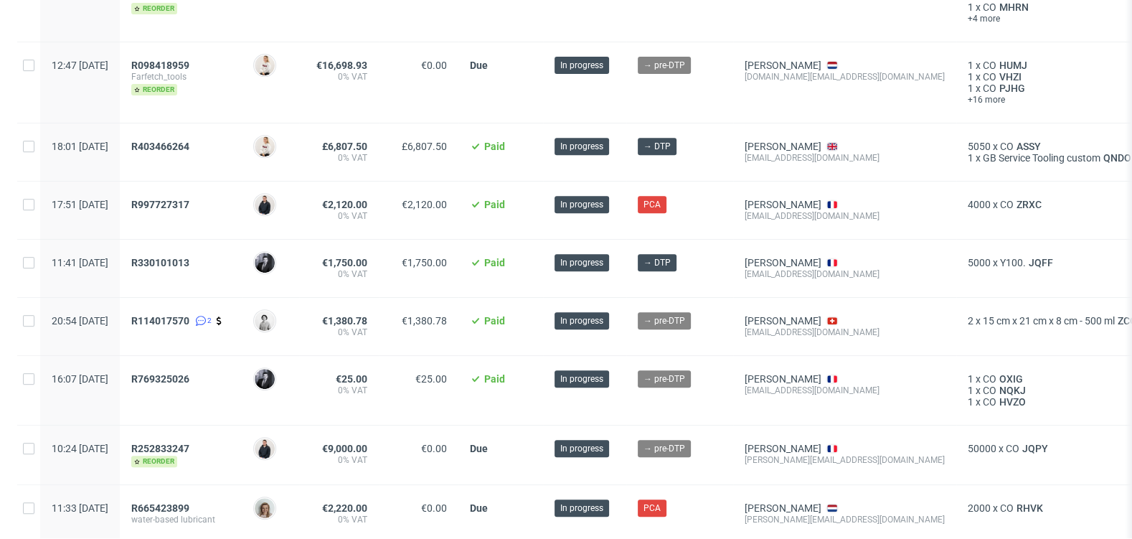
scroll to position [634, 0]
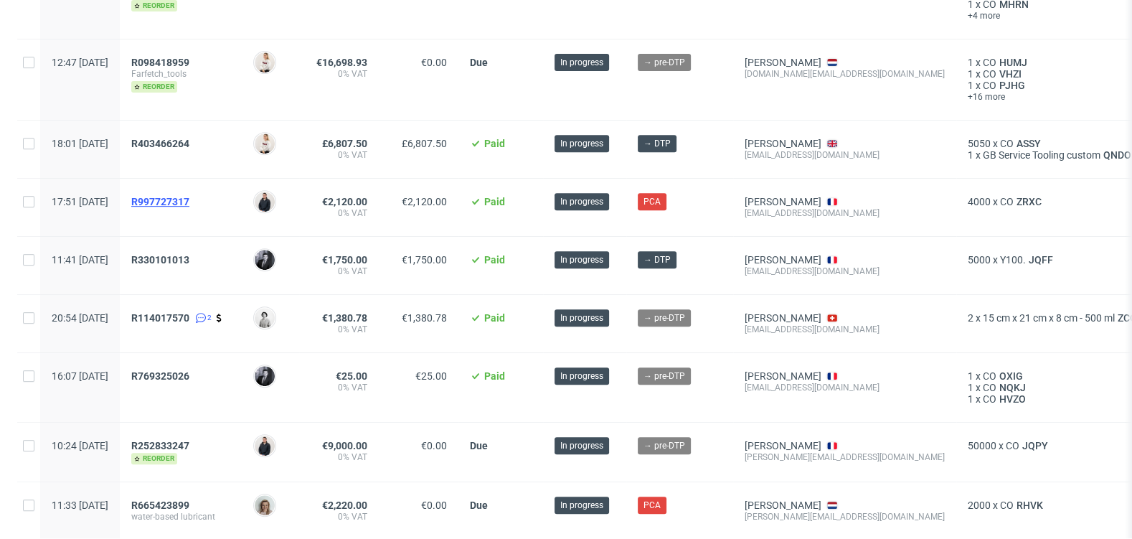
click at [189, 198] on span "R997727317" at bounding box center [160, 201] width 58 height 11
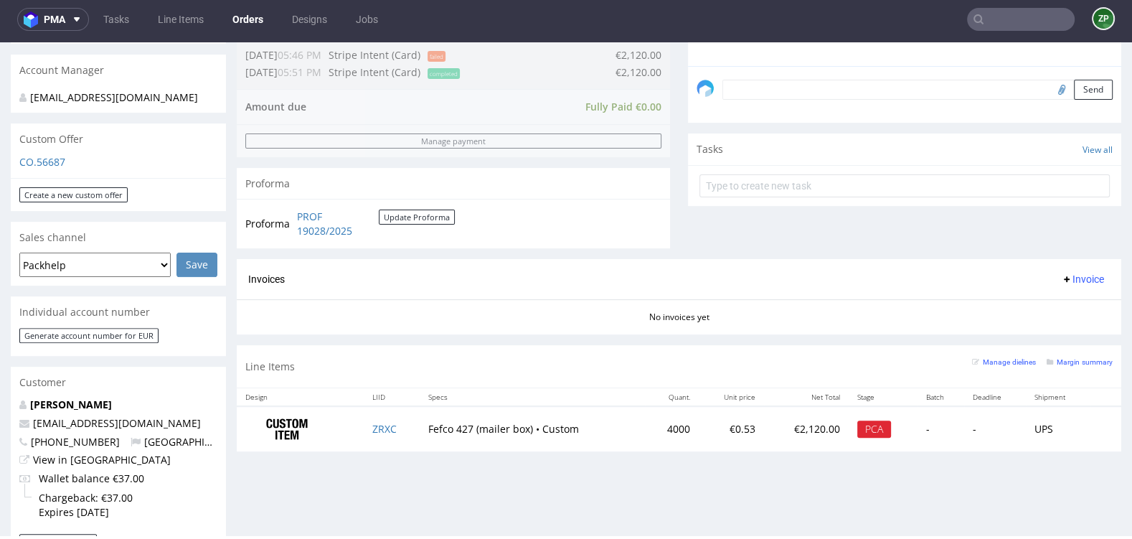
scroll to position [425, 0]
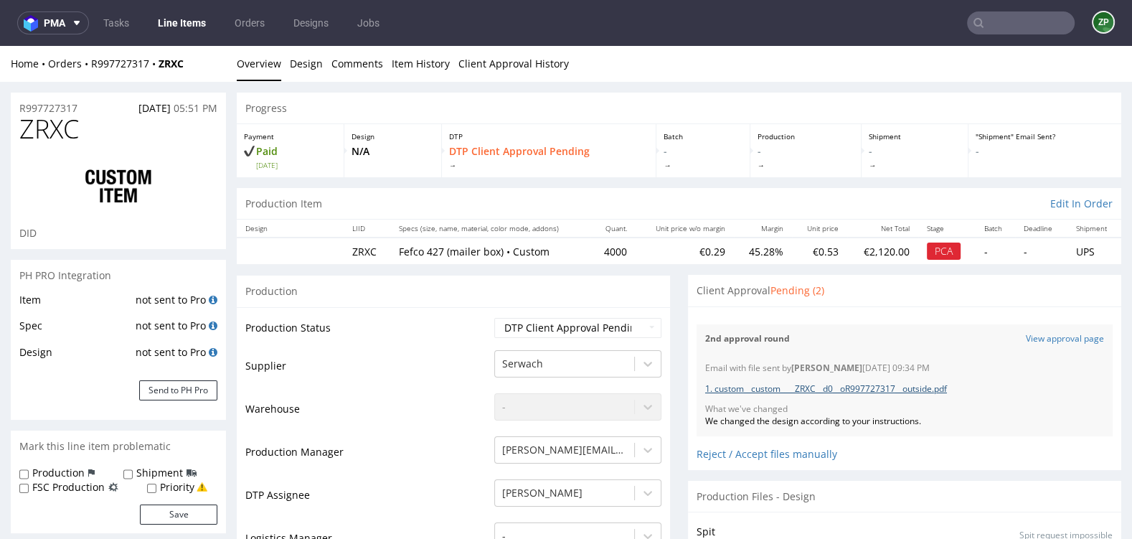
click at [847, 388] on link "1. custom__custom____ZRXC__d0__oR997727317__outside.pdf" at bounding box center [826, 388] width 242 height 12
click at [1073, 339] on link "View approval page" at bounding box center [1065, 339] width 78 height 12
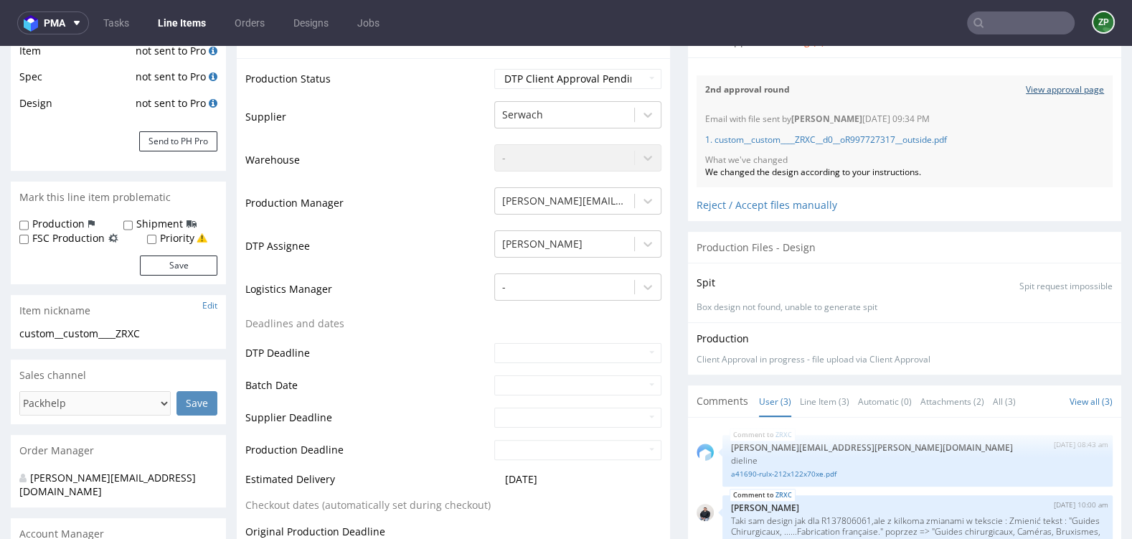
scroll to position [225, 0]
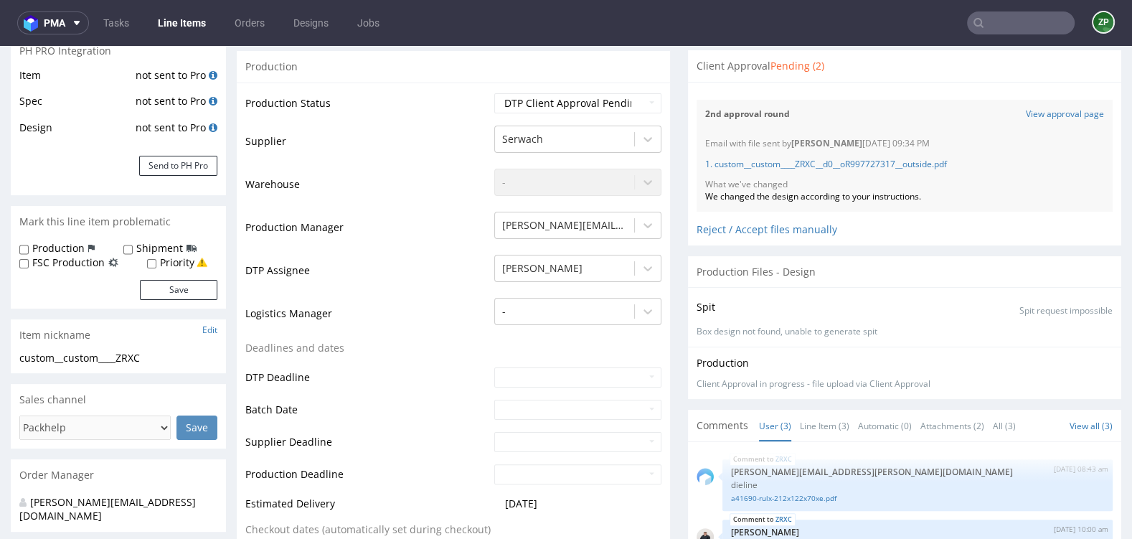
click at [993, 19] on input "text" at bounding box center [1021, 22] width 108 height 23
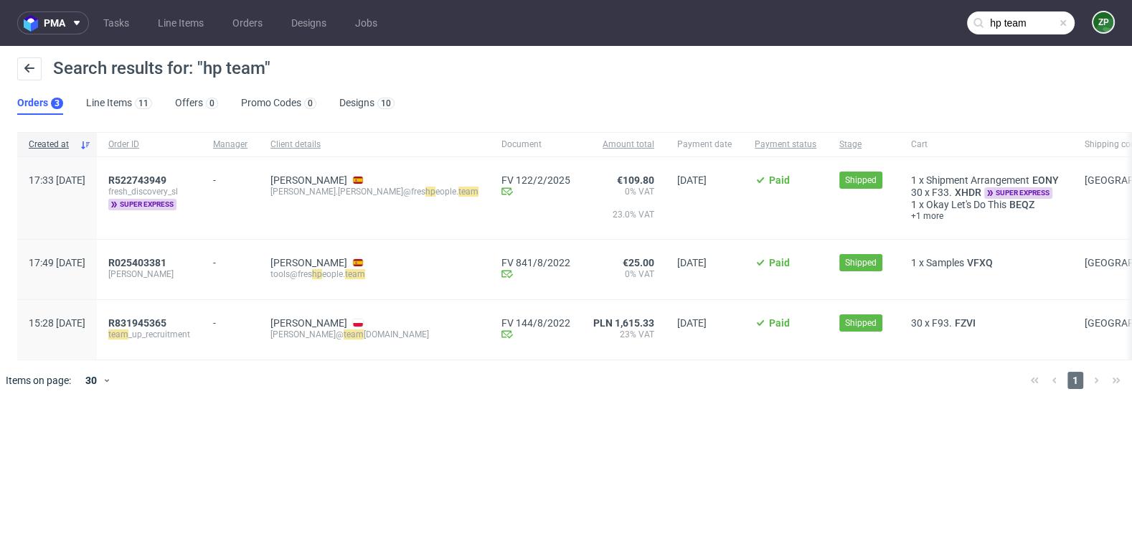
click at [1004, 24] on input "hp team" at bounding box center [1021, 22] width 108 height 23
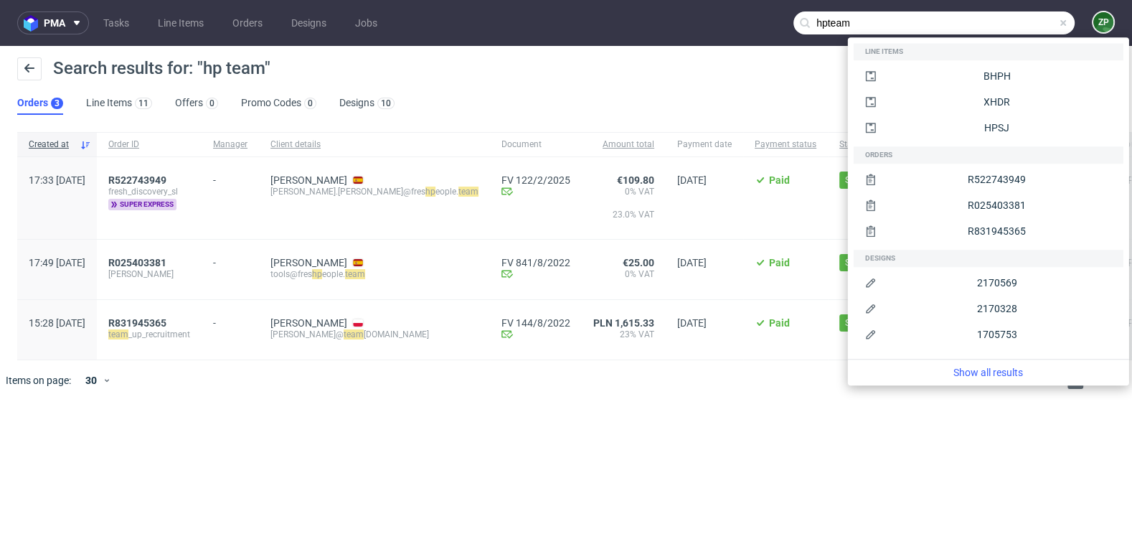
type input "hpteam"
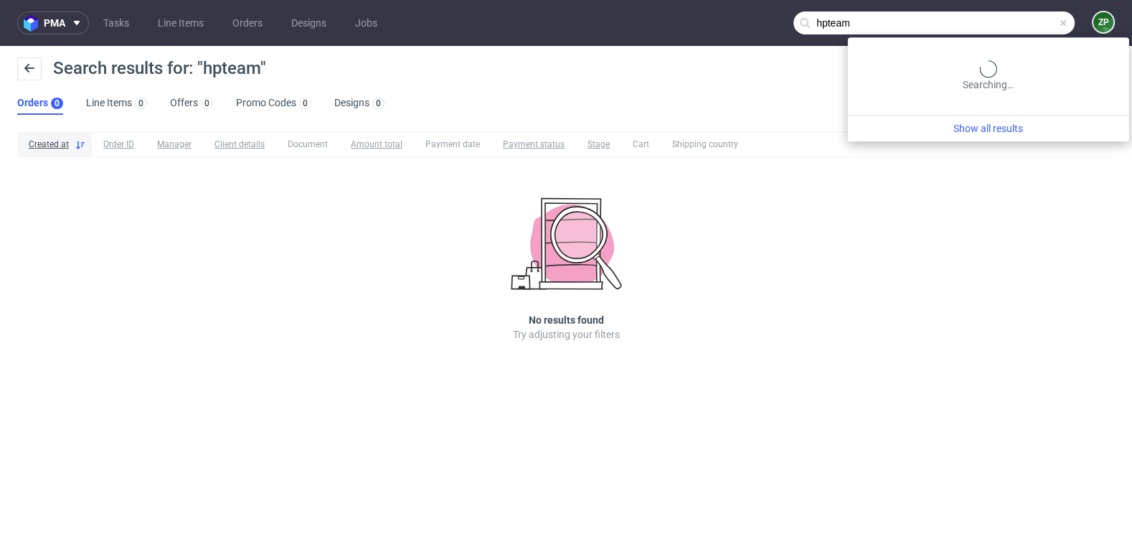
click at [1008, 26] on input "hpteam" at bounding box center [934, 22] width 281 height 23
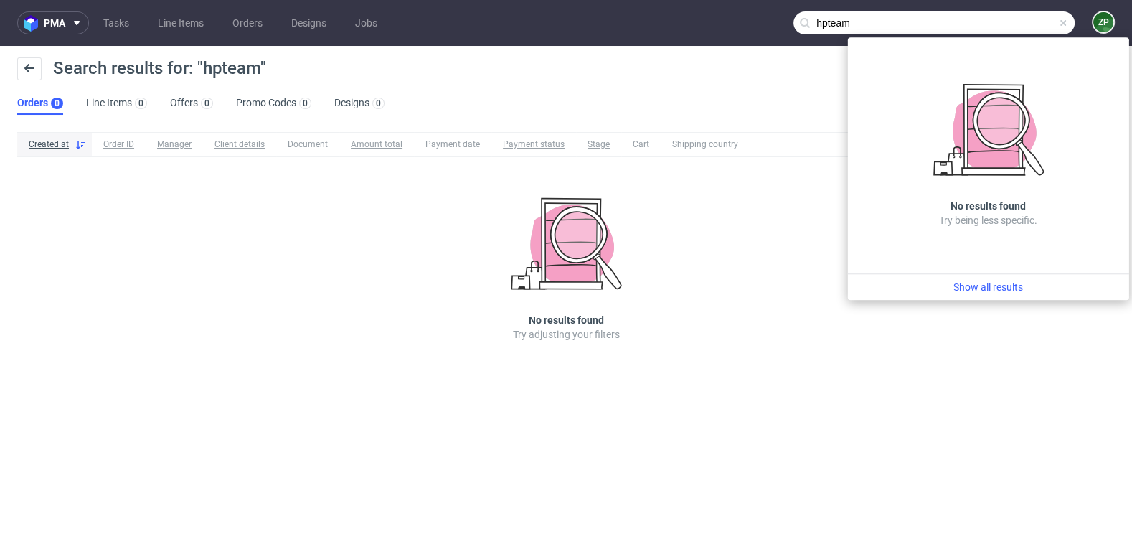
click at [875, 24] on input "hpteam" at bounding box center [934, 22] width 281 height 23
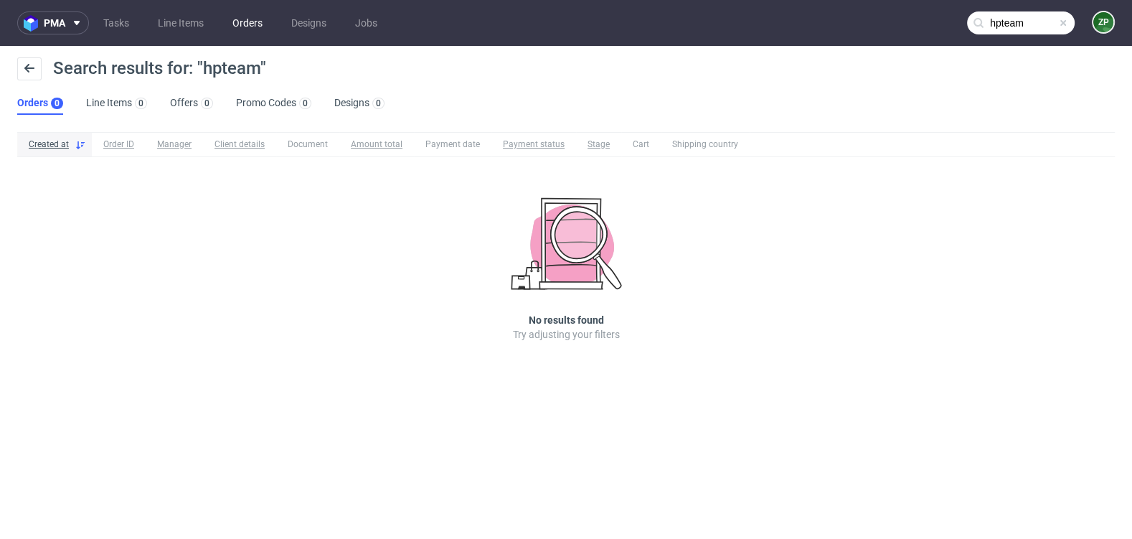
click at [263, 18] on link "Orders" at bounding box center [247, 22] width 47 height 23
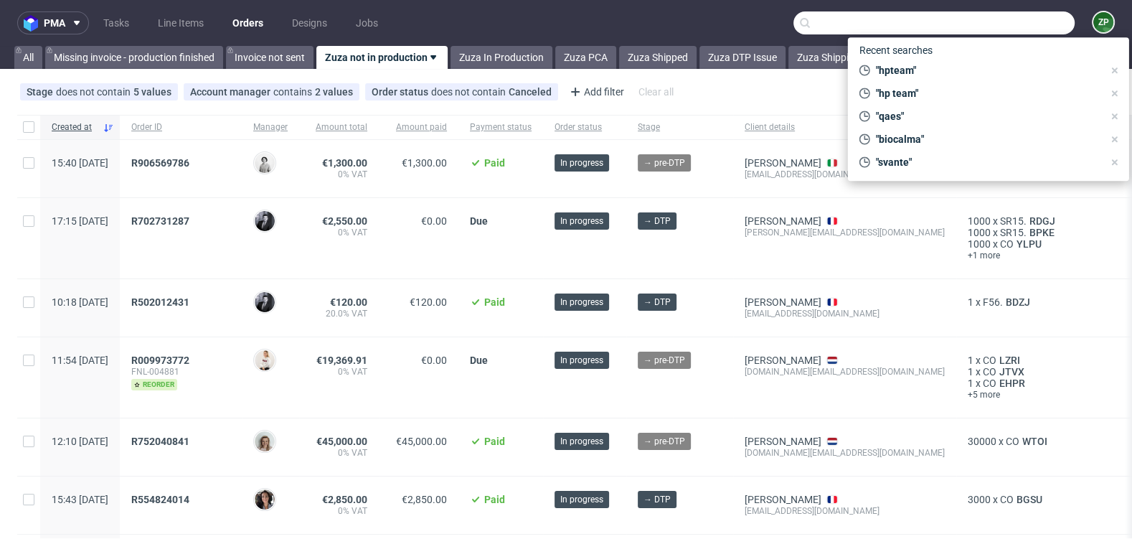
click at [1000, 24] on input "text" at bounding box center [934, 22] width 281 height 23
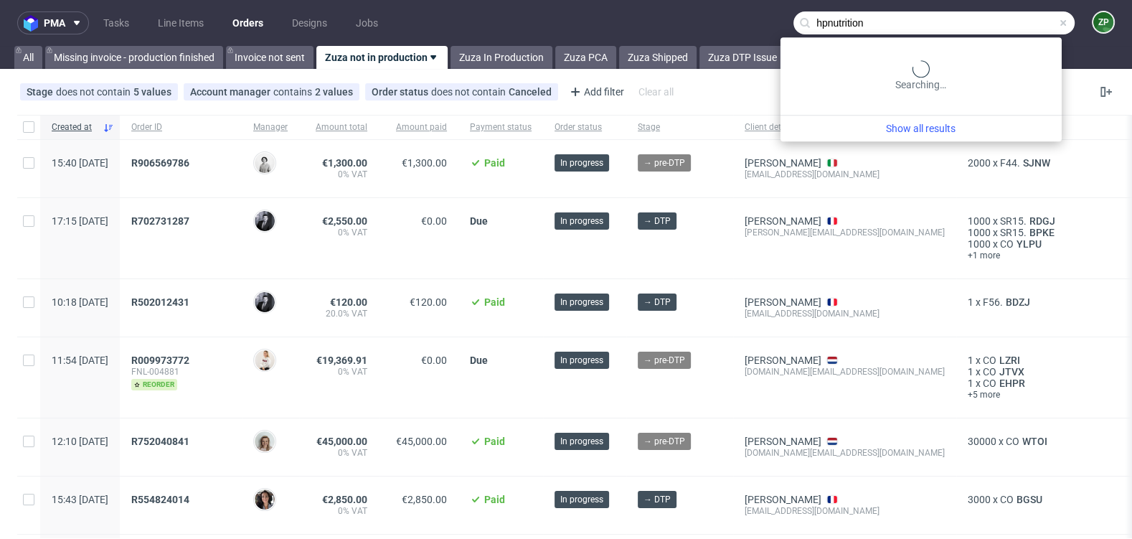
type input "hpnutrition"
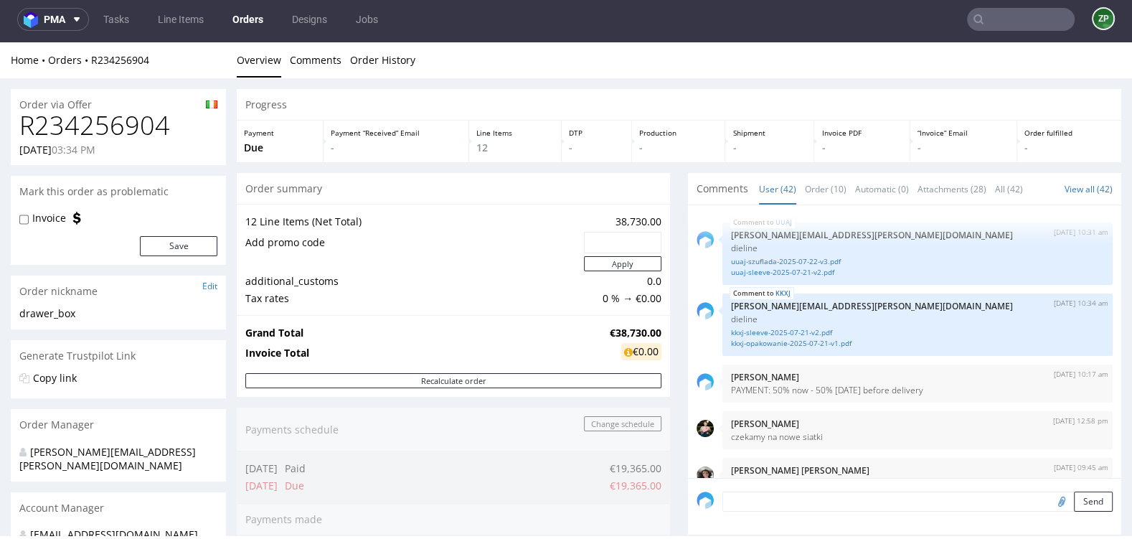
scroll to position [2578, 0]
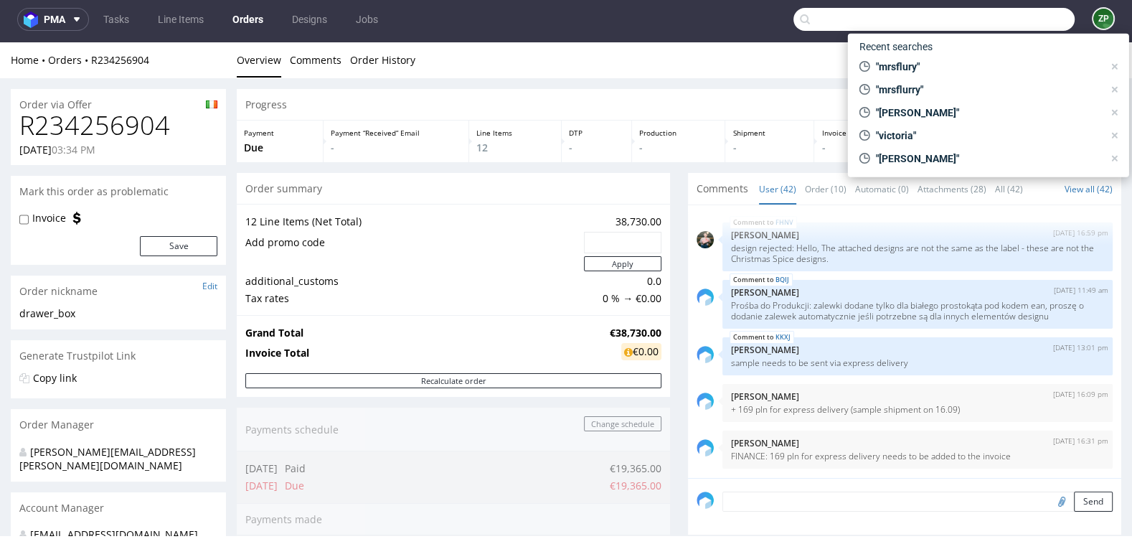
click at [1005, 21] on input "text" at bounding box center [934, 19] width 281 height 23
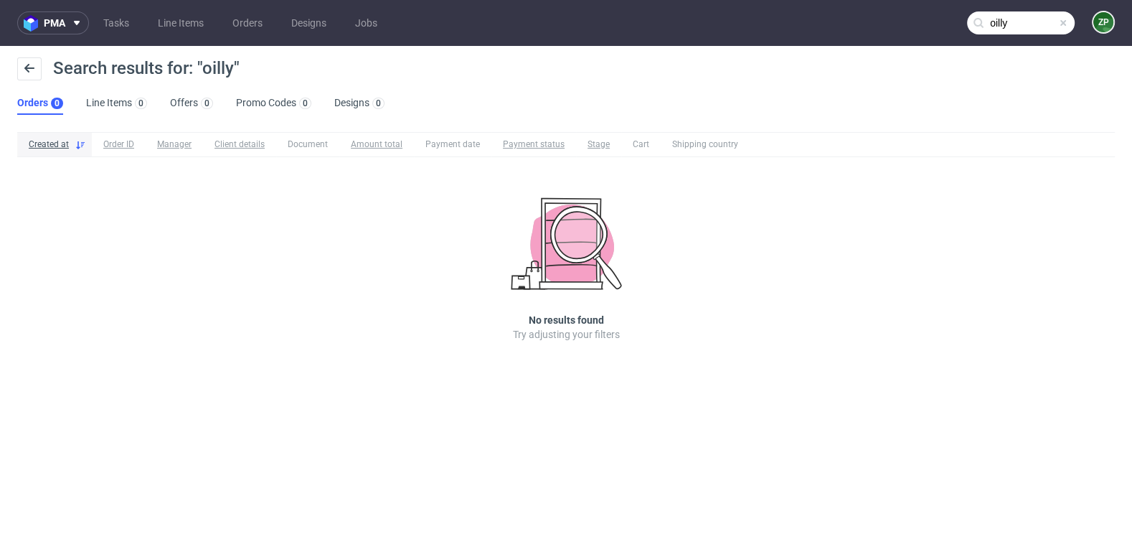
click at [1006, 24] on input "oilly" at bounding box center [1021, 22] width 108 height 23
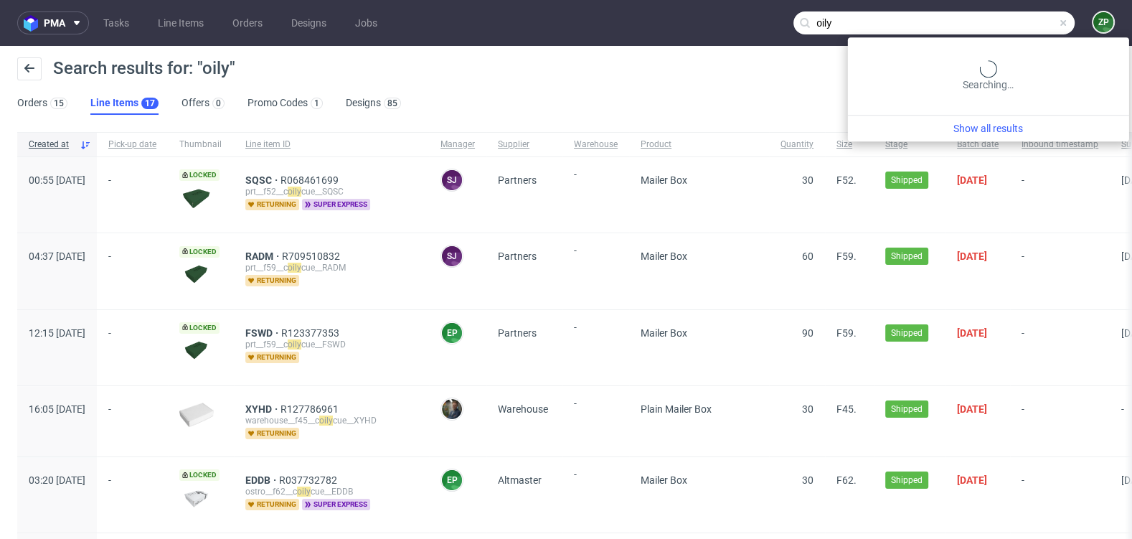
click at [1017, 20] on input "oily" at bounding box center [934, 22] width 281 height 23
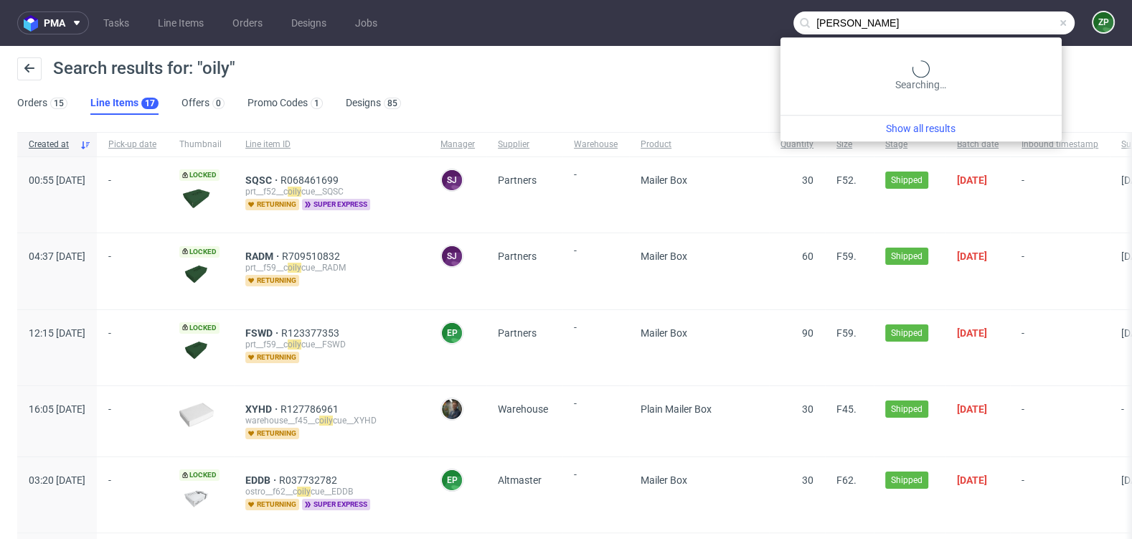
type input "henri didier"
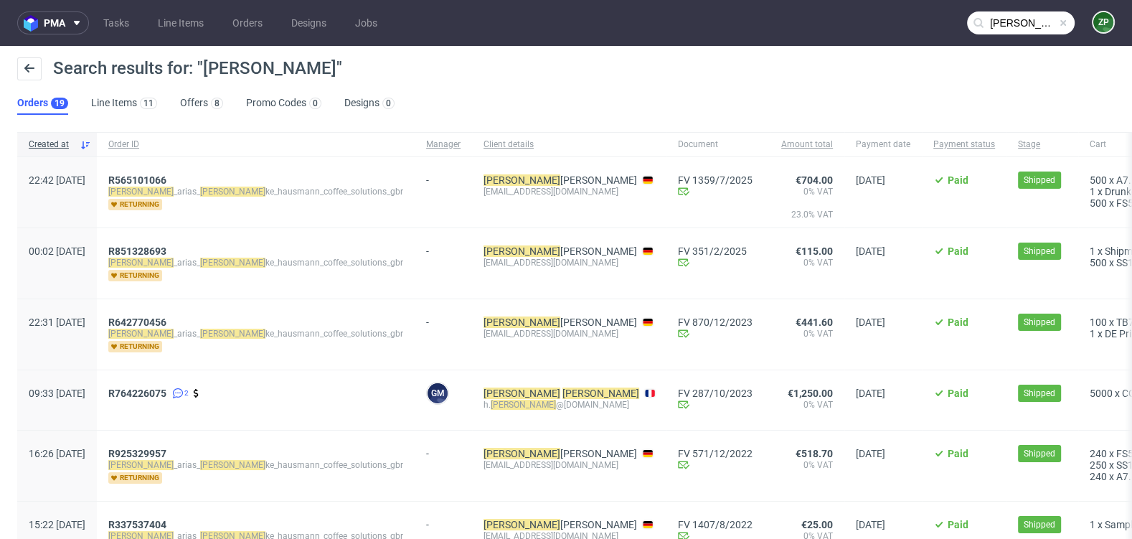
click at [249, 7] on nav "pma Tasks Line Items Orders Designs Jobs henri didier ZP" at bounding box center [566, 23] width 1132 height 46
click at [249, 17] on link "Orders" at bounding box center [247, 22] width 47 height 23
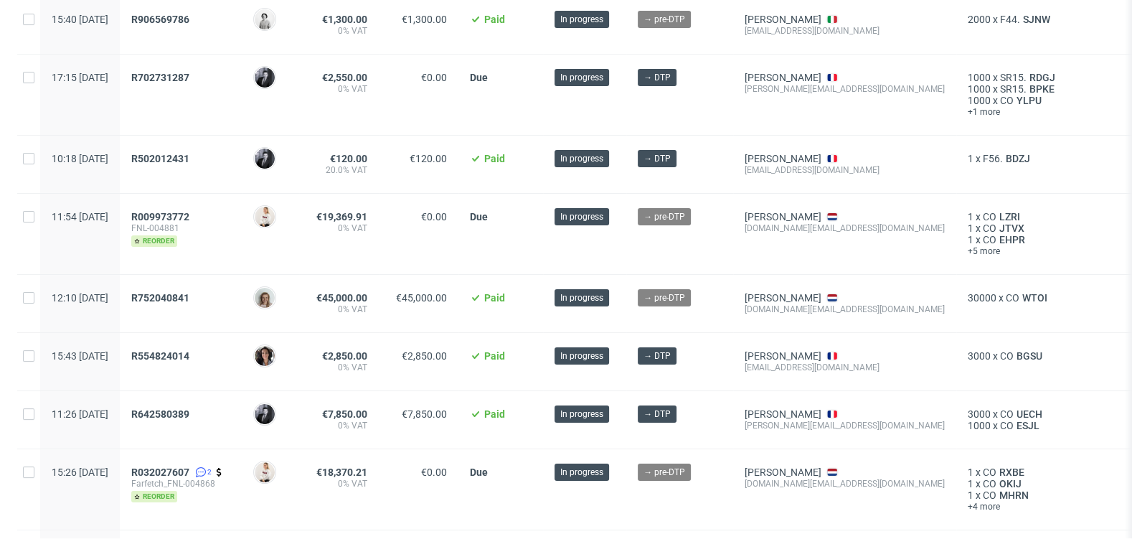
scroll to position [149, 0]
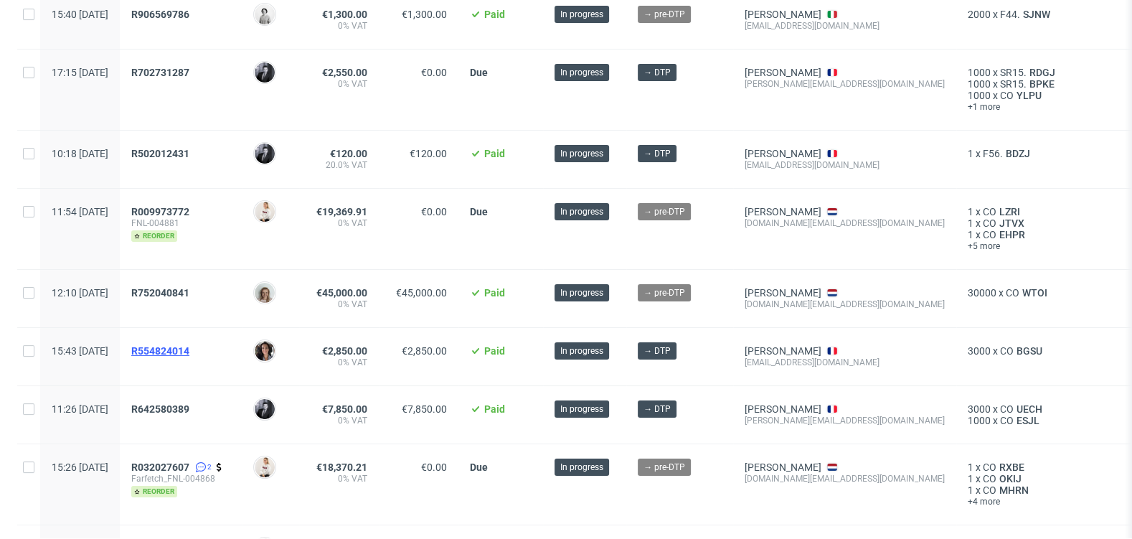
click at [189, 350] on span "R554824014" at bounding box center [160, 350] width 58 height 11
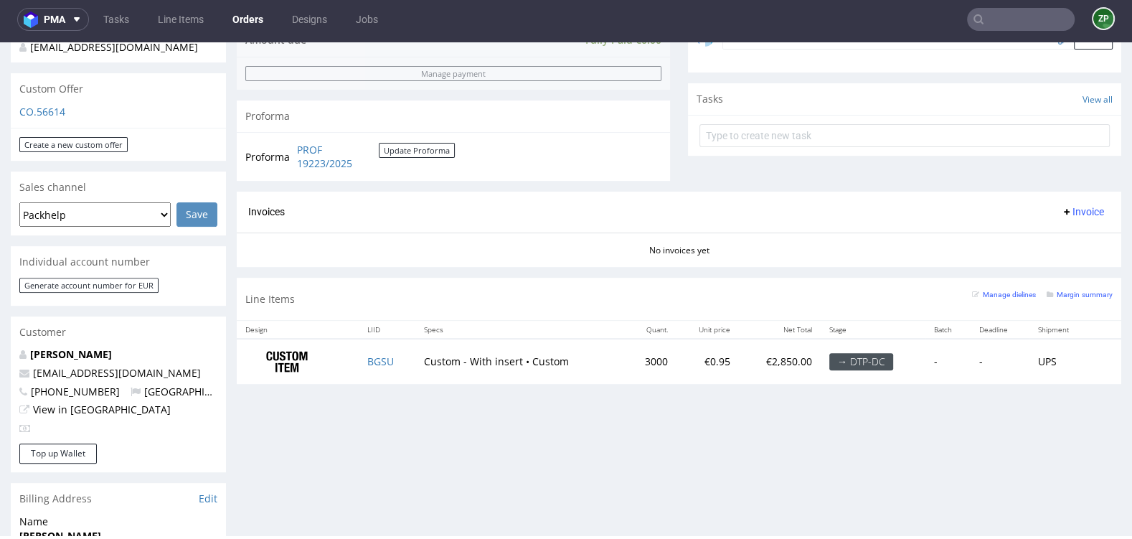
scroll to position [476, 0]
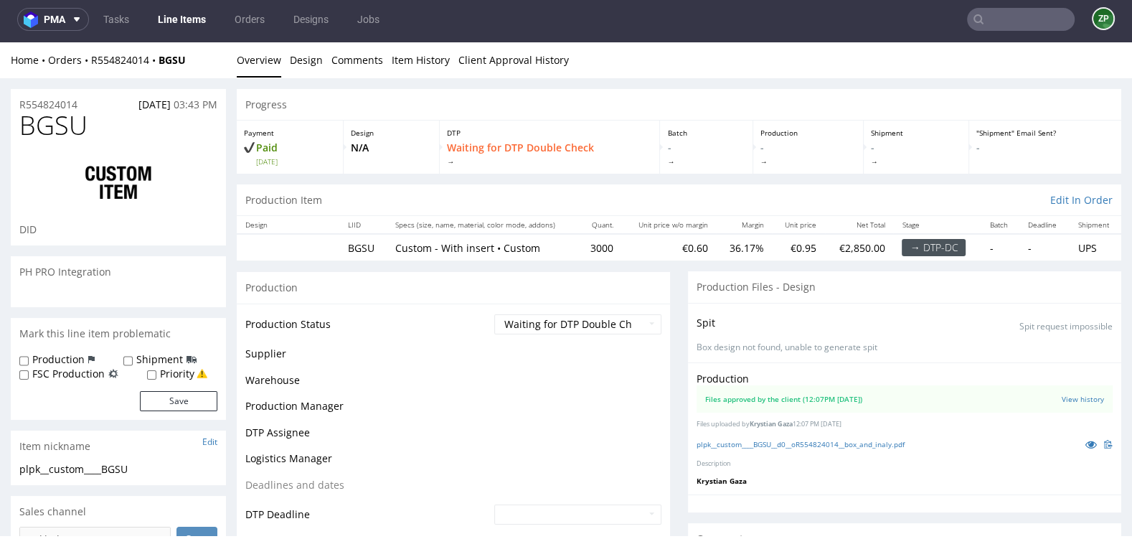
scroll to position [40, 0]
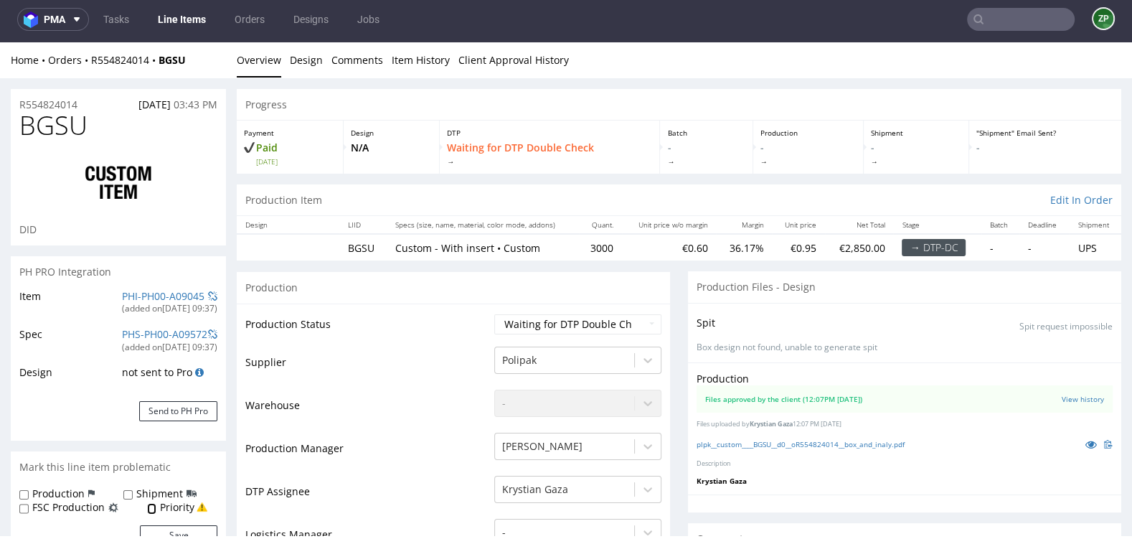
click at [153, 509] on input "Priority" at bounding box center [151, 508] width 9 height 11
checkbox input "true"
click at [26, 491] on input "Production" at bounding box center [23, 494] width 9 height 11
checkbox input "true"
click at [171, 534] on button "Save" at bounding box center [178, 535] width 77 height 20
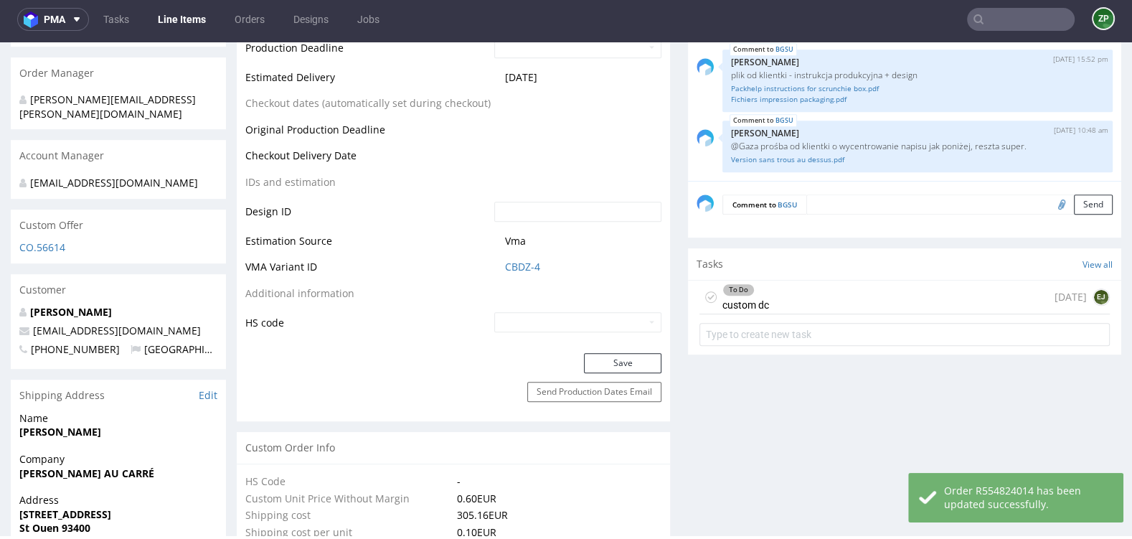
scroll to position [648, 0]
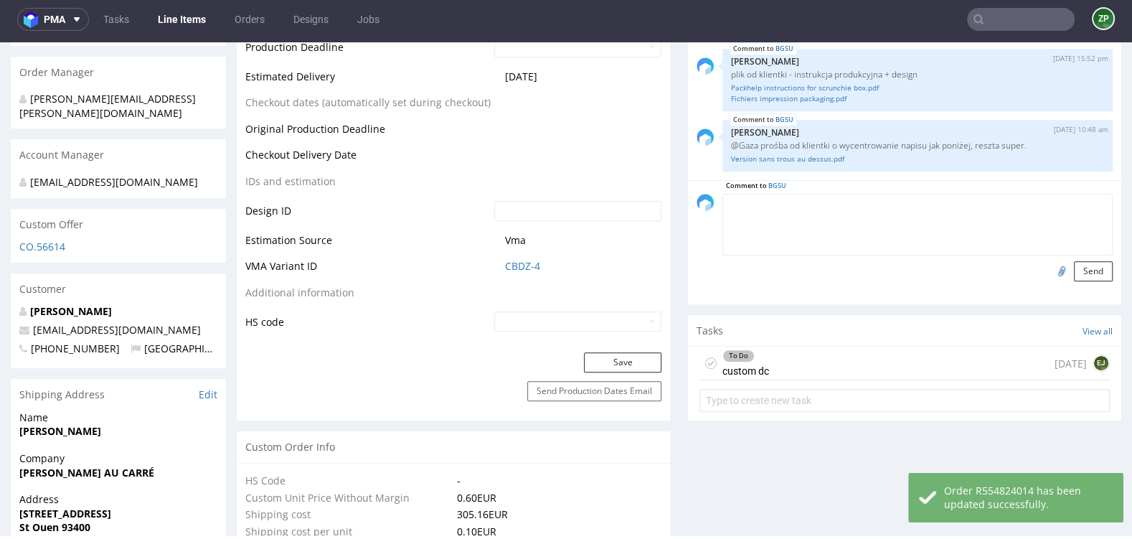
click at [844, 197] on textarea at bounding box center [917, 225] width 390 height 62
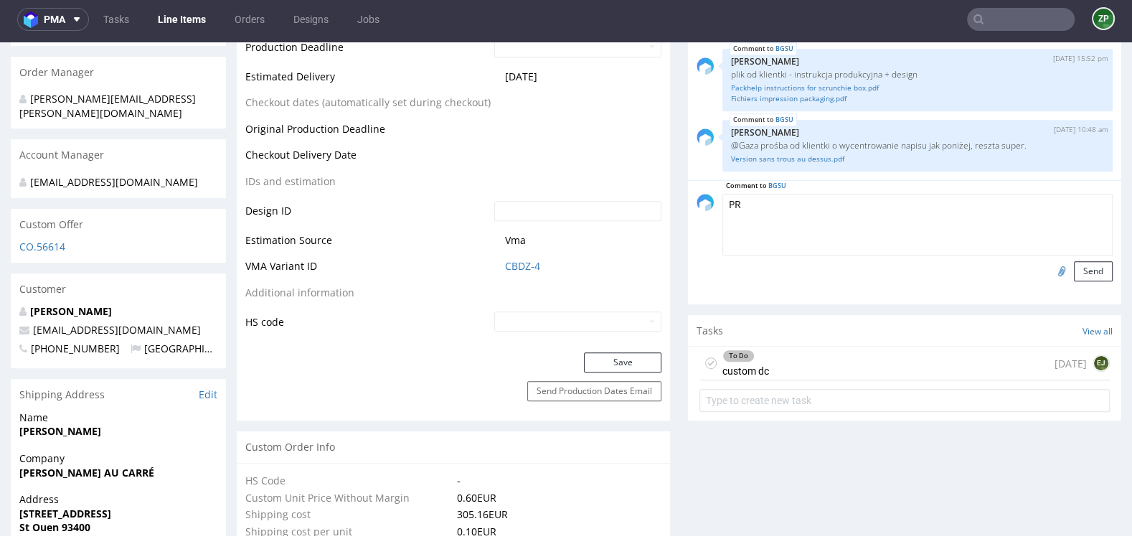
type textarea "P"
type textarea "wstążka musi być przyklejona, drucik przygotowany"
click at [1076, 268] on button "Send" at bounding box center [1093, 271] width 39 height 20
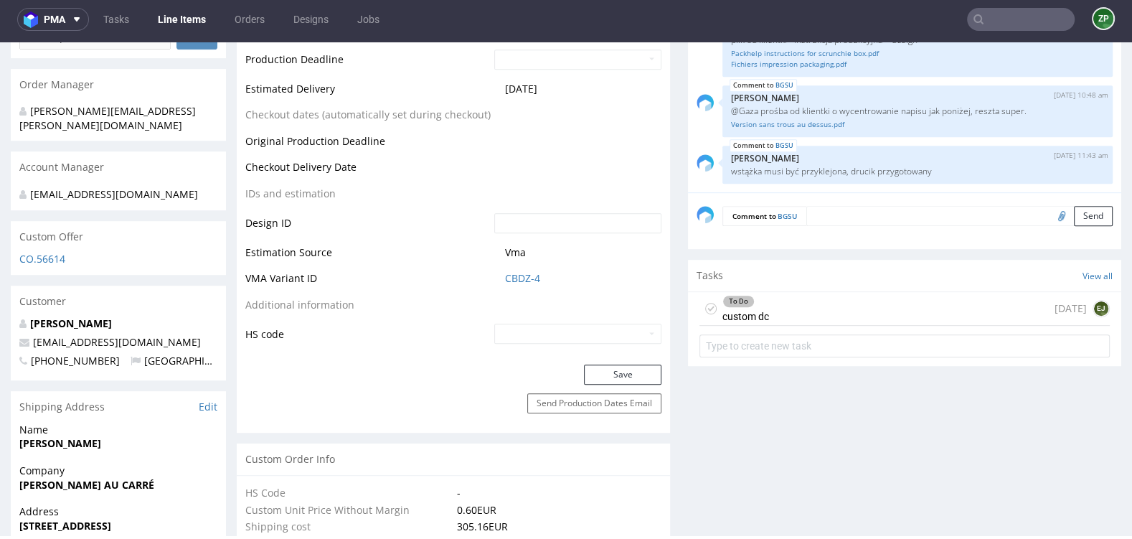
scroll to position [647, 0]
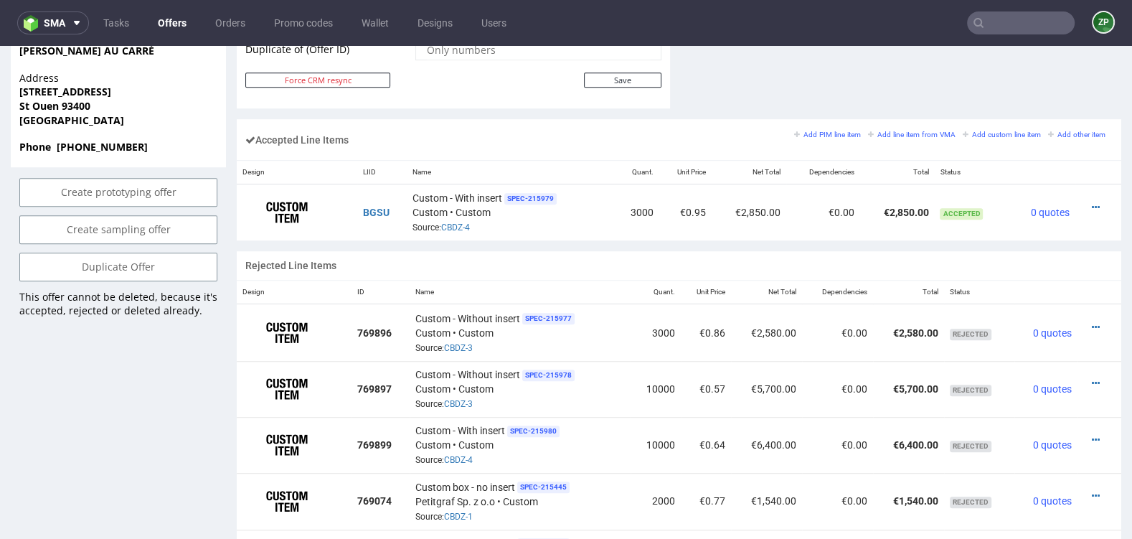
scroll to position [821, 0]
click at [1092, 202] on icon at bounding box center [1096, 207] width 8 height 10
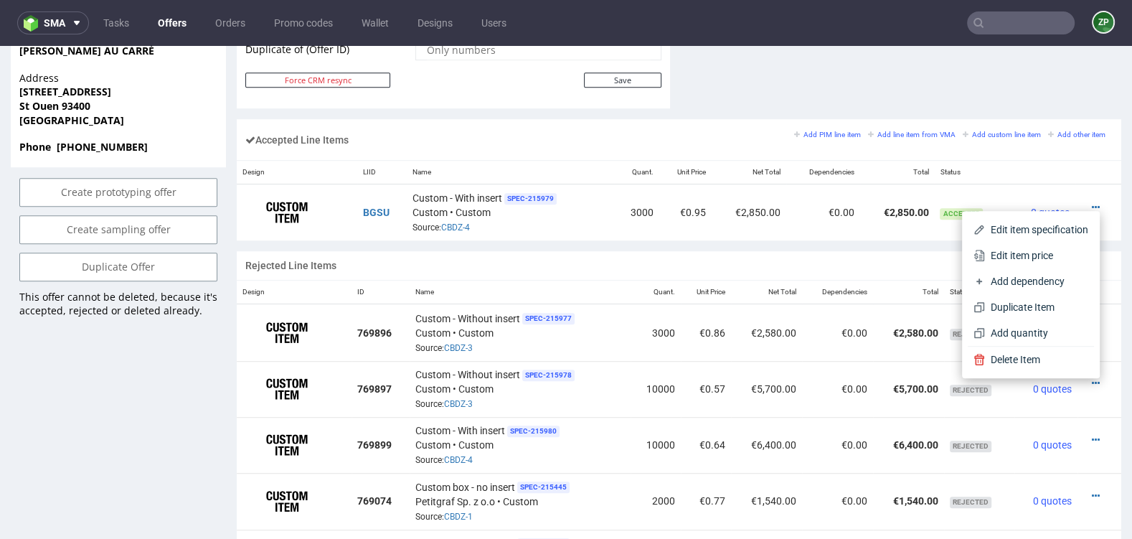
click at [1070, 155] on div "Accepted Line Items Add PIM line item Add line item from VMA Add custom line it…" at bounding box center [679, 139] width 885 height 41
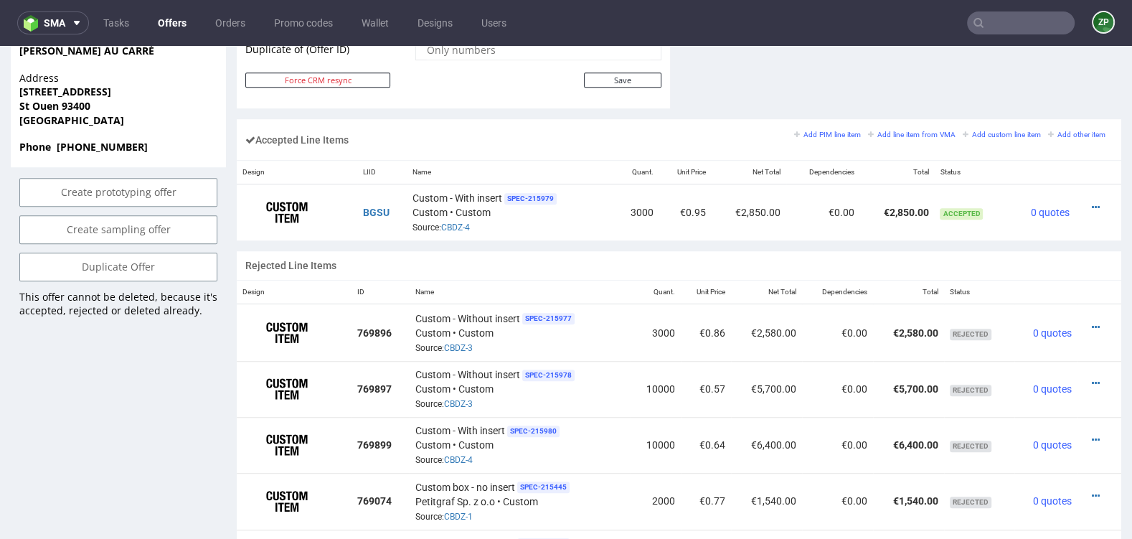
click at [943, 166] on th "Status" at bounding box center [971, 173] width 75 height 24
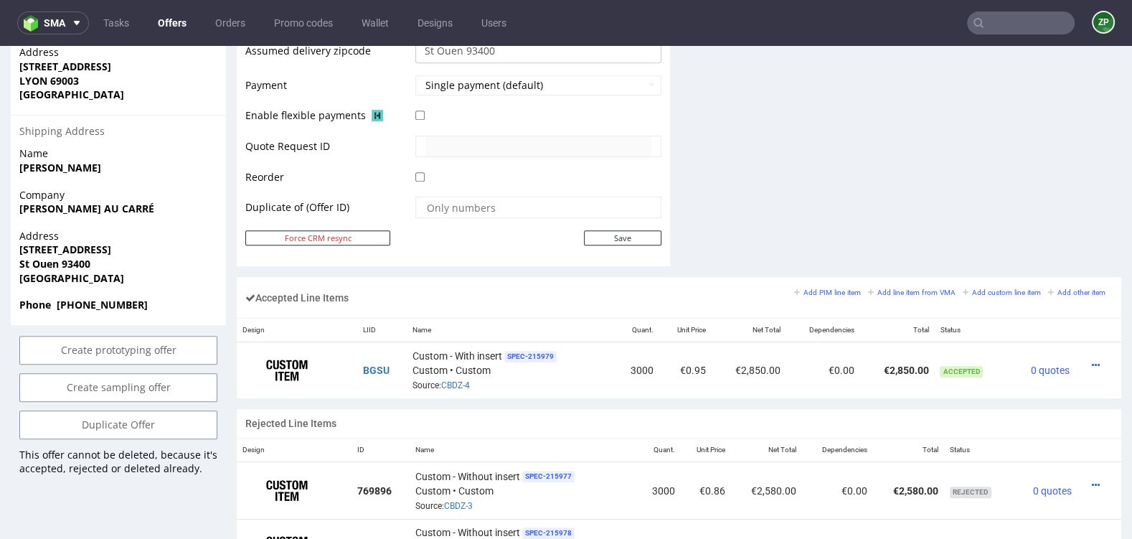
scroll to position [672, 0]
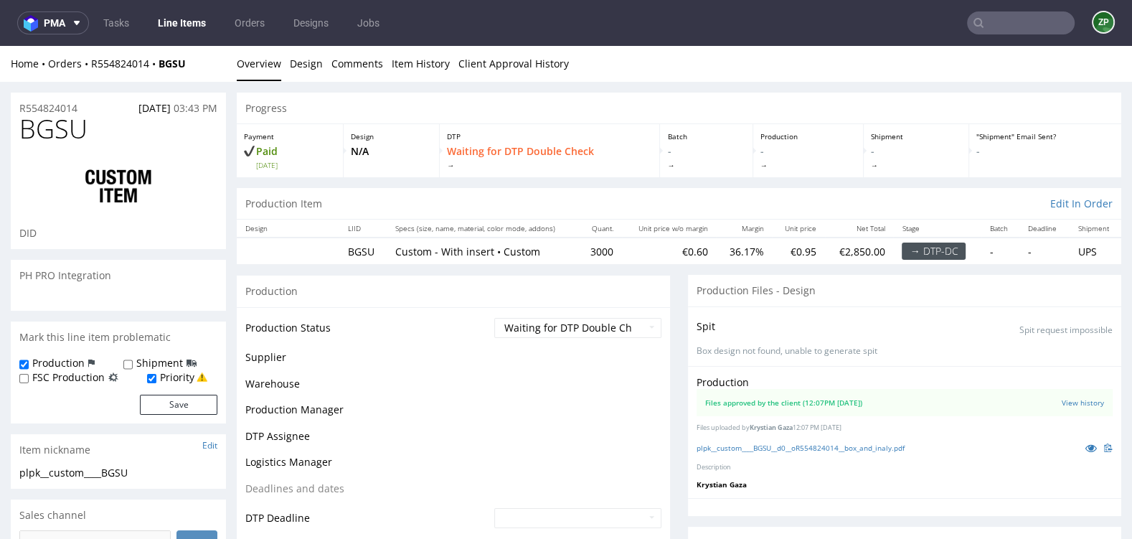
scroll to position [87, 0]
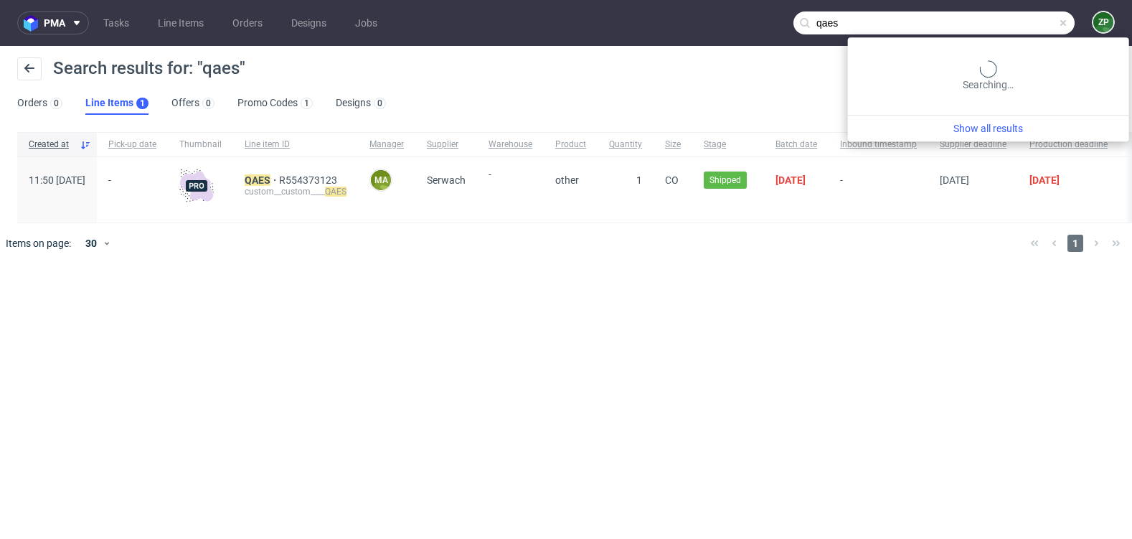
click at [1019, 17] on input "qaes" at bounding box center [934, 22] width 281 height 23
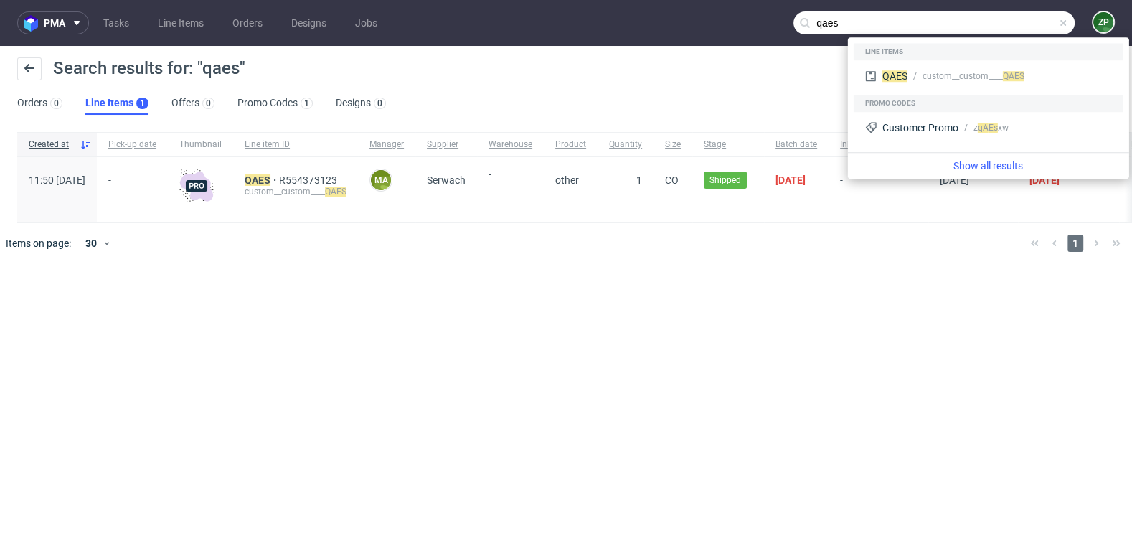
click at [904, 33] on input "qaes" at bounding box center [934, 22] width 281 height 23
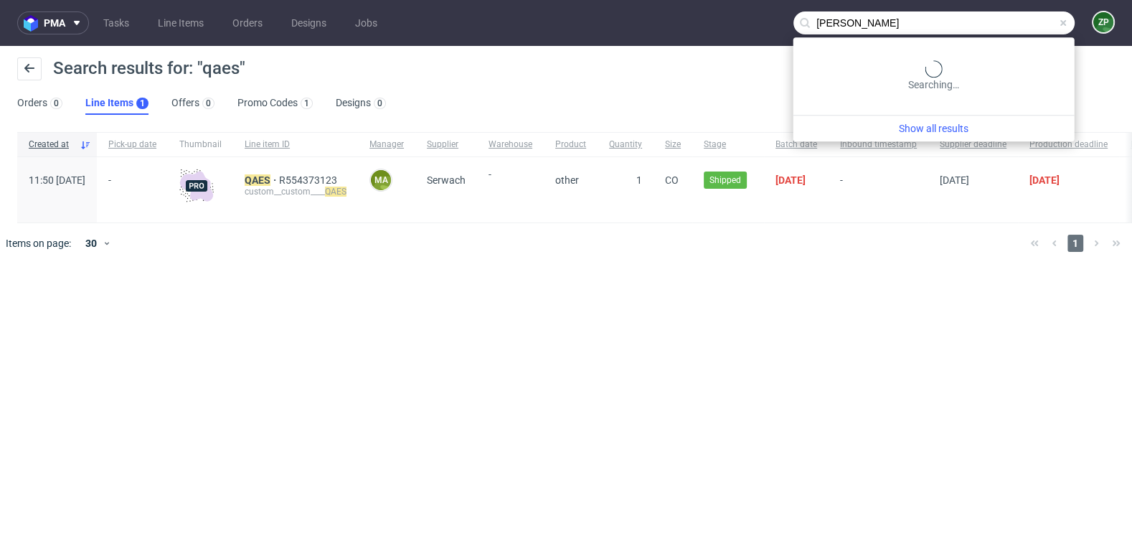
type input "[PERSON_NAME]"
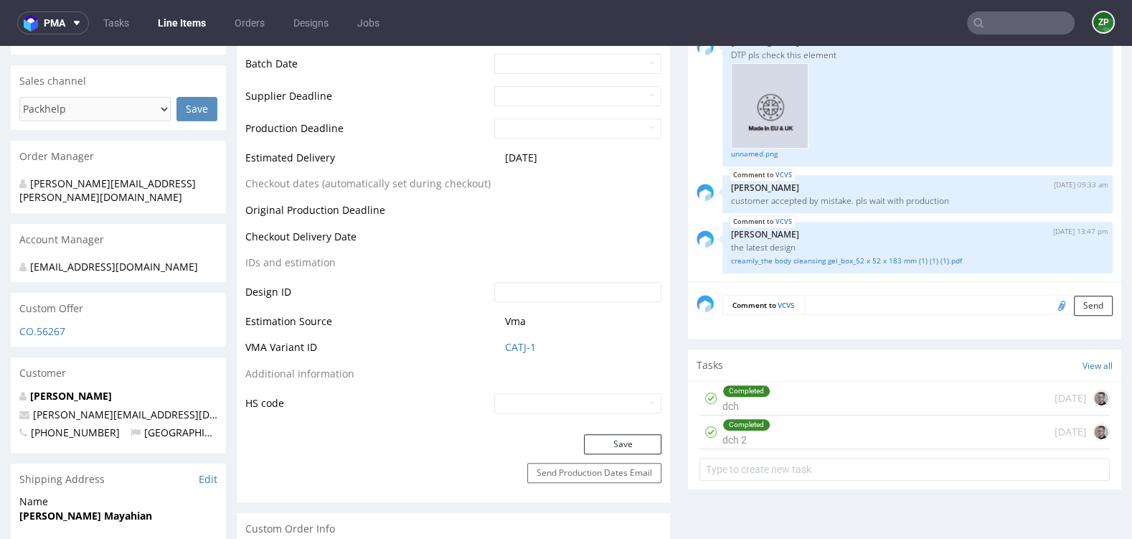
scroll to position [961, 0]
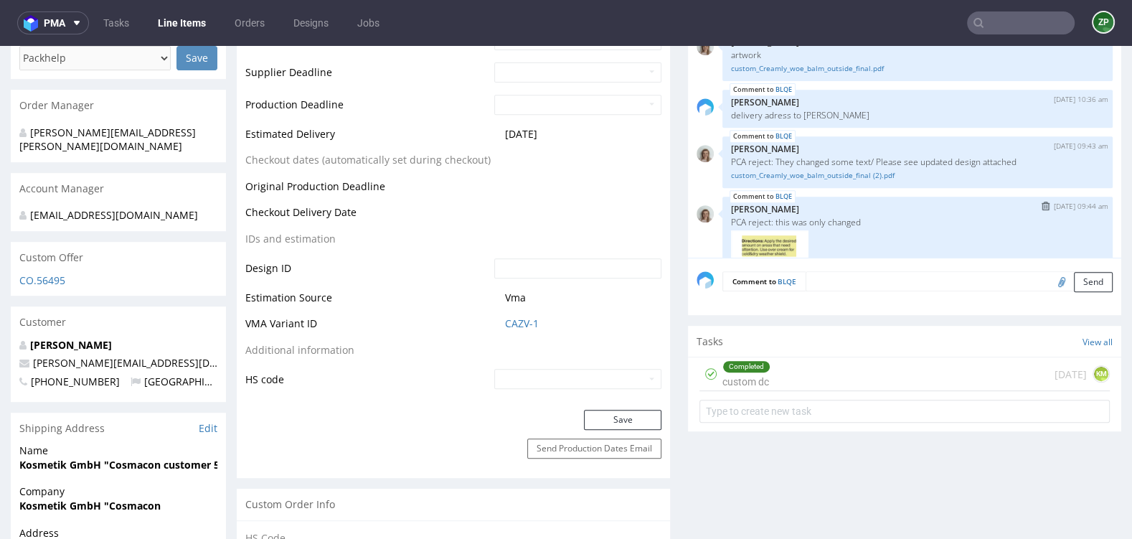
scroll to position [145, 0]
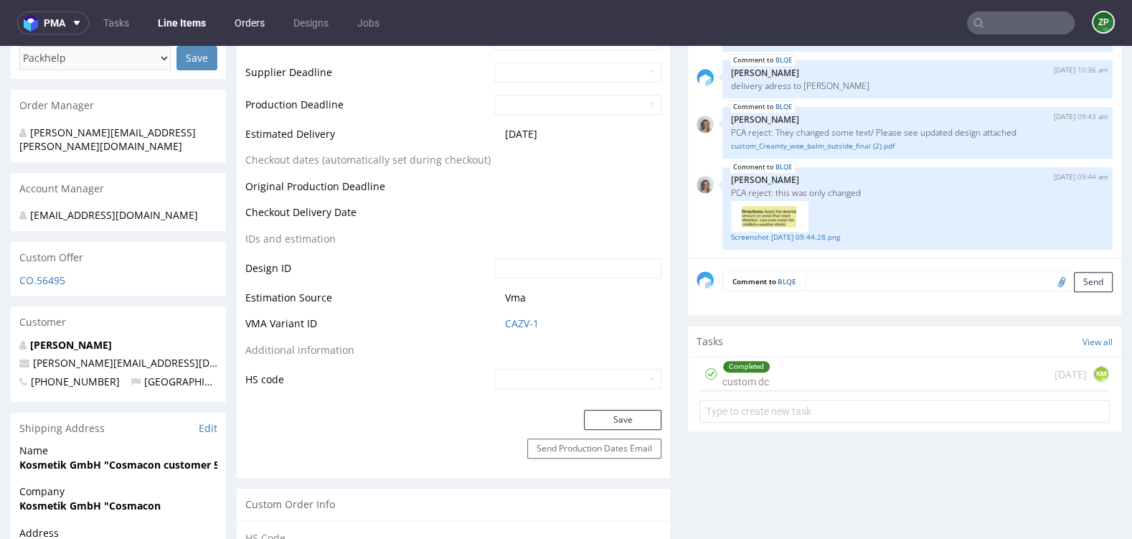
click at [255, 25] on link "Orders" at bounding box center [249, 22] width 47 height 23
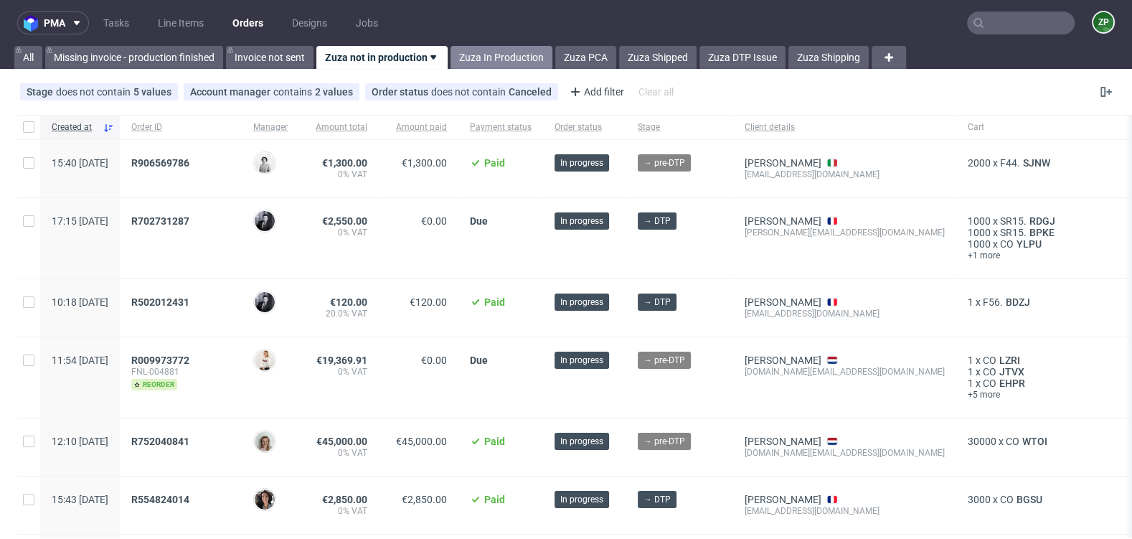
click at [459, 64] on link "Zuza In Production" at bounding box center [502, 57] width 102 height 23
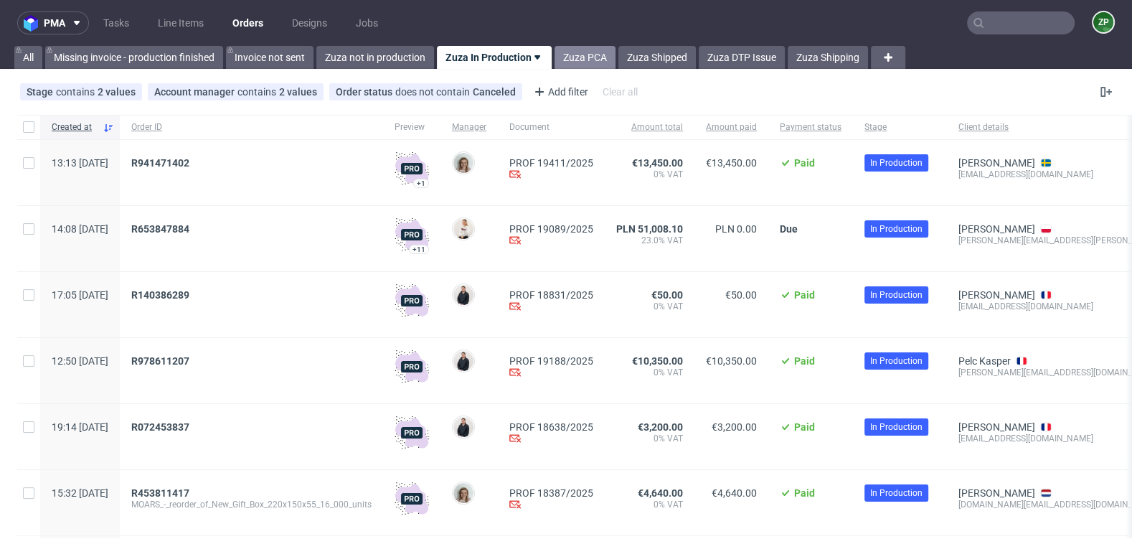
click at [582, 58] on link "Zuza PCA" at bounding box center [585, 57] width 61 height 23
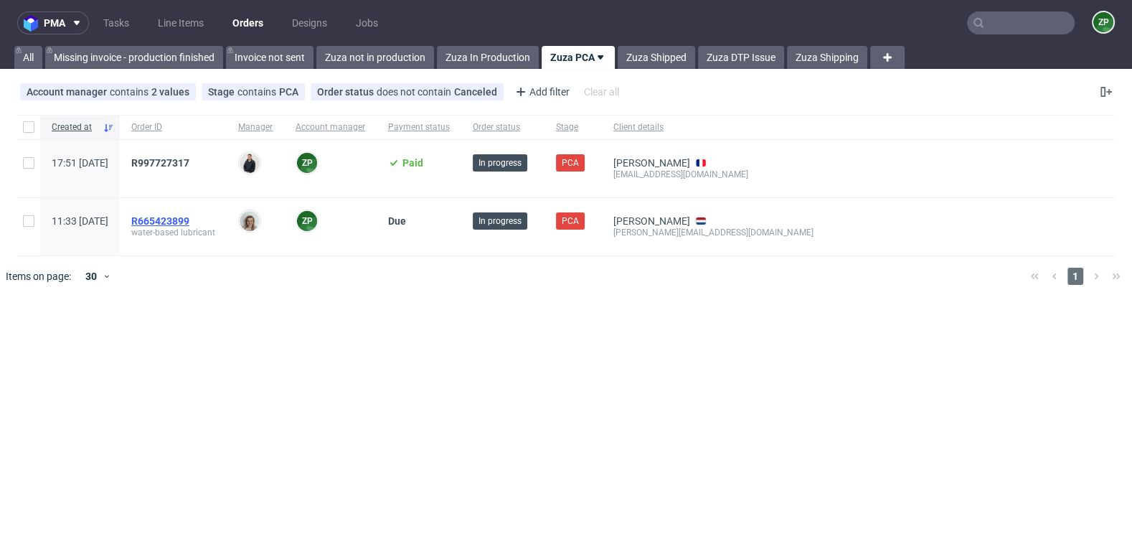
click at [189, 217] on span "R665423899" at bounding box center [160, 220] width 58 height 11
click at [495, 56] on link "Zuza In Production" at bounding box center [488, 57] width 102 height 23
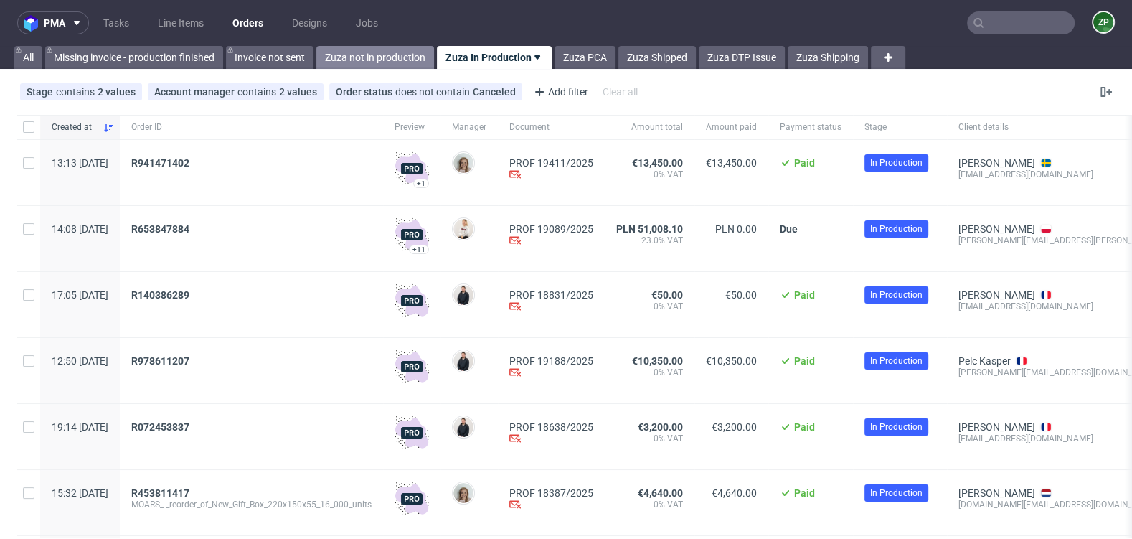
click at [345, 54] on link "Zuza not in production" at bounding box center [375, 57] width 118 height 23
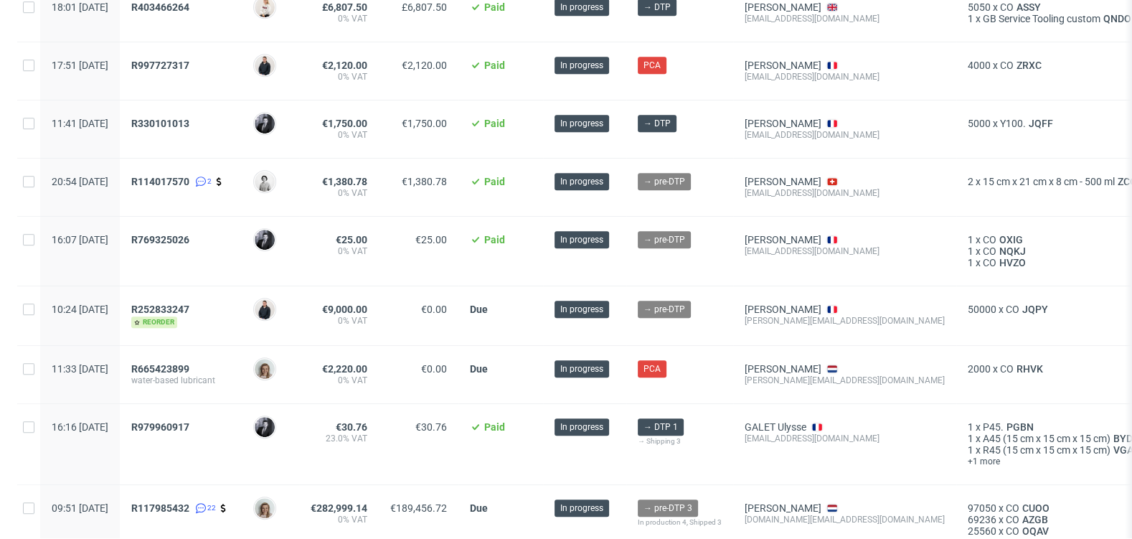
scroll to position [895, 0]
